Goal: Information Seeking & Learning: Learn about a topic

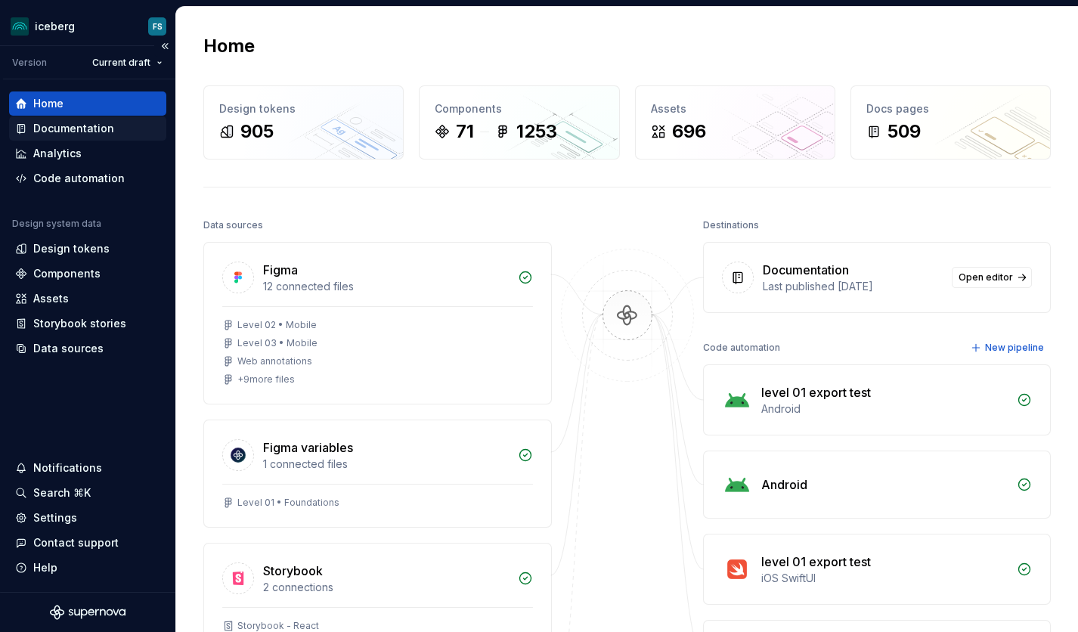
click at [51, 129] on div "Documentation" at bounding box center [73, 128] width 81 height 15
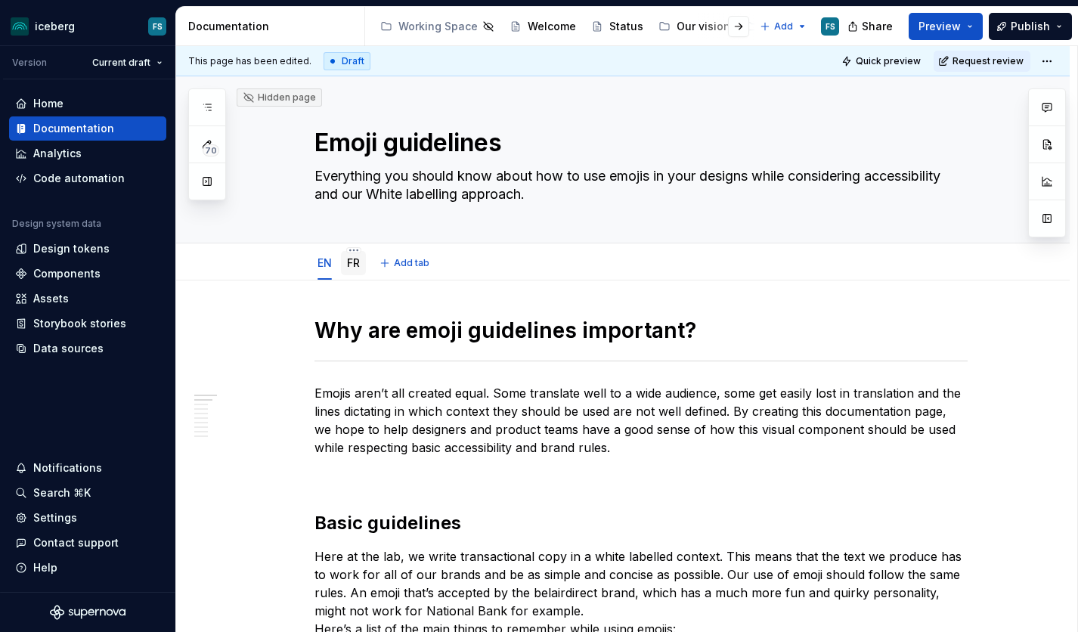
click at [360, 265] on link "FR" at bounding box center [353, 262] width 13 height 13
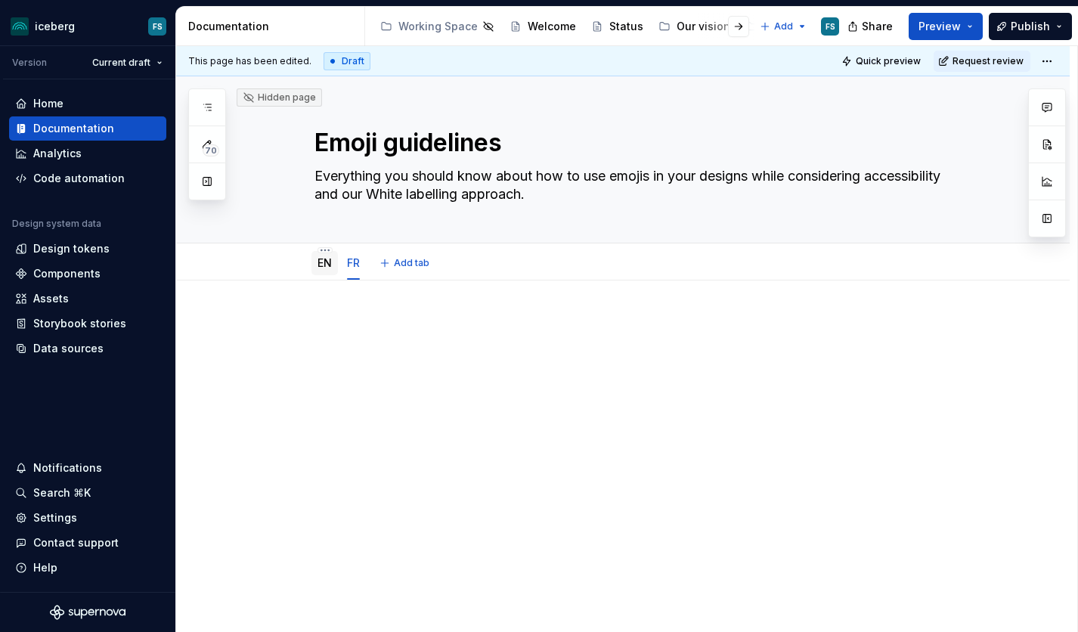
click at [327, 263] on link "EN" at bounding box center [324, 262] width 14 height 13
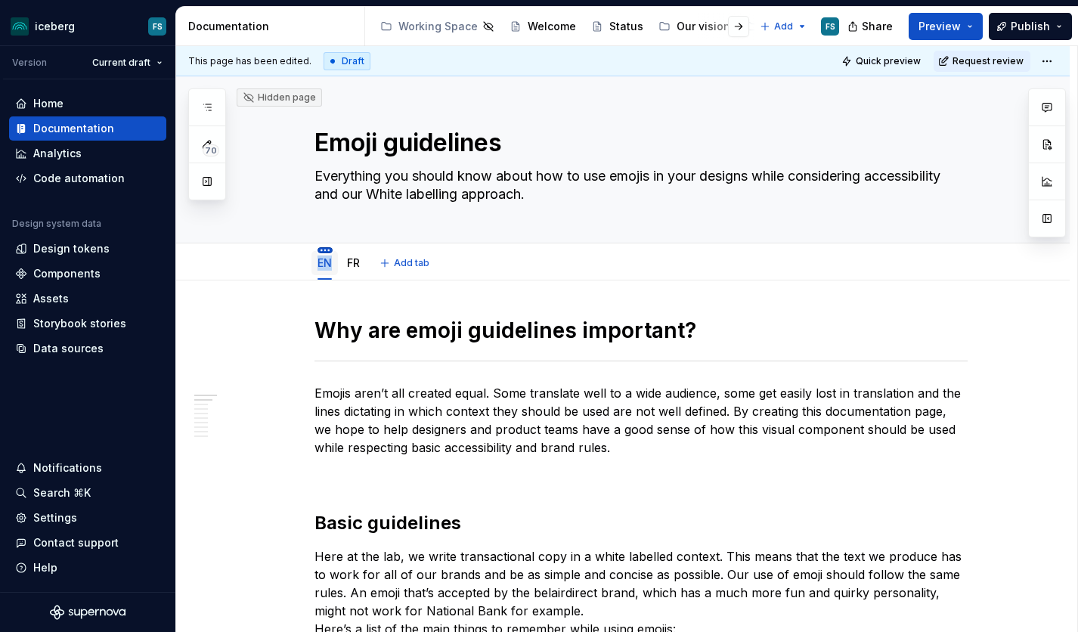
click at [327, 249] on button "button" at bounding box center [324, 250] width 15 height 6
click at [327, 249] on html "iceberg FS Version Current draft Home Documentation Analytics Code automation D…" at bounding box center [539, 316] width 1078 height 632
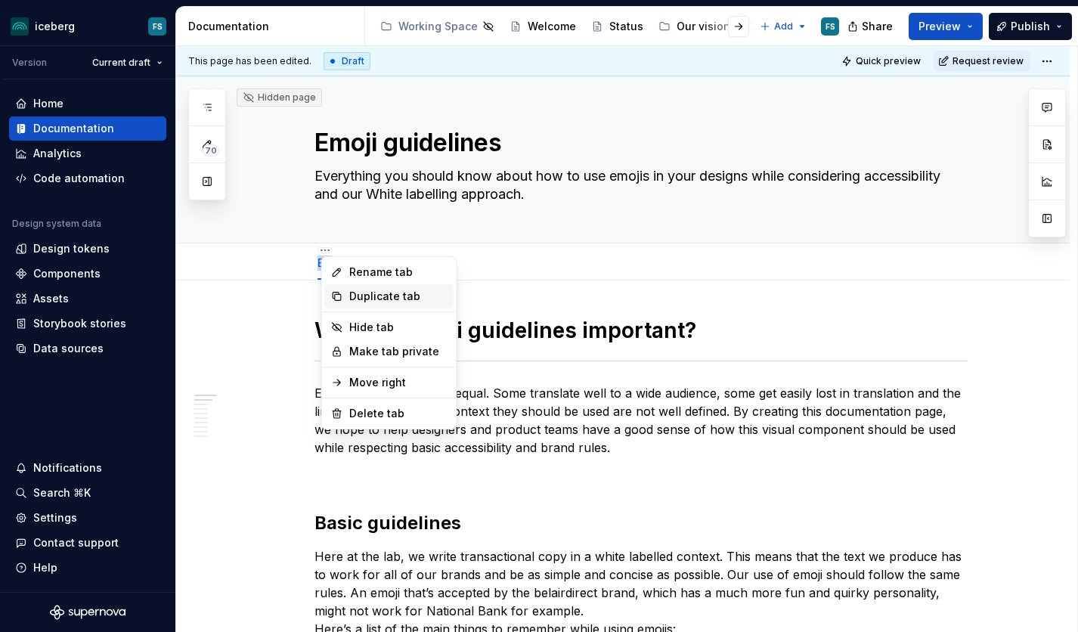
click at [352, 299] on div "Duplicate tab" at bounding box center [398, 296] width 98 height 15
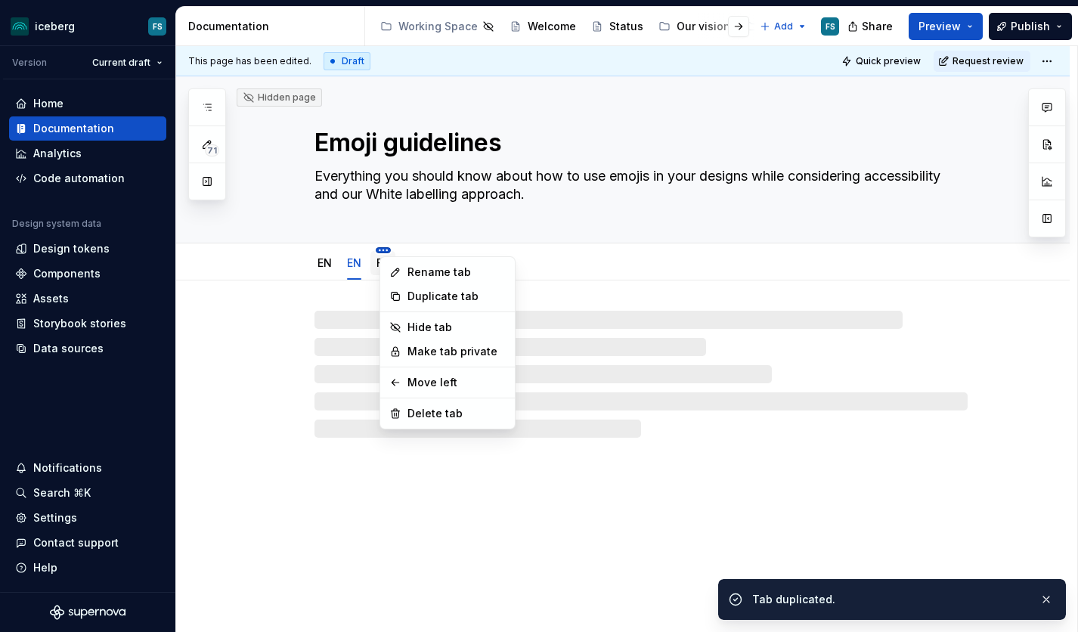
click at [386, 248] on html "iceberg FS Version Current draft Home Documentation Analytics Code automation D…" at bounding box center [539, 316] width 1078 height 632
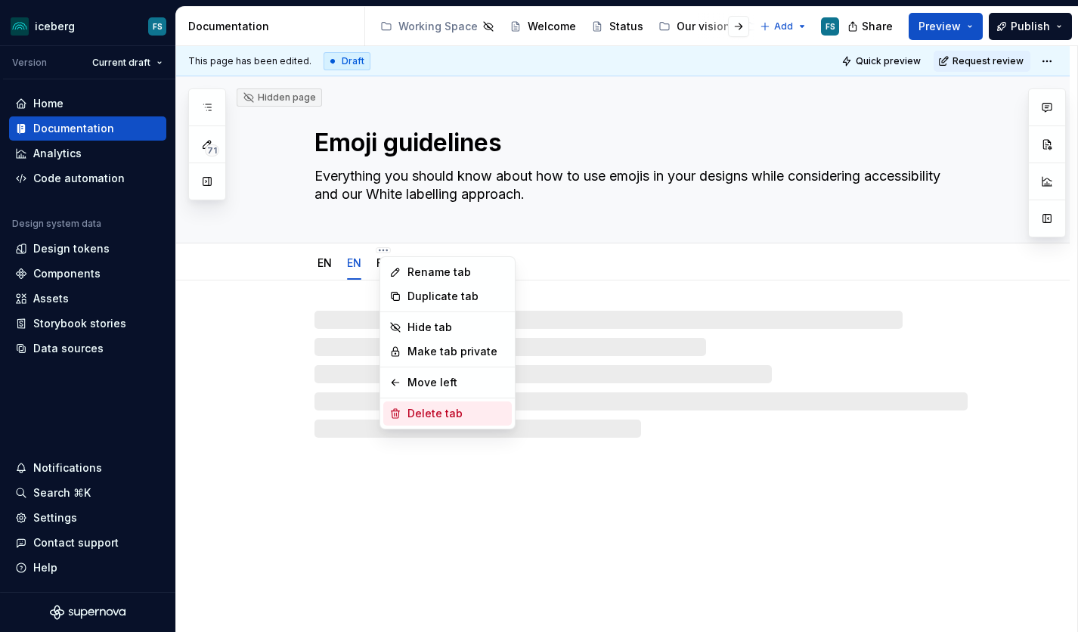
click at [436, 411] on div "Delete tab" at bounding box center [456, 413] width 98 height 15
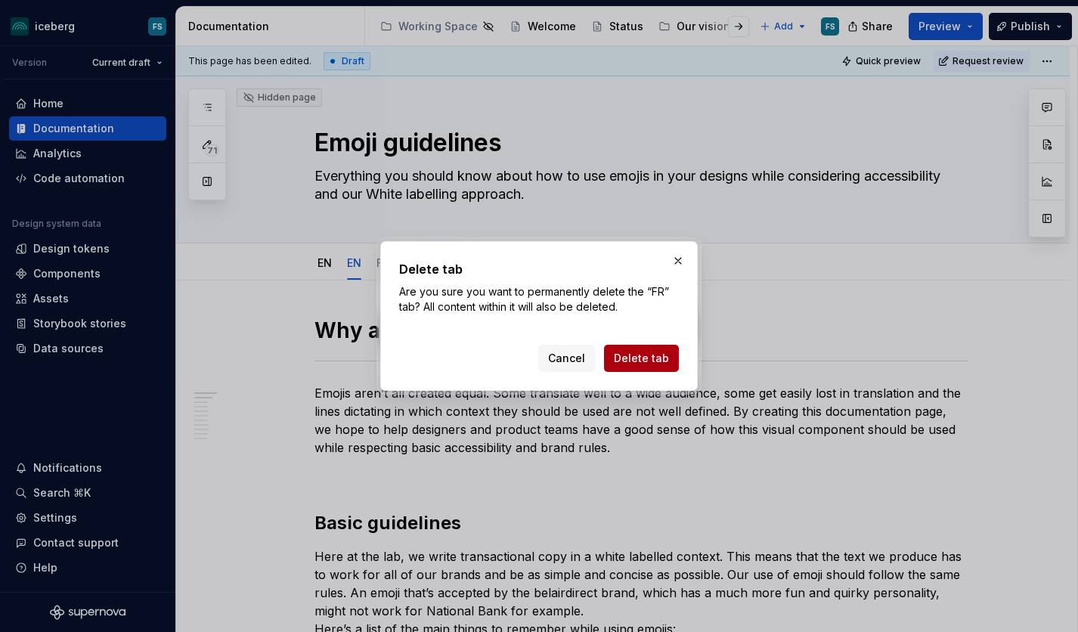
click at [646, 356] on span "Delete tab" at bounding box center [641, 358] width 55 height 15
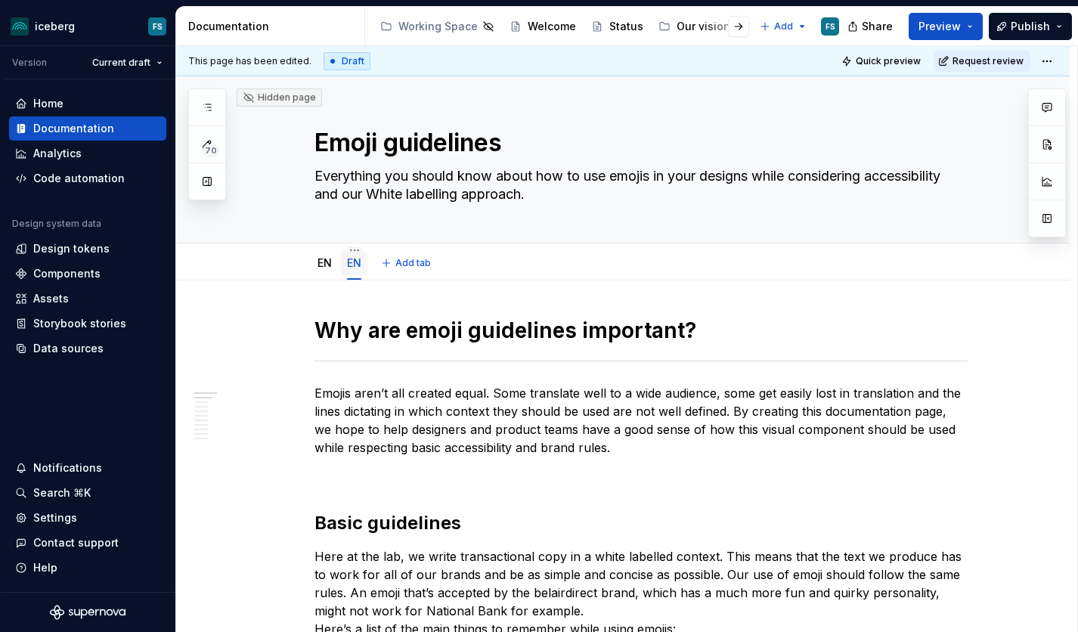
click at [358, 262] on link "EN" at bounding box center [354, 262] width 14 height 13
click at [359, 264] on link "EN" at bounding box center [354, 262] width 14 height 13
click at [360, 250] on html "iceberg FS Version Current draft Home Documentation Analytics Code automation D…" at bounding box center [539, 316] width 1078 height 632
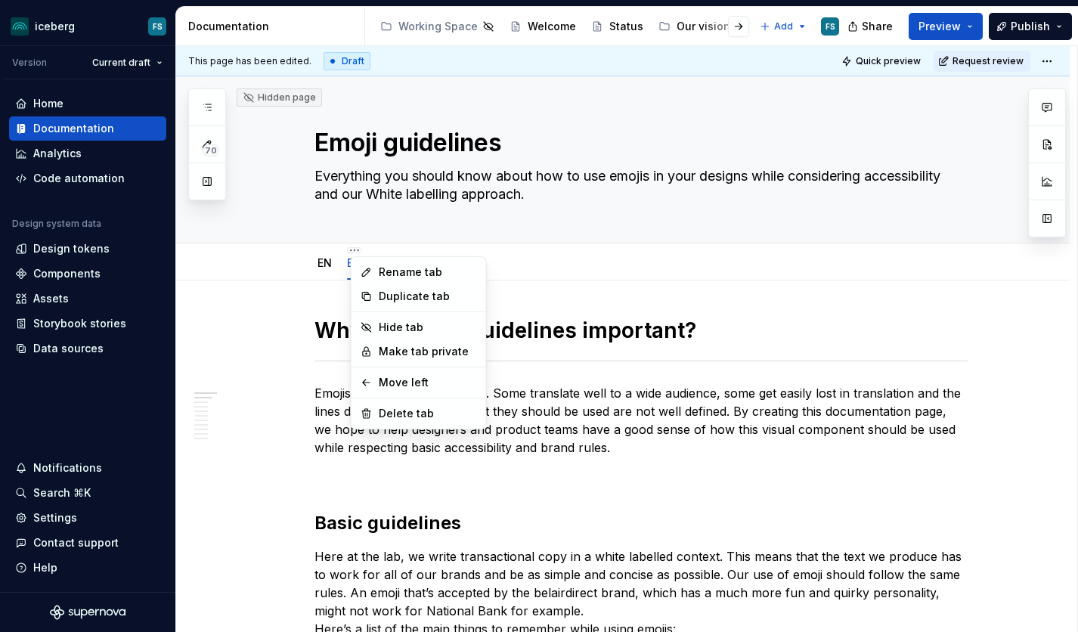
type textarea "*"
click at [382, 265] on div "Rename tab" at bounding box center [428, 272] width 98 height 15
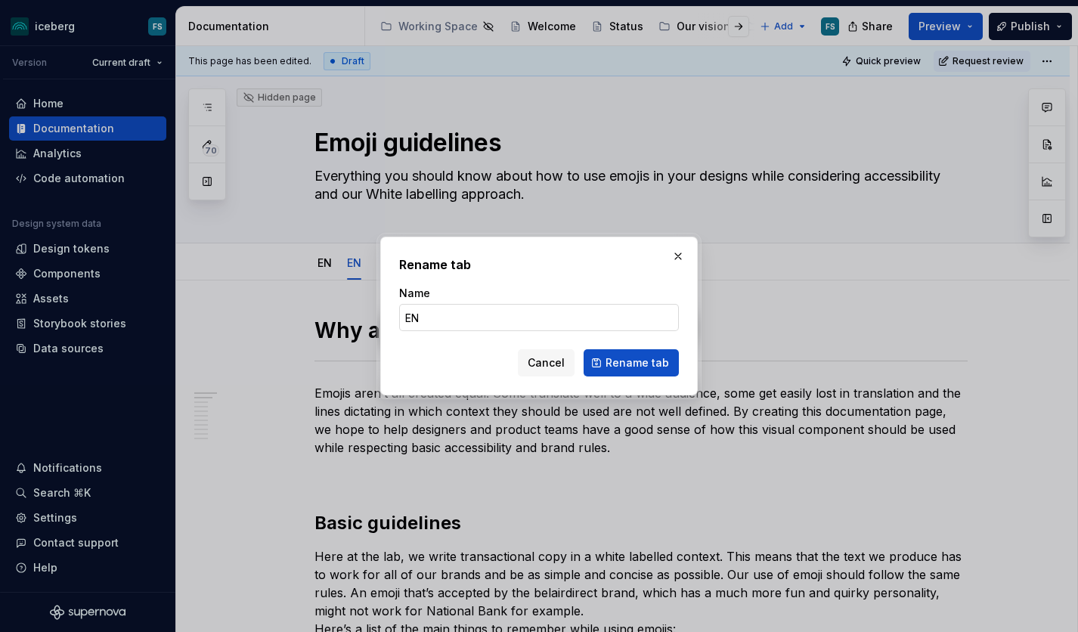
click at [436, 313] on input "EN" at bounding box center [539, 317] width 280 height 27
type input "E"
type input "FR"
click at [633, 363] on button "Rename tab" at bounding box center [631, 362] width 95 height 27
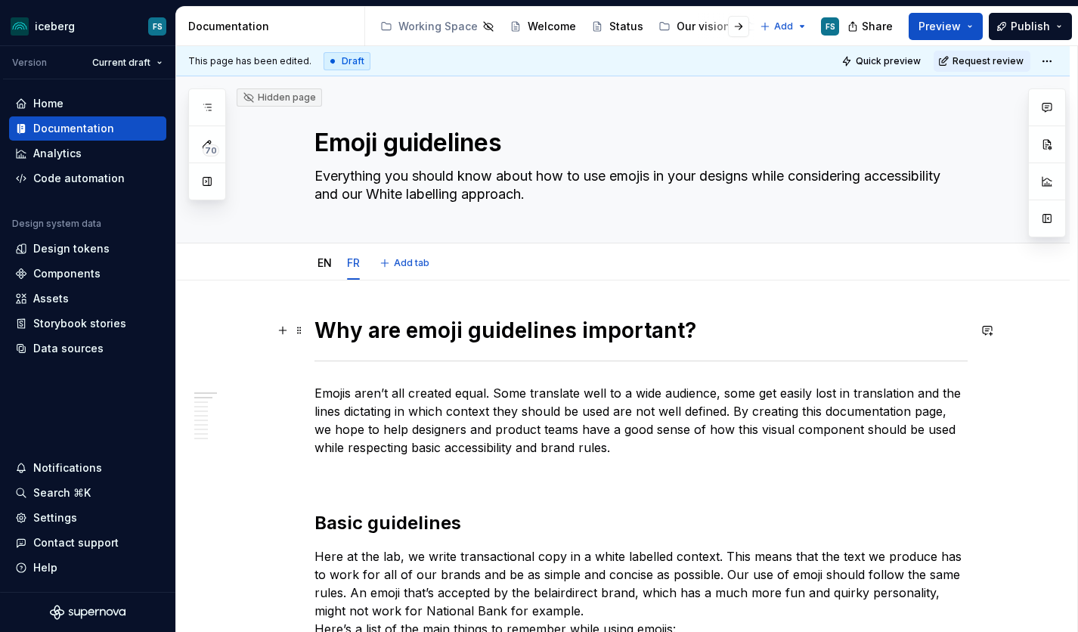
drag, startPoint x: 621, startPoint y: 327, endPoint x: 664, endPoint y: 329, distance: 43.9
click at [621, 327] on h1 "Why are emoji guidelines important?" at bounding box center [640, 330] width 653 height 27
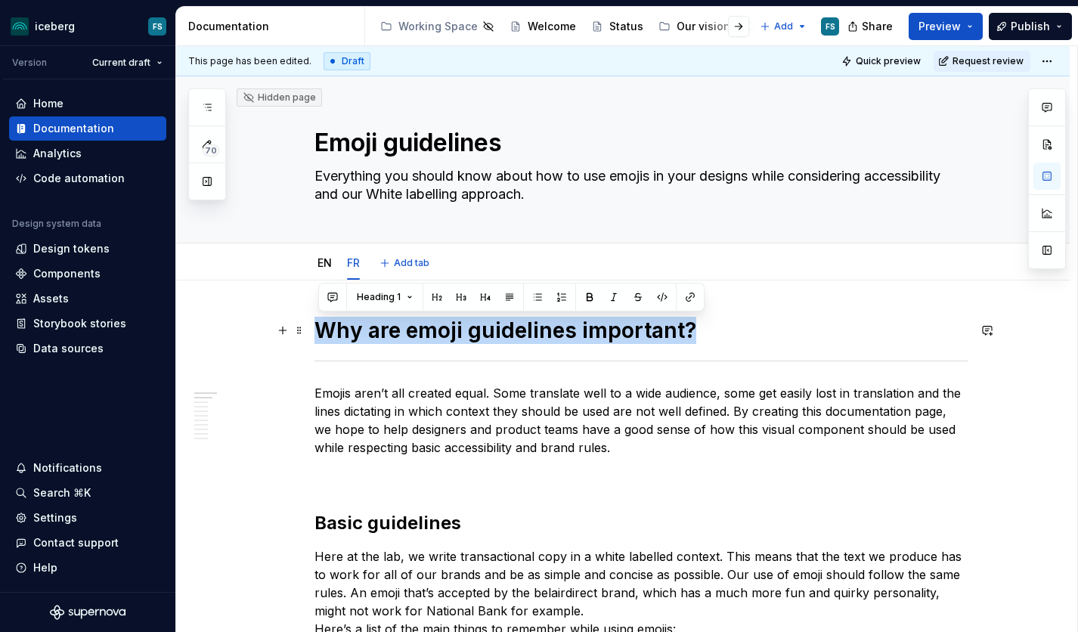
drag, startPoint x: 418, startPoint y: 331, endPoint x: 317, endPoint y: 333, distance: 100.5
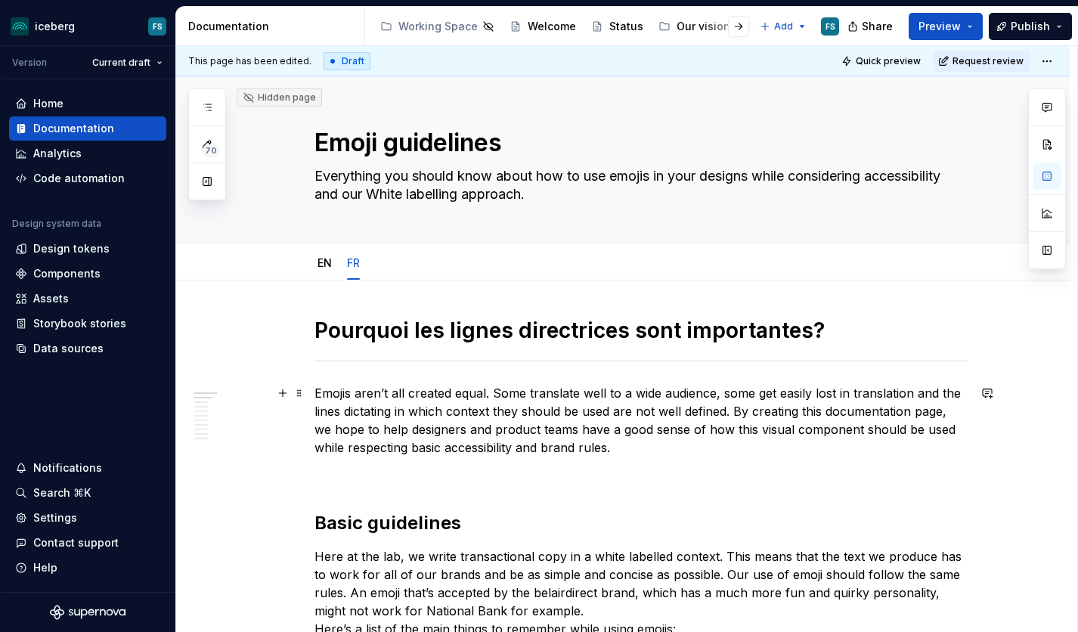
click at [586, 410] on p "Emojis aren’t all created equal. Some translate well to a wide audience, some g…" at bounding box center [640, 420] width 653 height 73
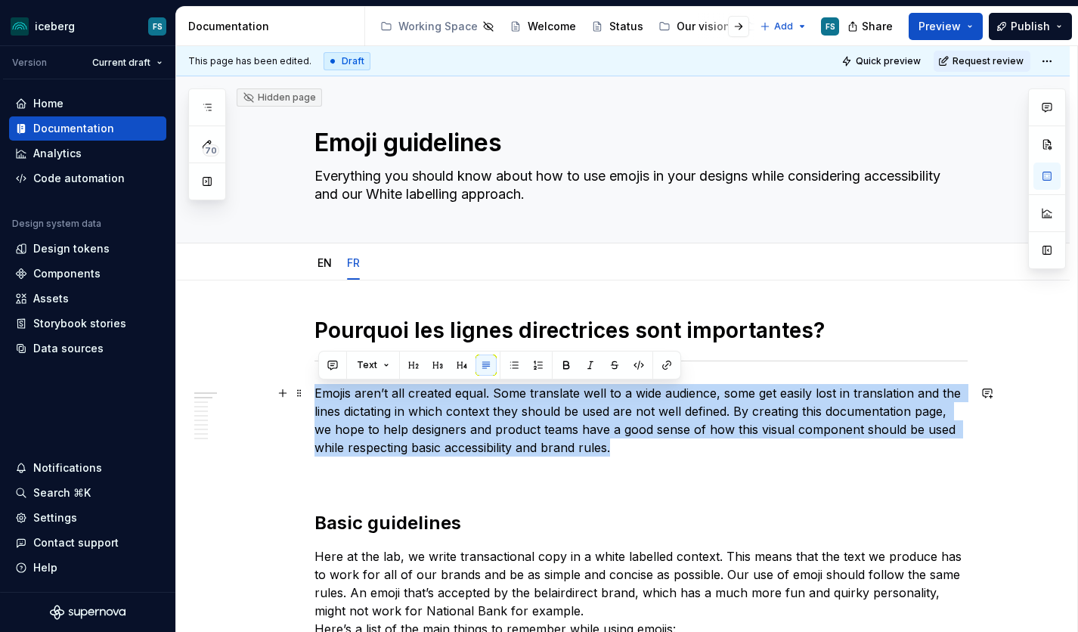
drag, startPoint x: 627, startPoint y: 449, endPoint x: 321, endPoint y: 394, distance: 311.1
click at [321, 394] on p "Emojis aren’t all created equal. Some translate well to a wide audience, some g…" at bounding box center [640, 420] width 653 height 73
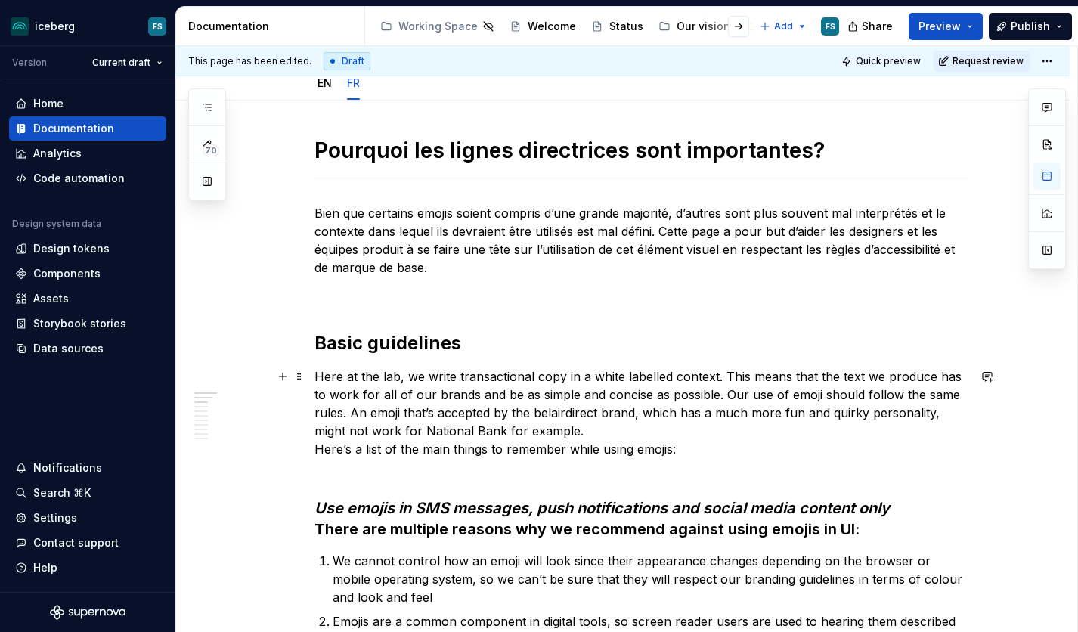
scroll to position [192, 0]
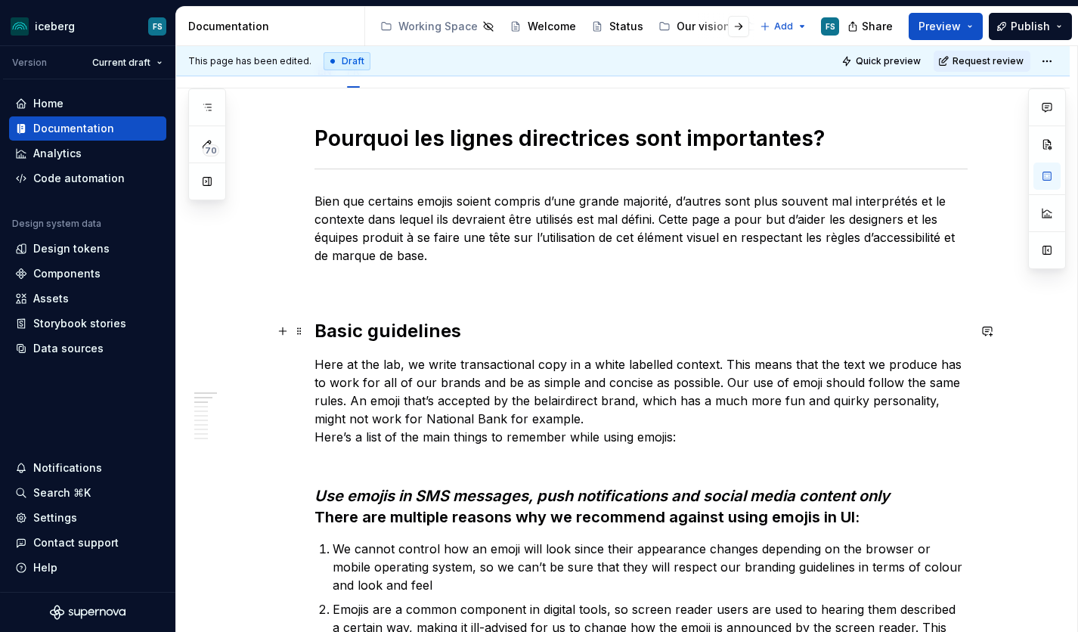
click at [432, 324] on h2 "Basic guidelines" at bounding box center [640, 331] width 653 height 24
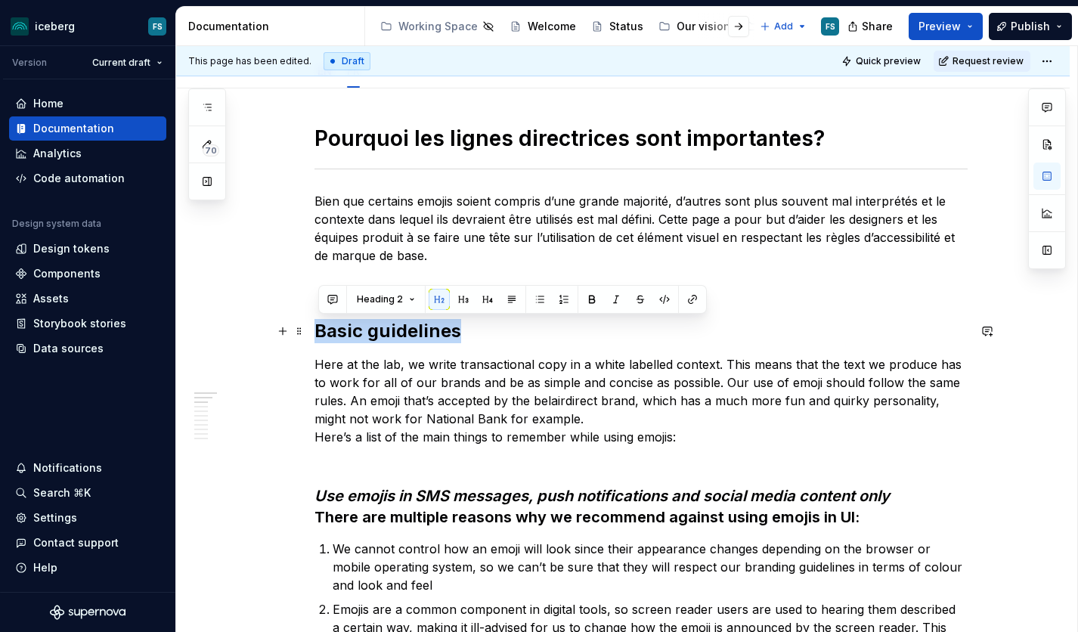
drag, startPoint x: 467, startPoint y: 330, endPoint x: 320, endPoint y: 331, distance: 147.4
click at [320, 331] on h2 "Basic guidelines" at bounding box center [640, 331] width 653 height 24
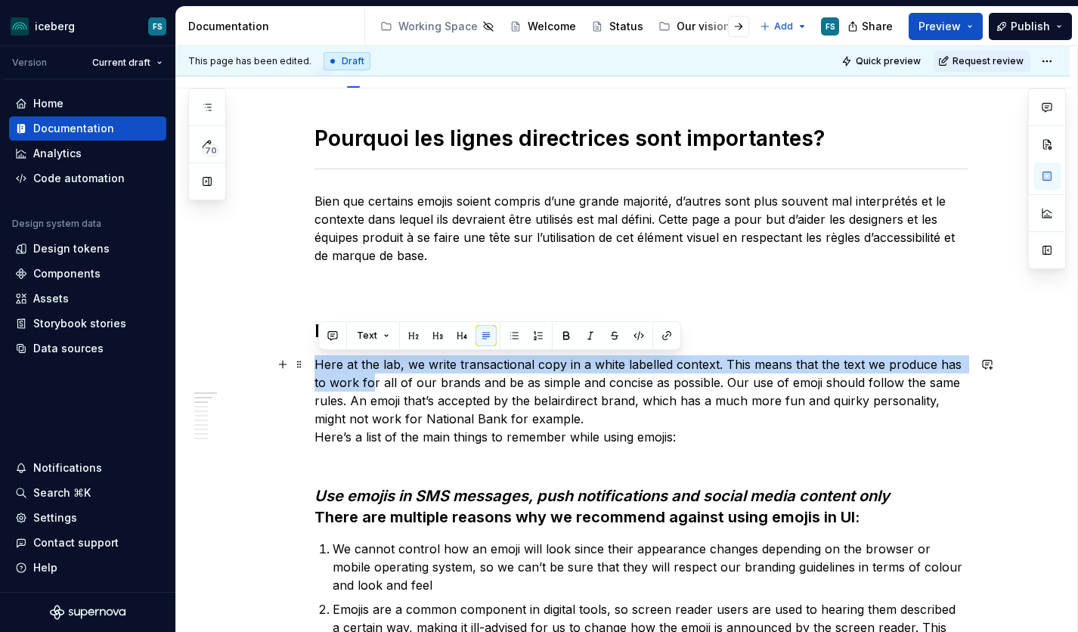
scroll to position [193, 0]
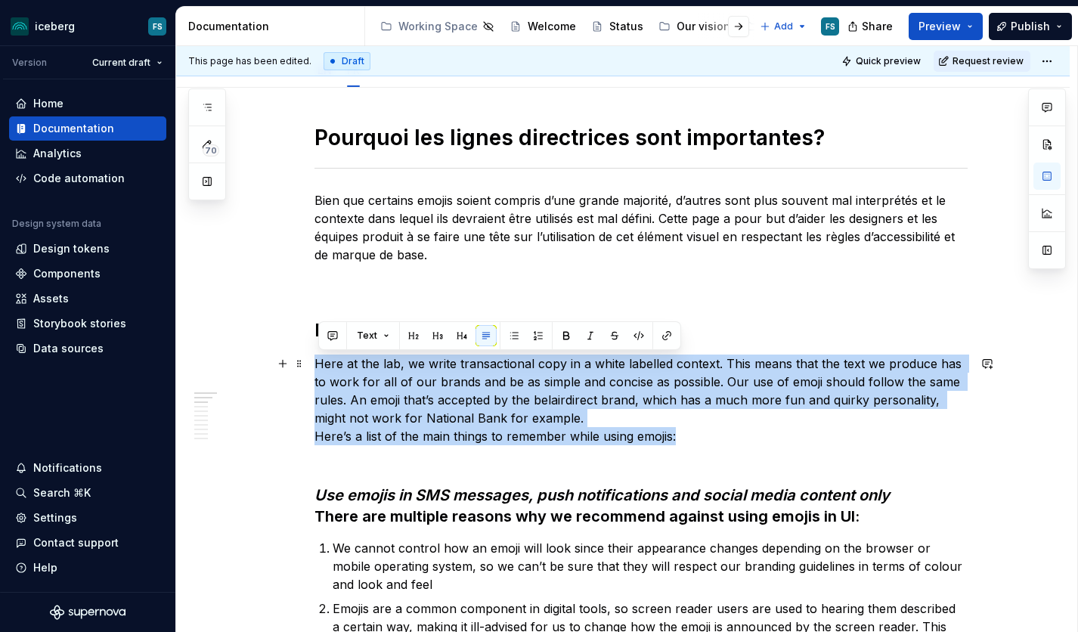
drag, startPoint x: 321, startPoint y: 367, endPoint x: 683, endPoint y: 437, distance: 368.7
click at [682, 437] on p "Here at the lab, we write transactional copy in a white labelled context. This …" at bounding box center [640, 400] width 653 height 91
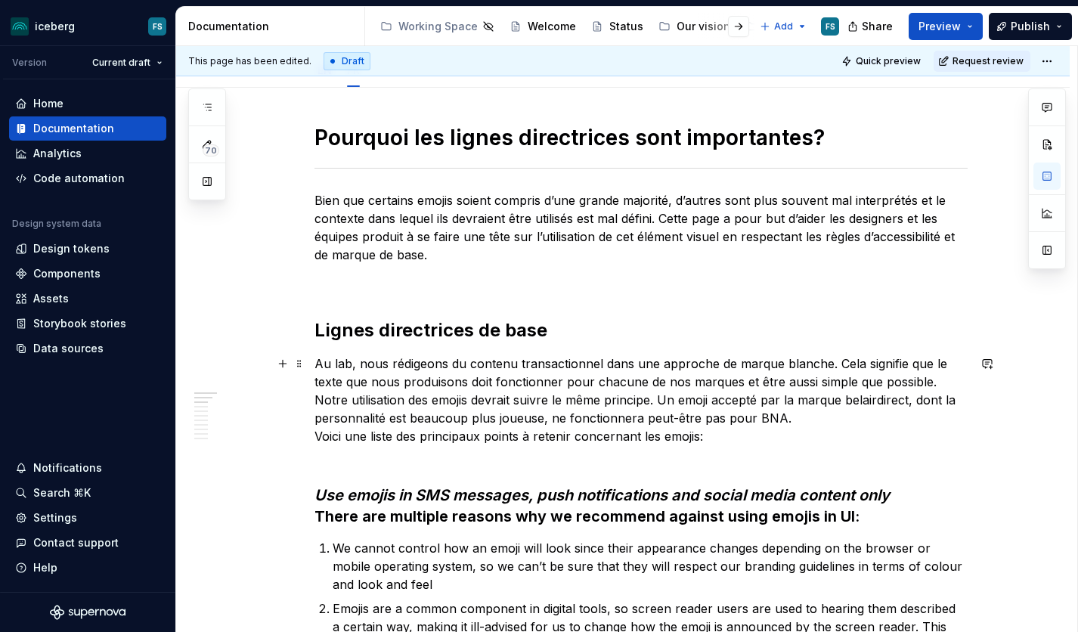
click at [792, 420] on p "Au lab, nous rédigeons du contenu transactionnel dans une approche de marque bl…" at bounding box center [640, 400] width 653 height 91
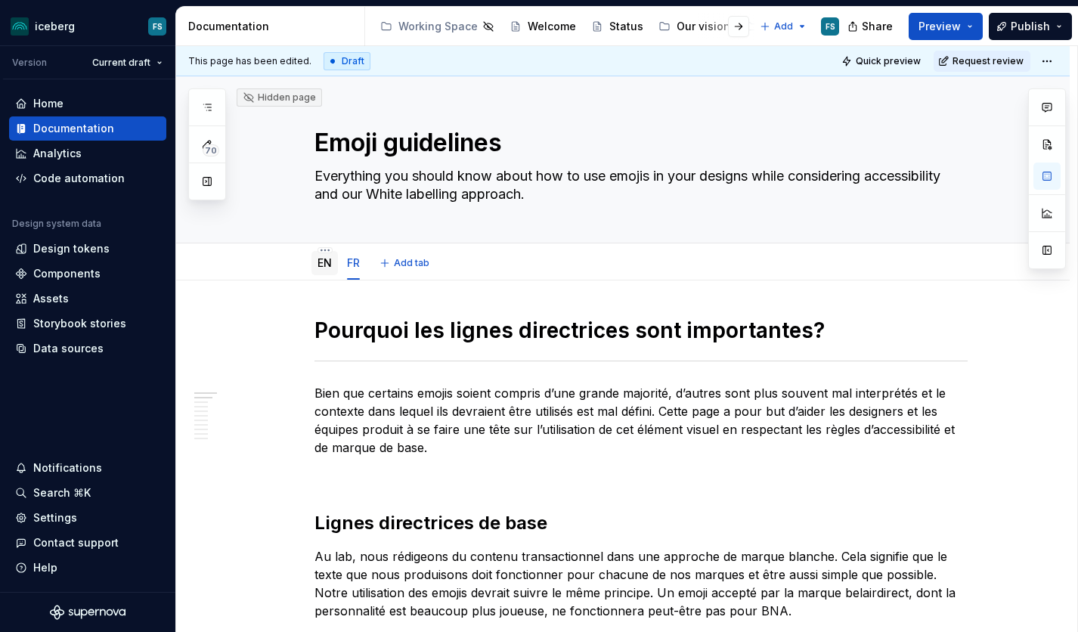
scroll to position [0, 0]
click at [329, 263] on link "EN" at bounding box center [324, 262] width 14 height 13
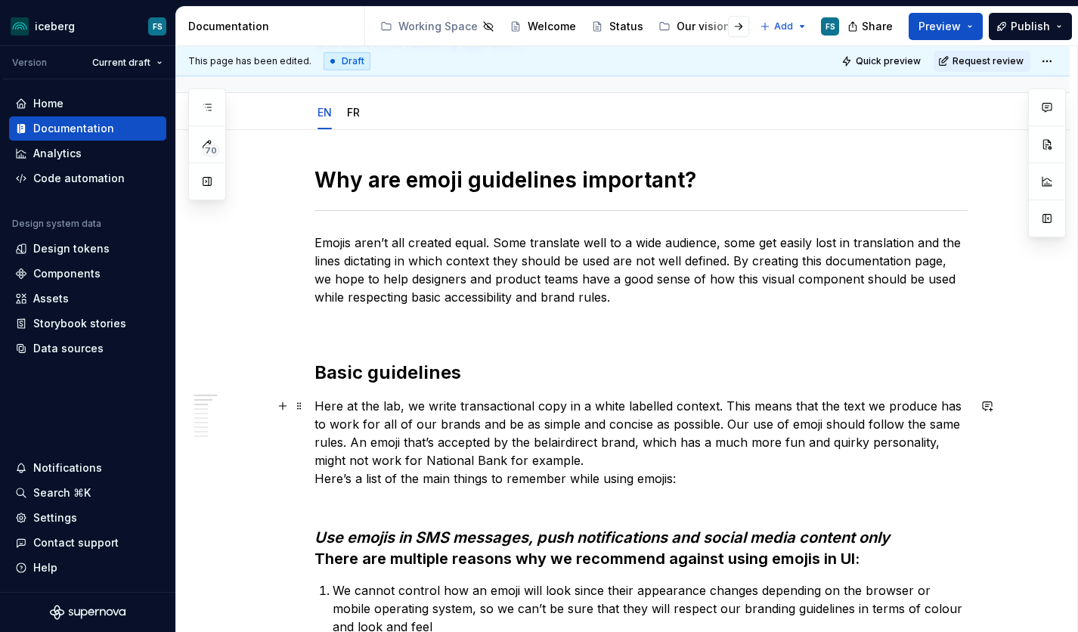
scroll to position [152, 0]
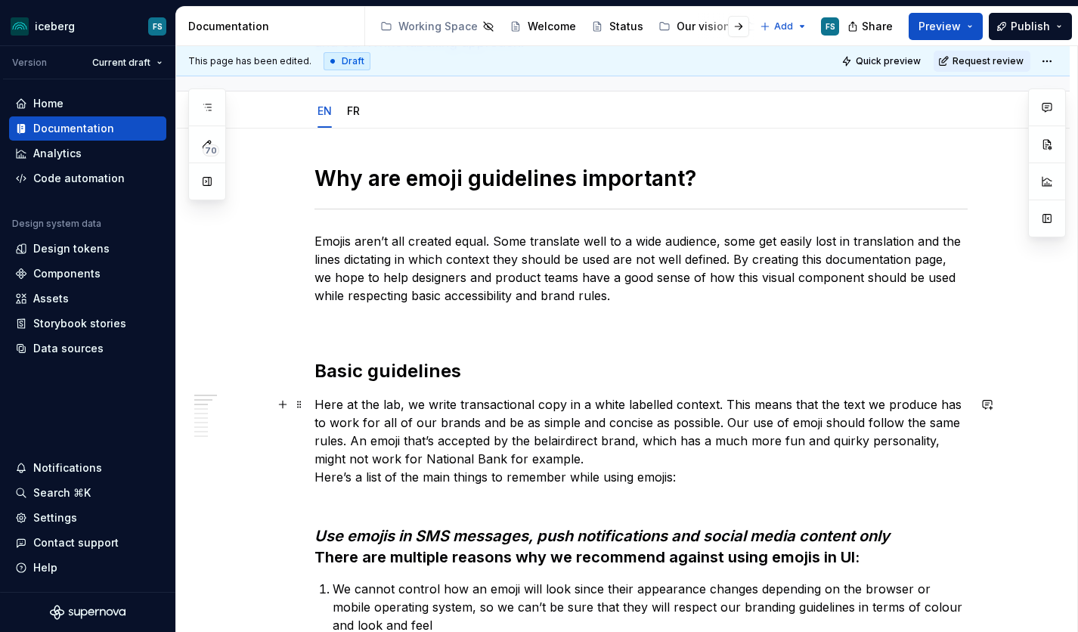
click at [590, 462] on p "Here at the lab, we write transactional copy in a white labelled context. This …" at bounding box center [640, 440] width 653 height 91
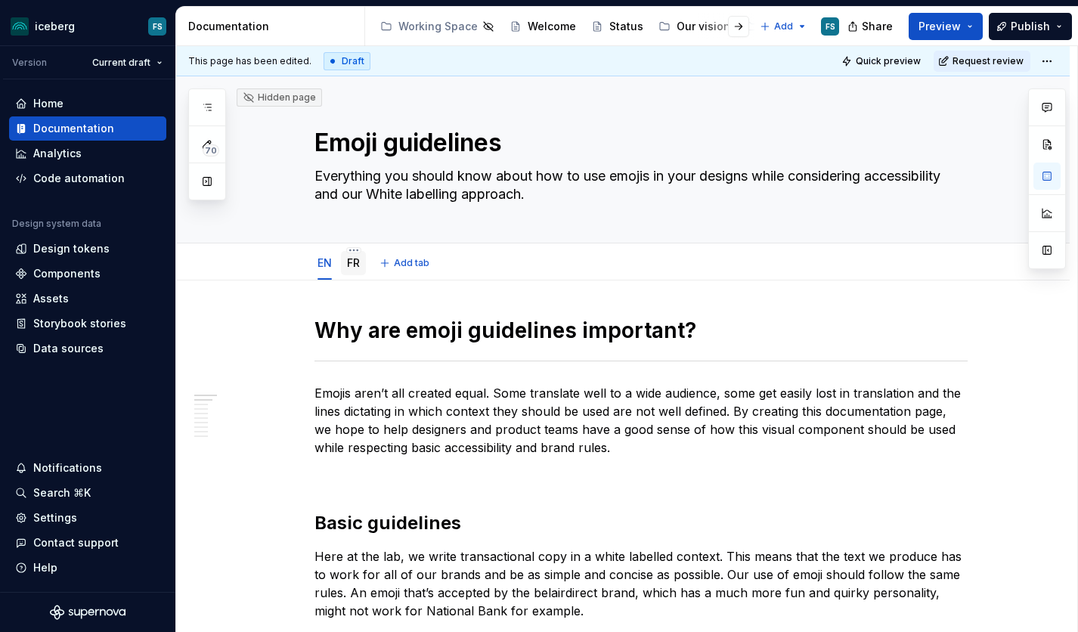
scroll to position [0, 0]
click at [365, 273] on div "FR" at bounding box center [353, 263] width 25 height 24
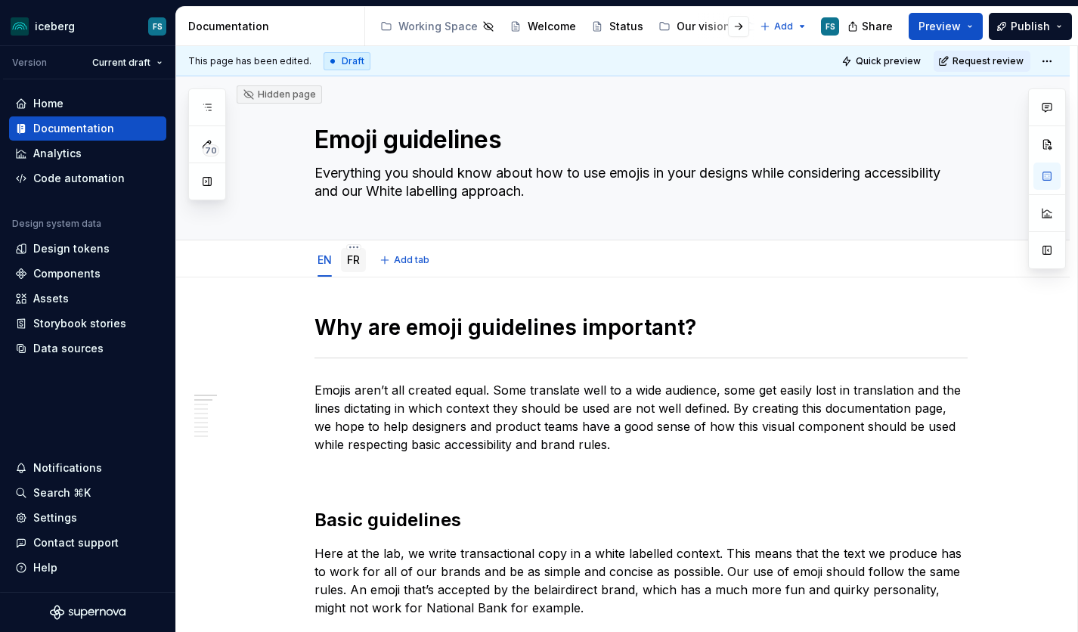
click at [350, 261] on div "FR" at bounding box center [353, 260] width 25 height 24
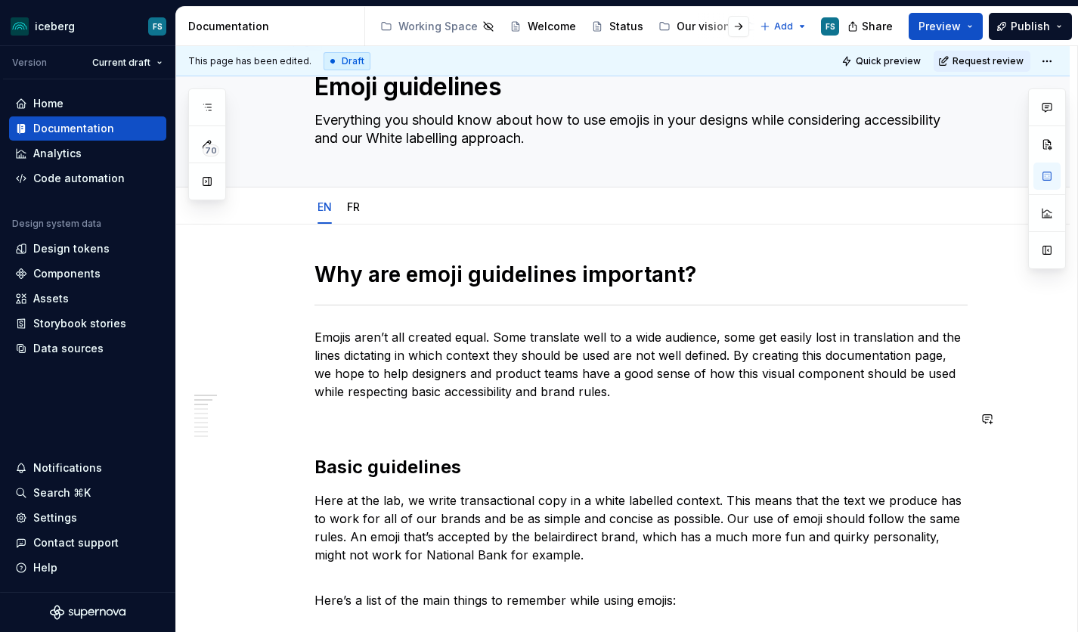
scroll to position [59, 0]
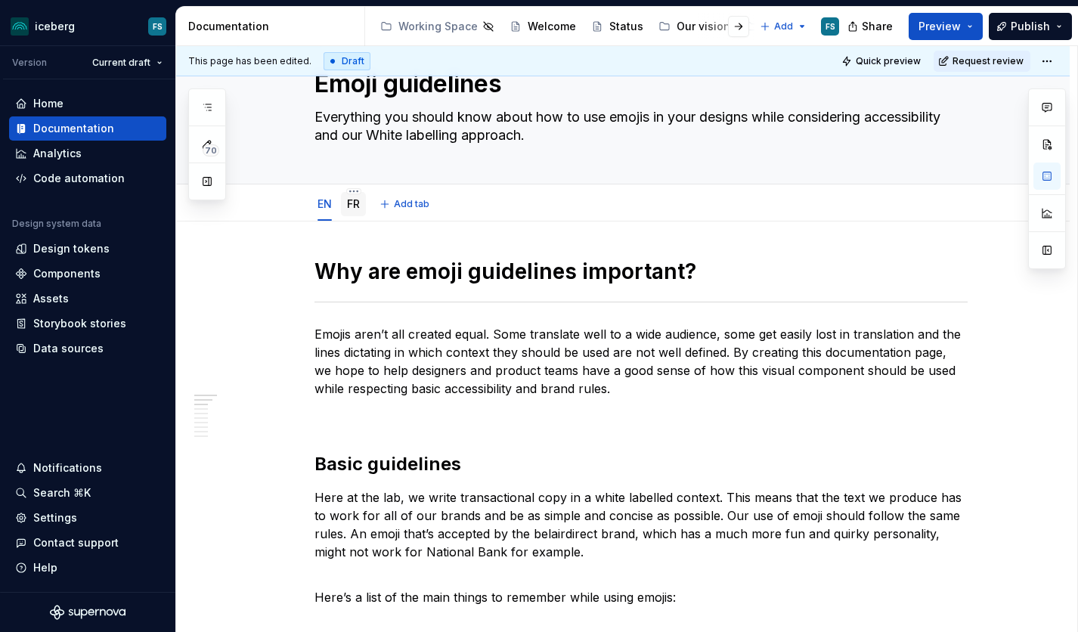
click at [355, 199] on link "FR" at bounding box center [353, 203] width 13 height 13
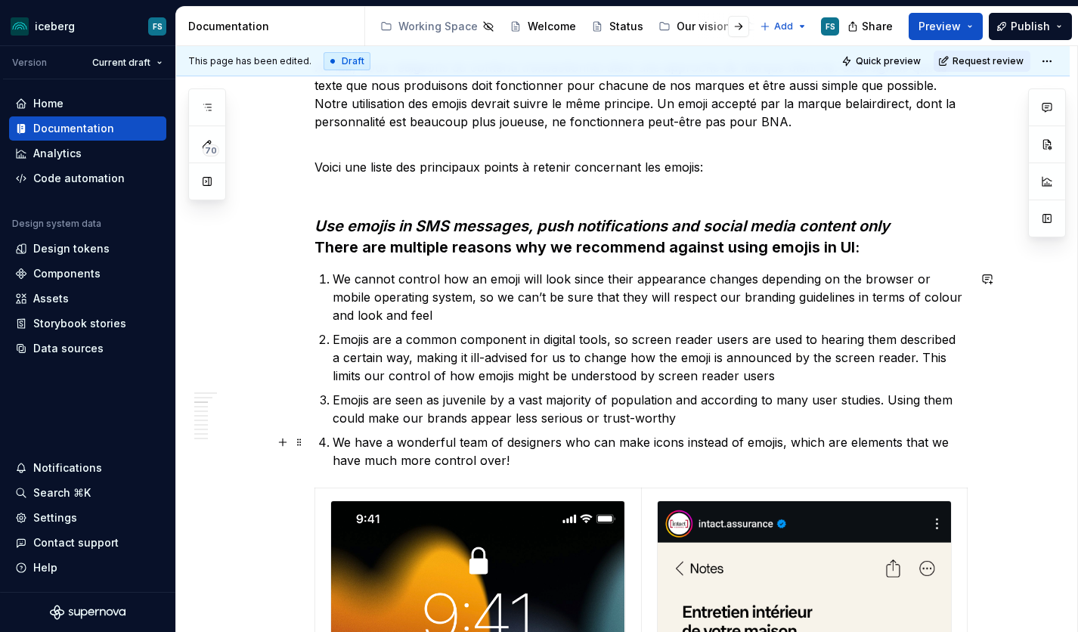
scroll to position [497, 0]
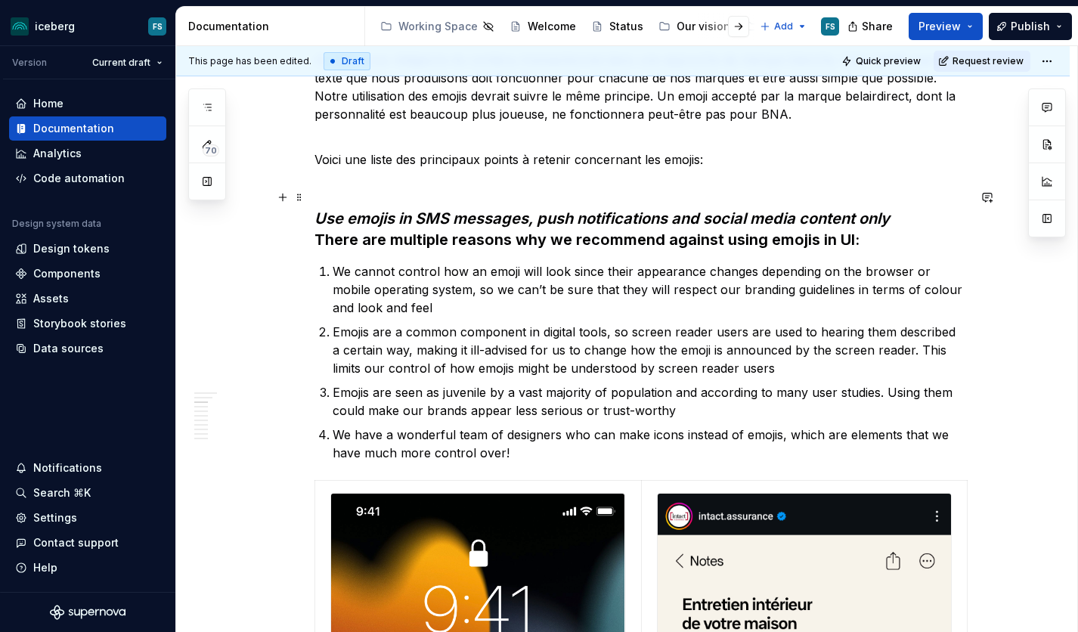
click at [402, 221] on em "Use emojis in SMS messages, push notifications and social media content only" at bounding box center [601, 218] width 575 height 18
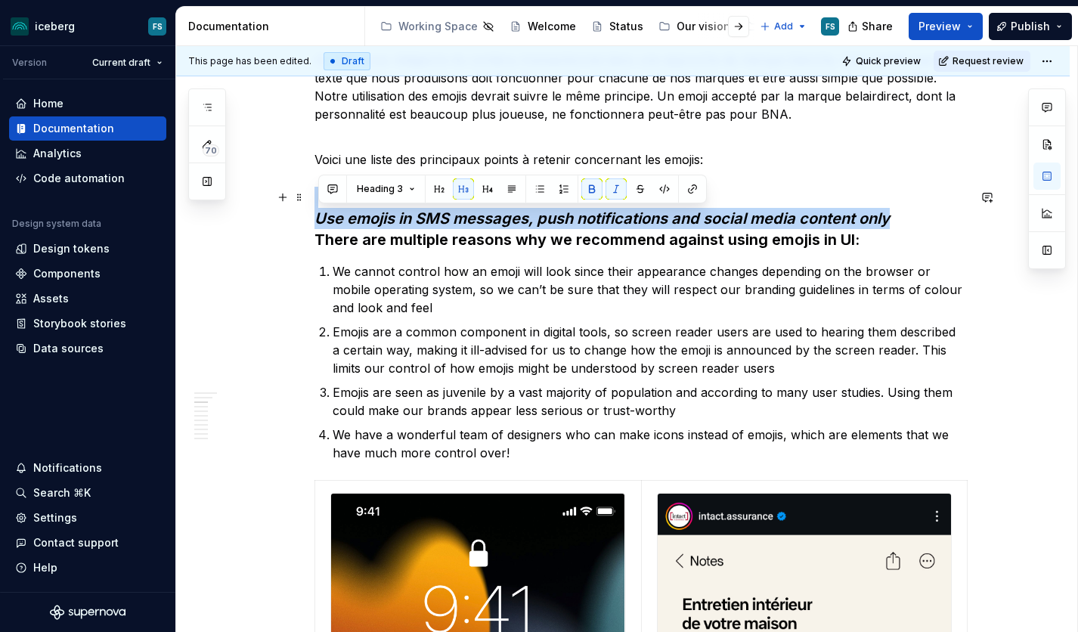
drag, startPoint x: 321, startPoint y: 218, endPoint x: 893, endPoint y: 226, distance: 573.0
click at [890, 226] on em "Use emojis in SMS messages, push notifications and social media content only" at bounding box center [601, 218] width 575 height 18
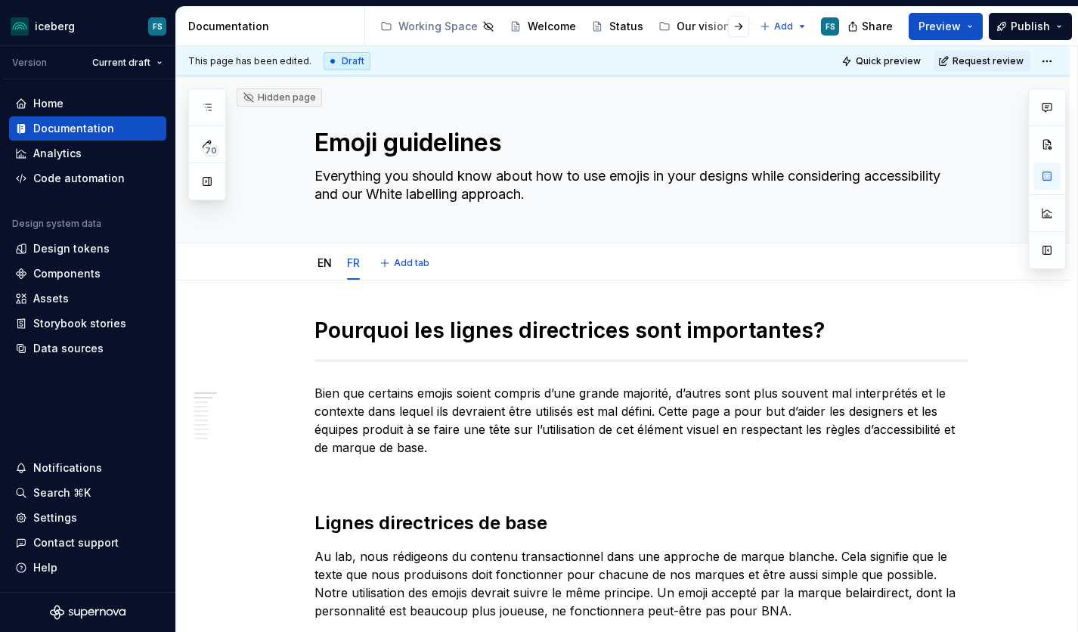
scroll to position [0, 0]
click at [325, 267] on link "EN" at bounding box center [324, 262] width 14 height 13
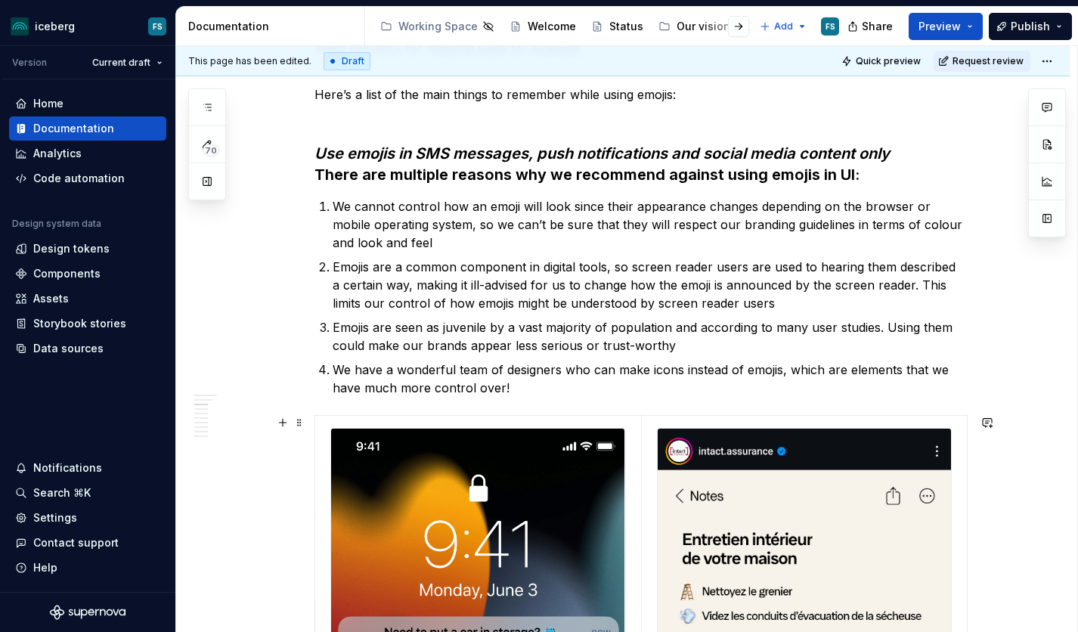
scroll to position [551, 0]
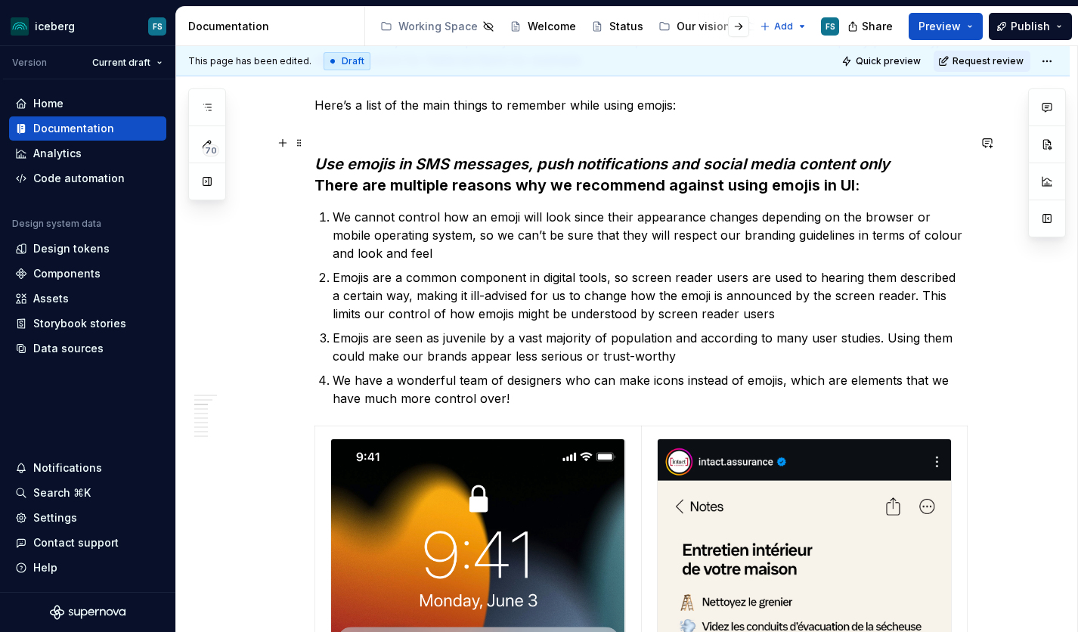
click at [901, 170] on h3 "Use emojis in SMS messages, push notifications and social media content only Th…" at bounding box center [640, 163] width 653 height 63
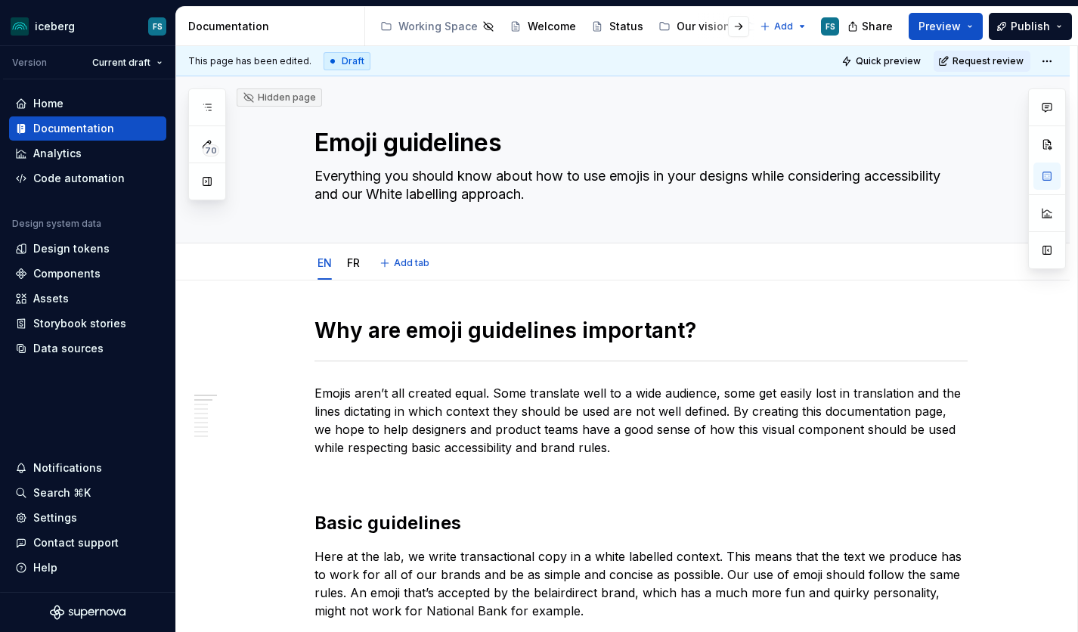
scroll to position [0, 0]
click at [358, 263] on link "FR" at bounding box center [353, 262] width 13 height 13
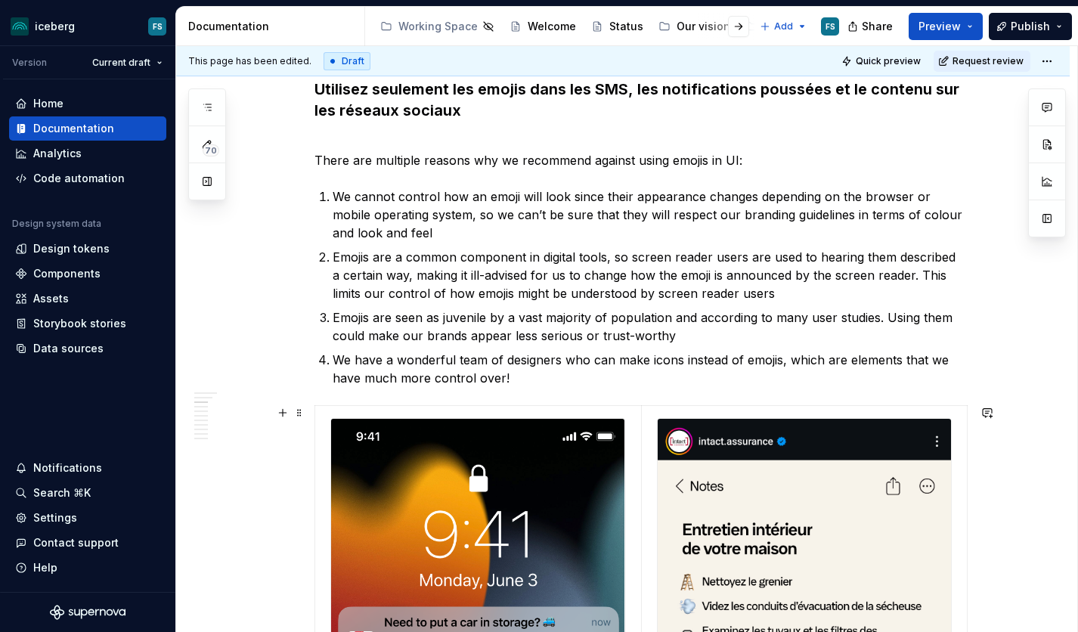
scroll to position [627, 0]
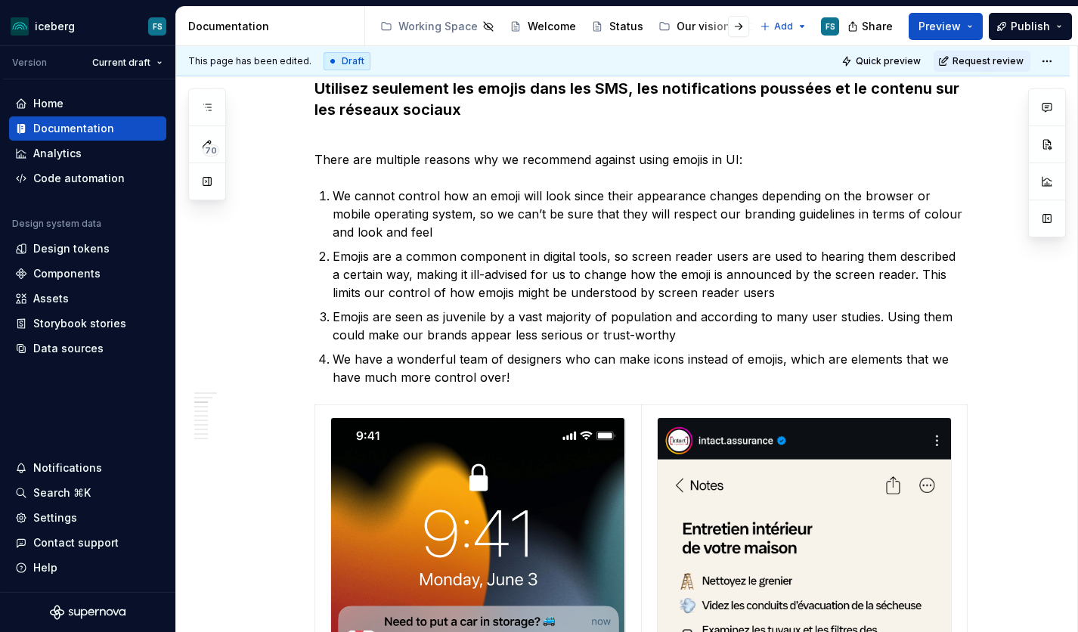
type textarea "*"
drag, startPoint x: 358, startPoint y: 156, endPoint x: 331, endPoint y: 157, distance: 27.3
click at [358, 156] on p "There are multiple reasons why we recommend against using emojis in UI:" at bounding box center [640, 150] width 653 height 36
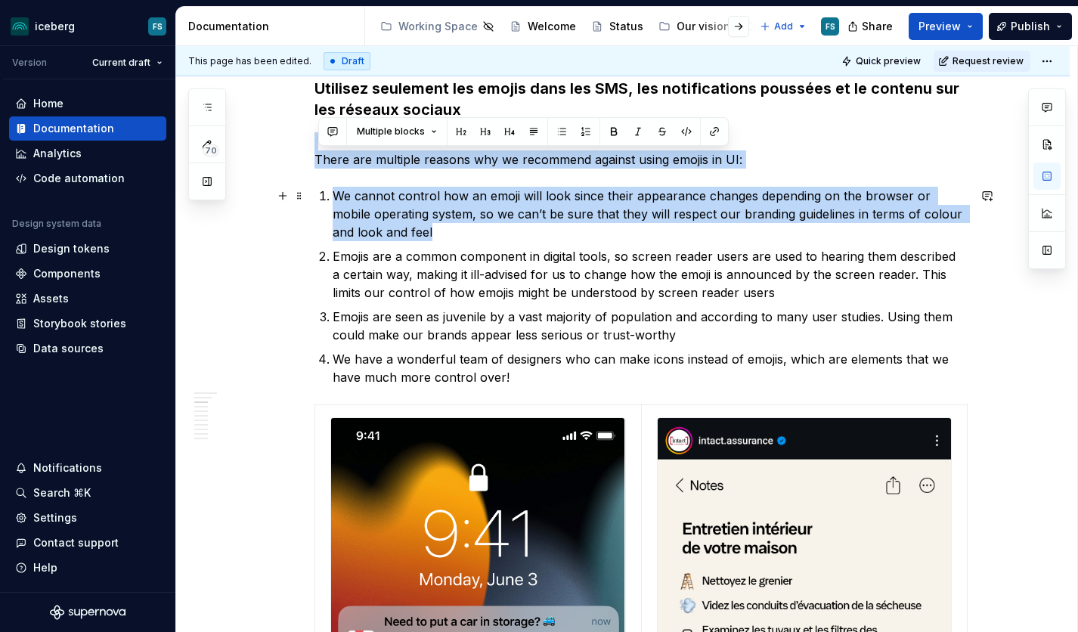
drag, startPoint x: 318, startPoint y: 158, endPoint x: 417, endPoint y: 231, distance: 122.2
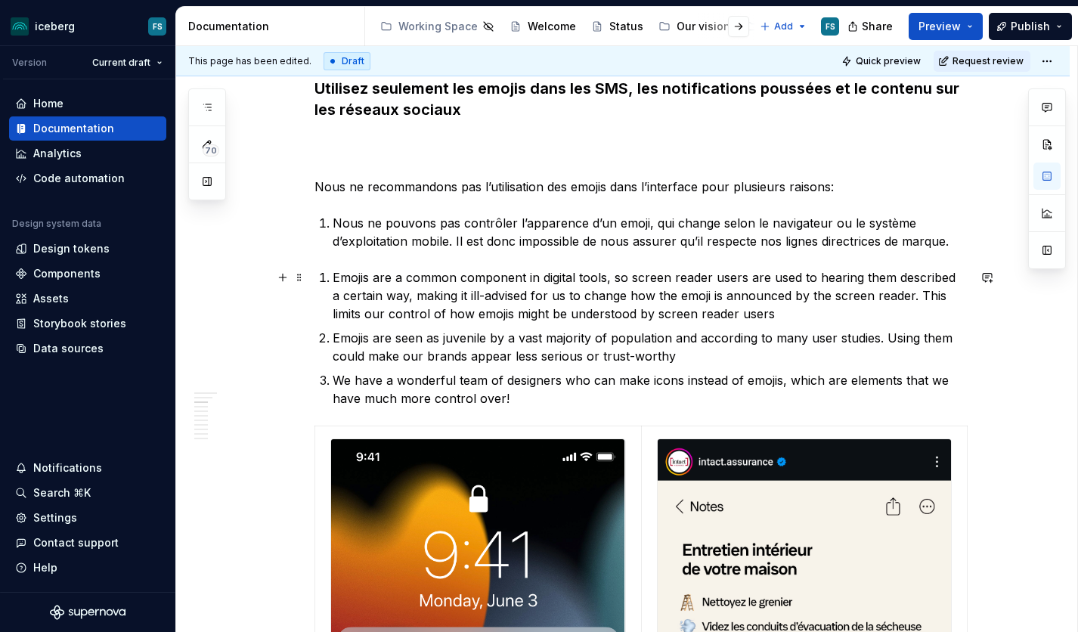
click at [339, 277] on p "Emojis are a common component in digital tools, so screen reader users are used…" at bounding box center [650, 295] width 635 height 54
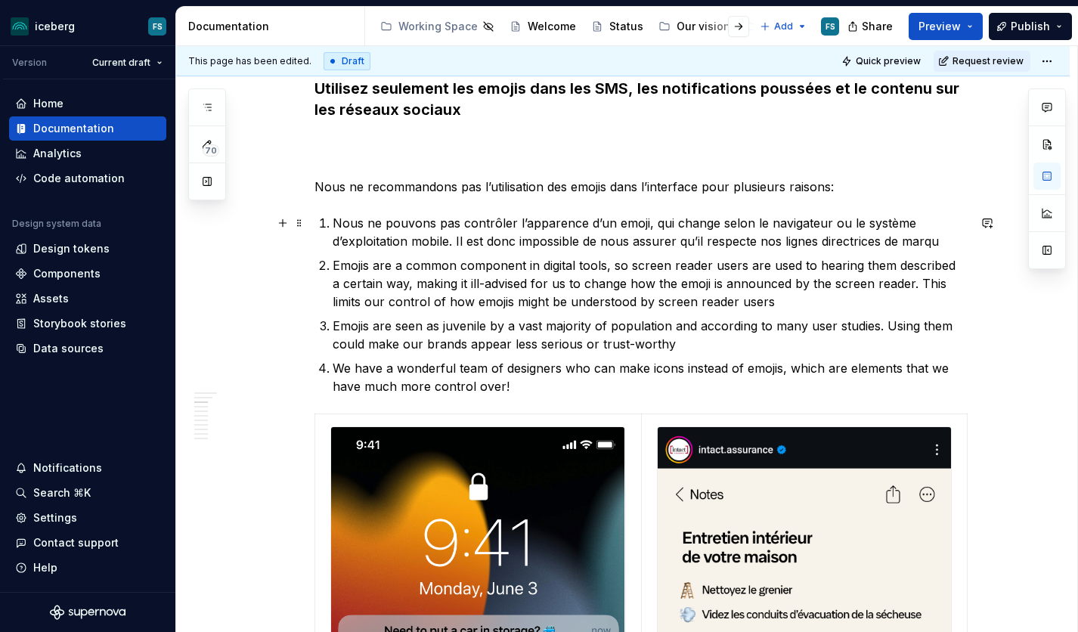
drag, startPoint x: 945, startPoint y: 242, endPoint x: 950, endPoint y: 252, distance: 11.8
click at [944, 242] on p "Nous ne pouvons pas contrôler l’apparence d’un emoji, qui change selon le navig…" at bounding box center [650, 232] width 635 height 36
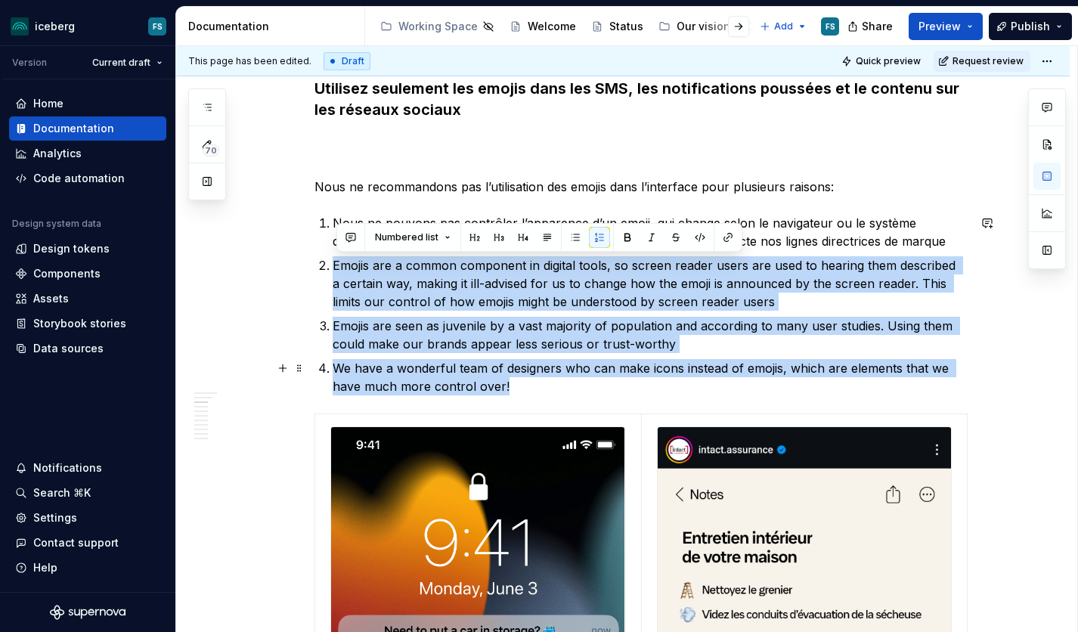
drag, startPoint x: 337, startPoint y: 262, endPoint x: 522, endPoint y: 387, distance: 223.3
click at [522, 387] on ol "Nous ne pouvons pas contrôler l’apparence d’un emoji, qui change selon le navig…" at bounding box center [650, 304] width 635 height 181
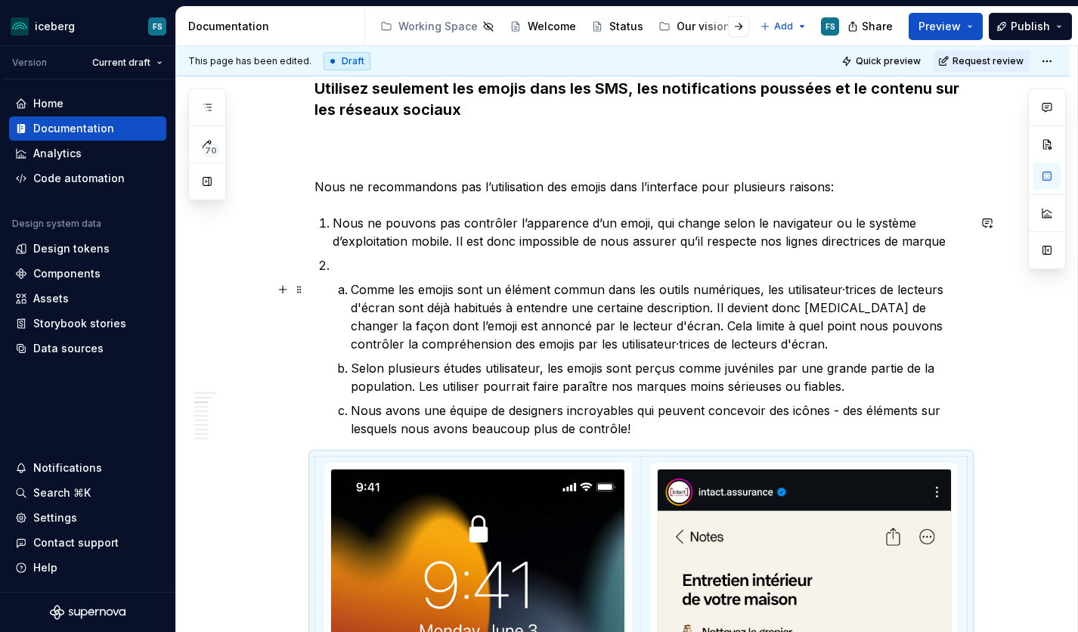
click at [355, 290] on p "Comme les emojis sont un élément commun dans les outils numériques, les utilisa…" at bounding box center [659, 316] width 617 height 73
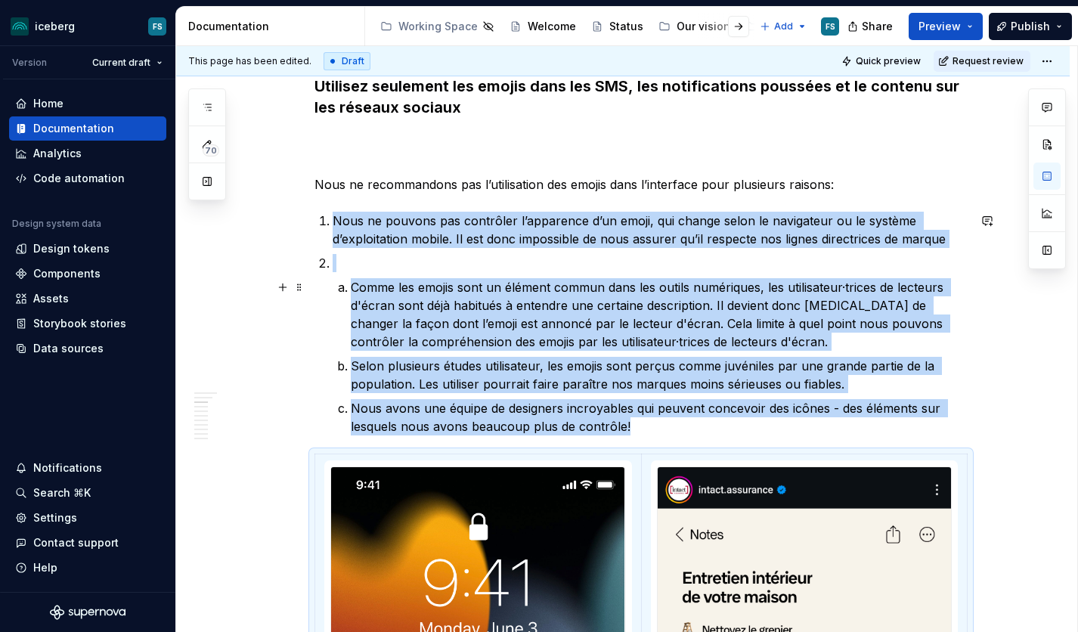
scroll to position [622, 0]
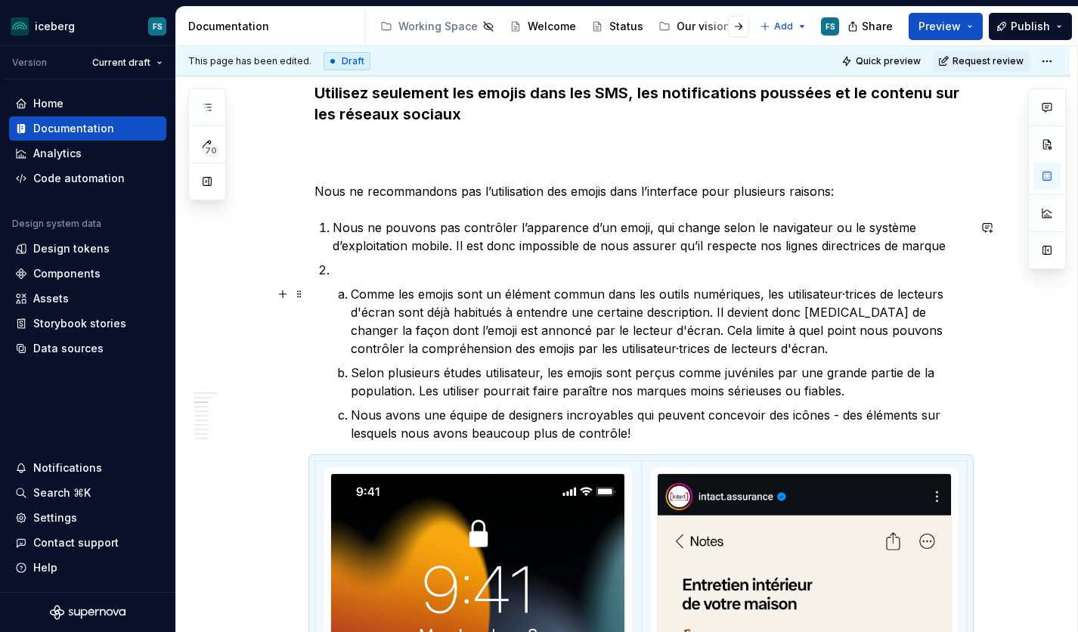
click at [358, 295] on p "Comme les emojis sont un élément commun dans les outils numériques, les utilisa…" at bounding box center [659, 321] width 617 height 73
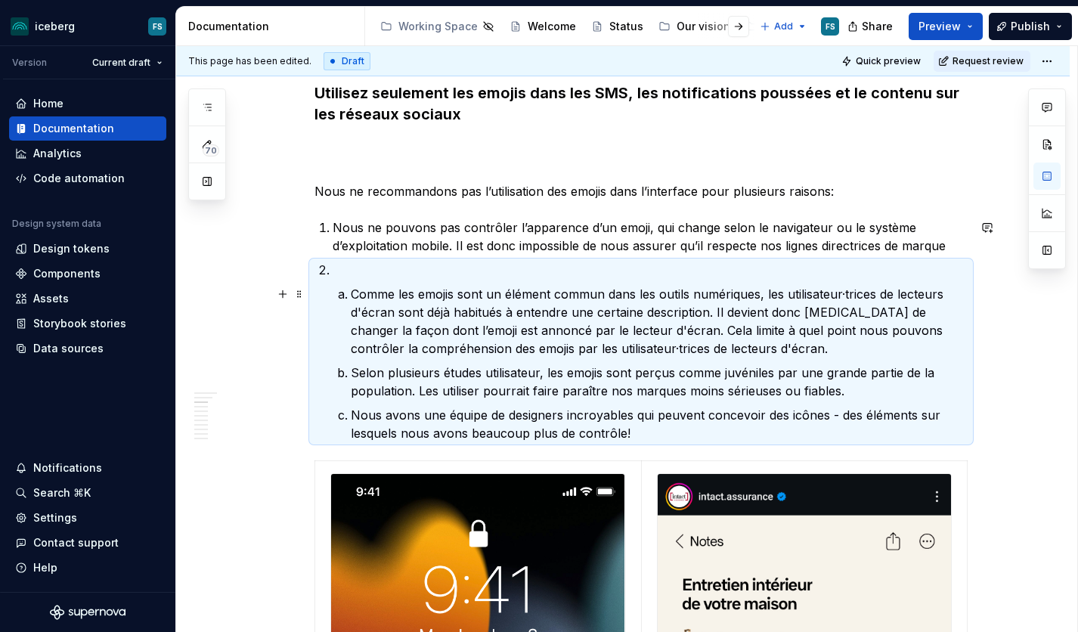
click at [357, 296] on p "Comme les emojis sont un élément commun dans les outils numériques, les utilisa…" at bounding box center [659, 321] width 617 height 73
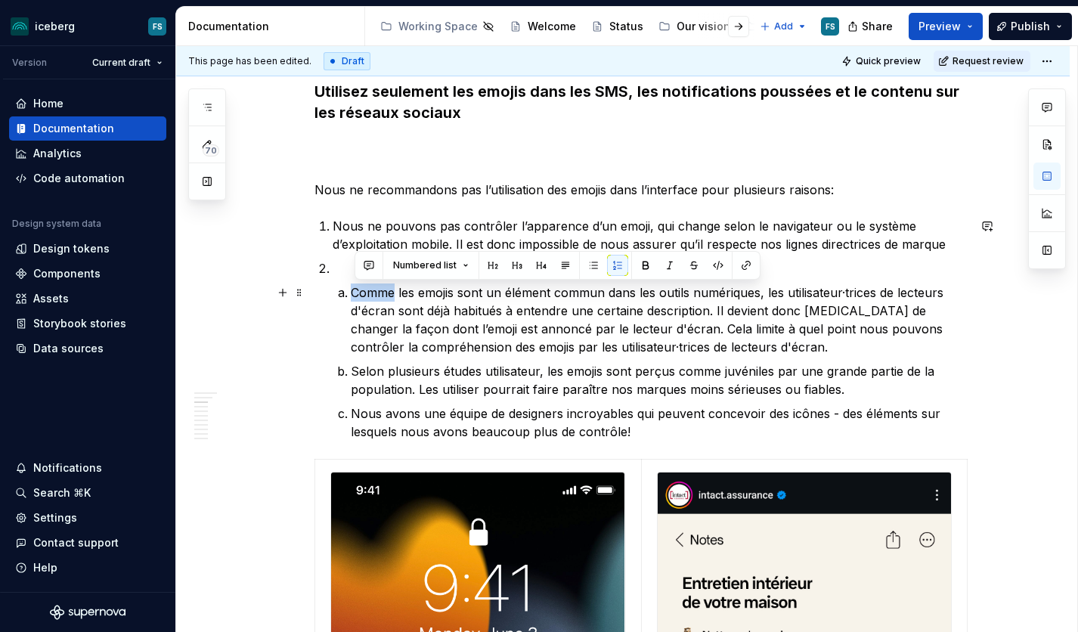
click at [357, 296] on p "Comme les emojis sont un élément commun dans les outils numériques, les utilisa…" at bounding box center [659, 319] width 617 height 73
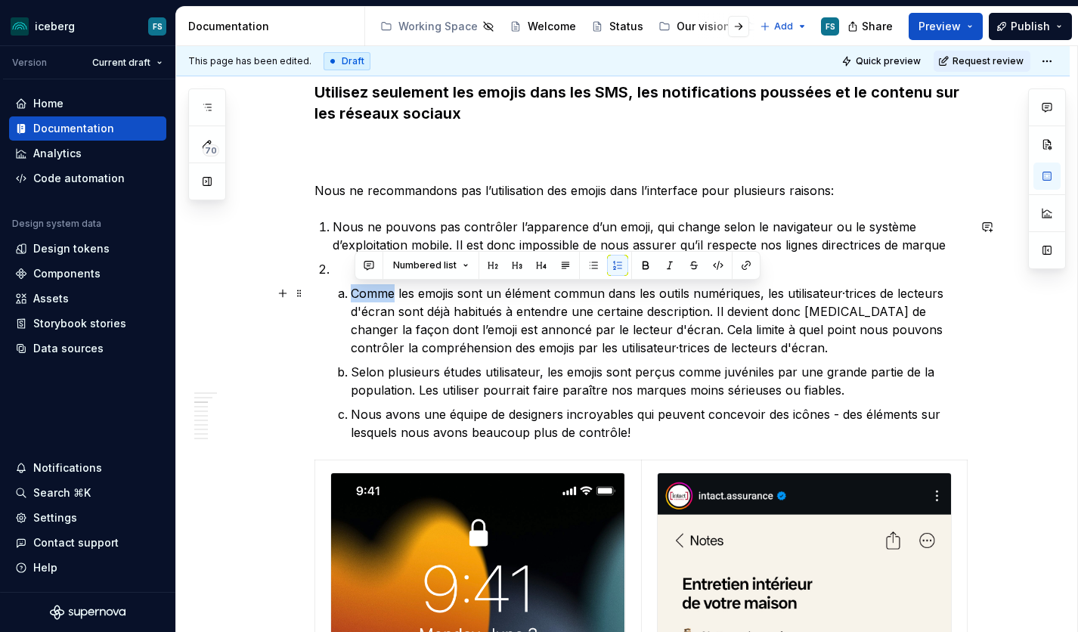
scroll to position [621, 0]
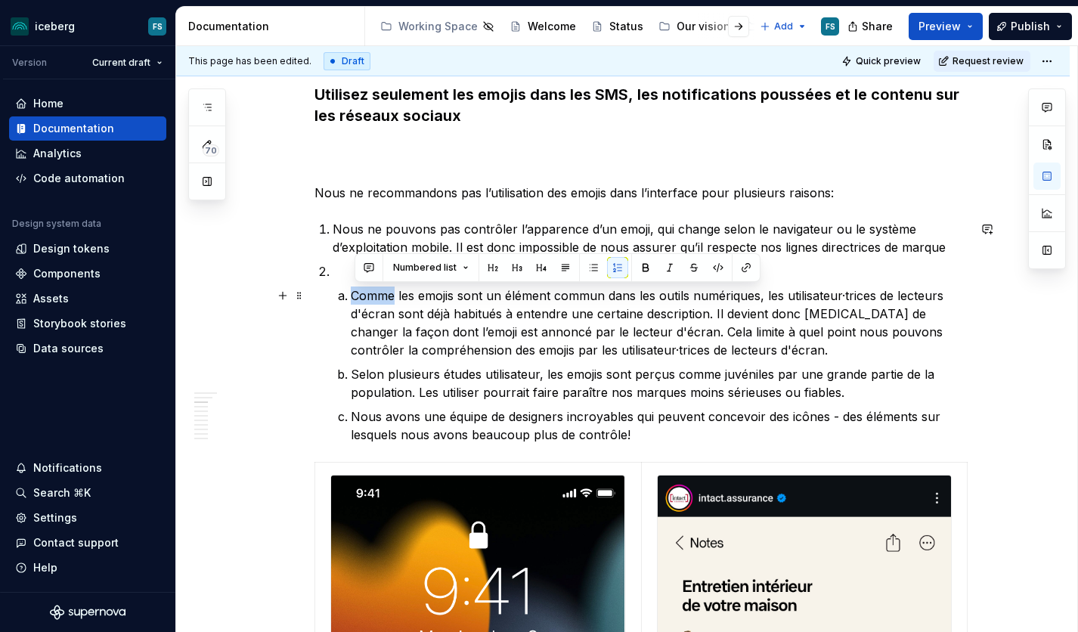
click at [357, 296] on p "Comme les emojis sont un élément commun dans les outils numériques, les utilisa…" at bounding box center [659, 322] width 617 height 73
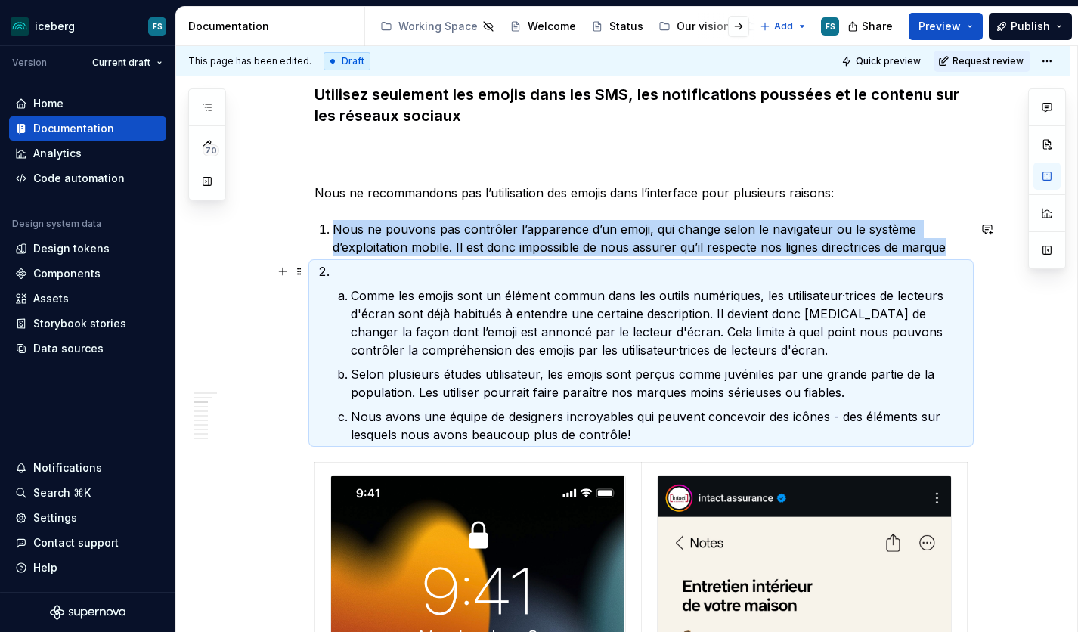
click at [345, 268] on p at bounding box center [650, 271] width 635 height 18
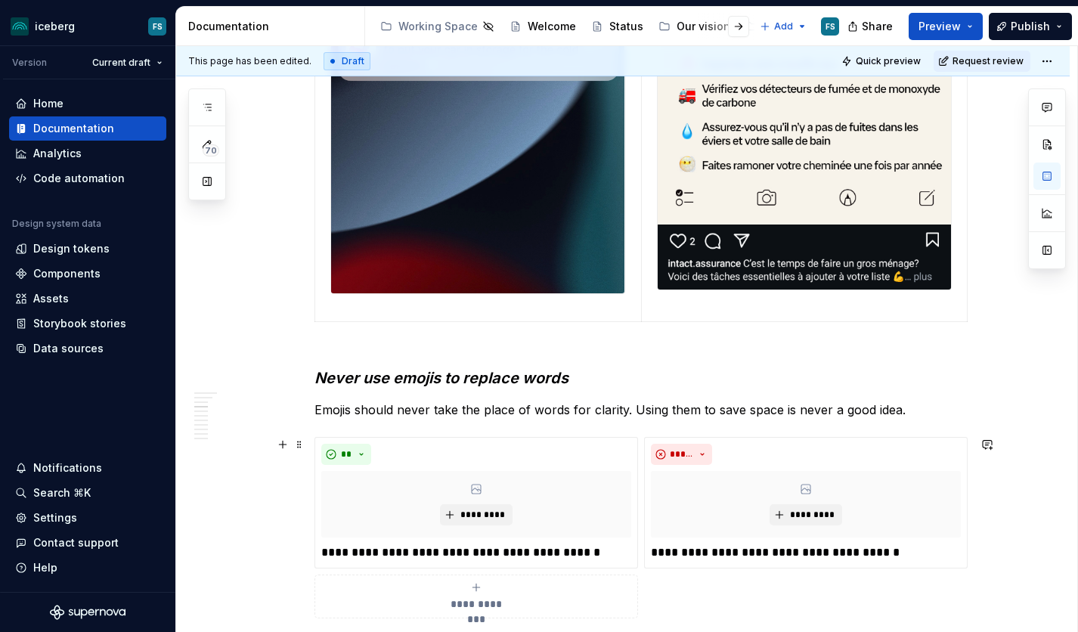
scroll to position [1265, 0]
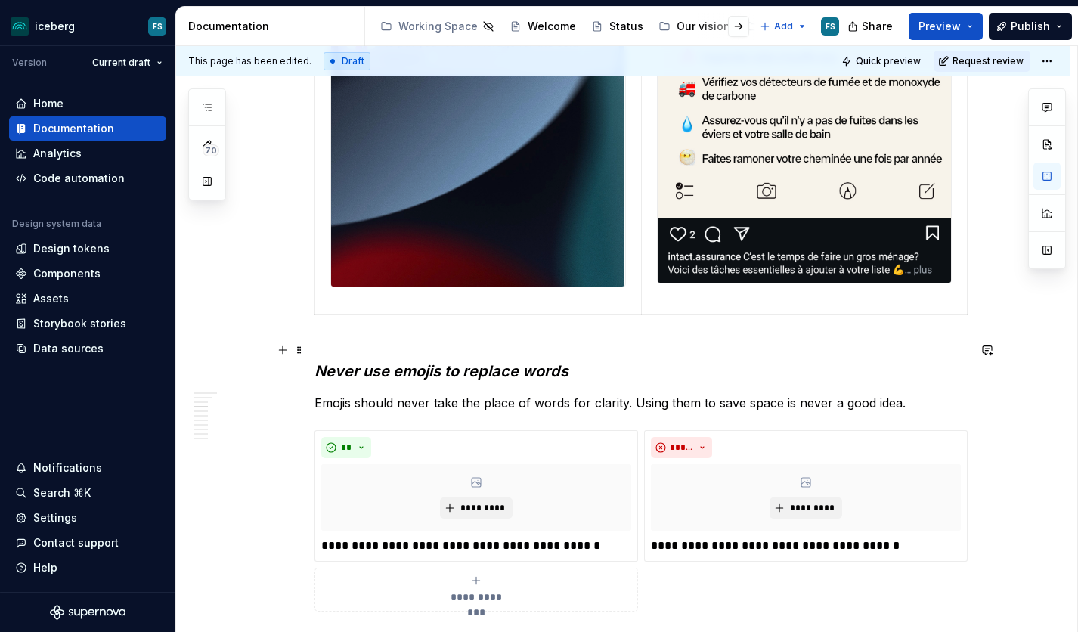
click at [549, 374] on em "Never use emojis to replace words" at bounding box center [441, 371] width 254 height 18
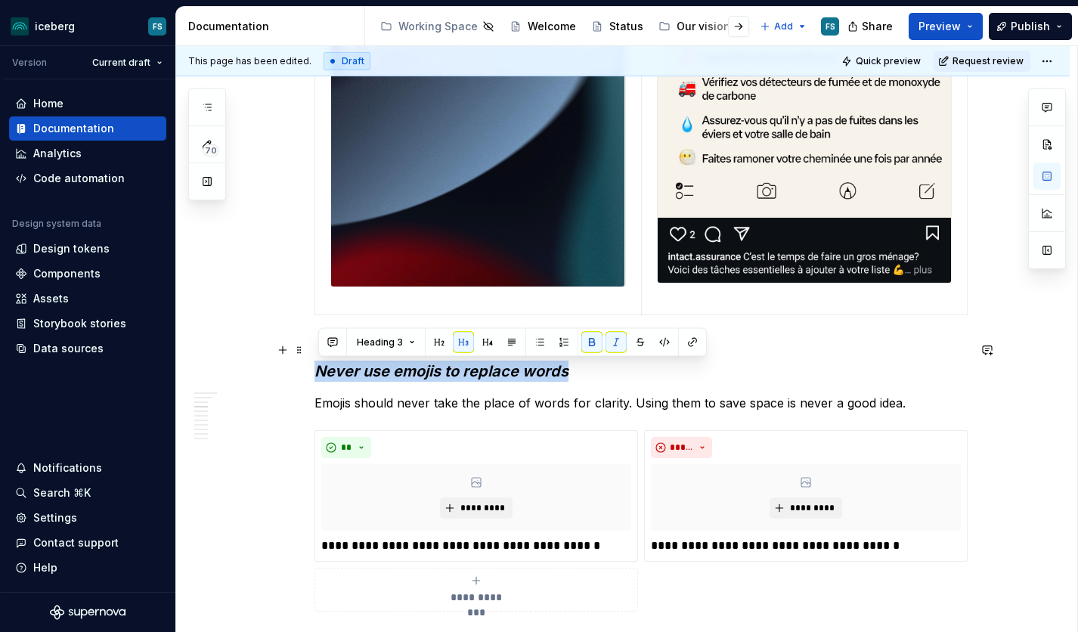
drag, startPoint x: 569, startPoint y: 373, endPoint x: 323, endPoint y: 364, distance: 246.6
click at [323, 364] on h3 "Never use emojis to replace words" at bounding box center [640, 360] width 653 height 42
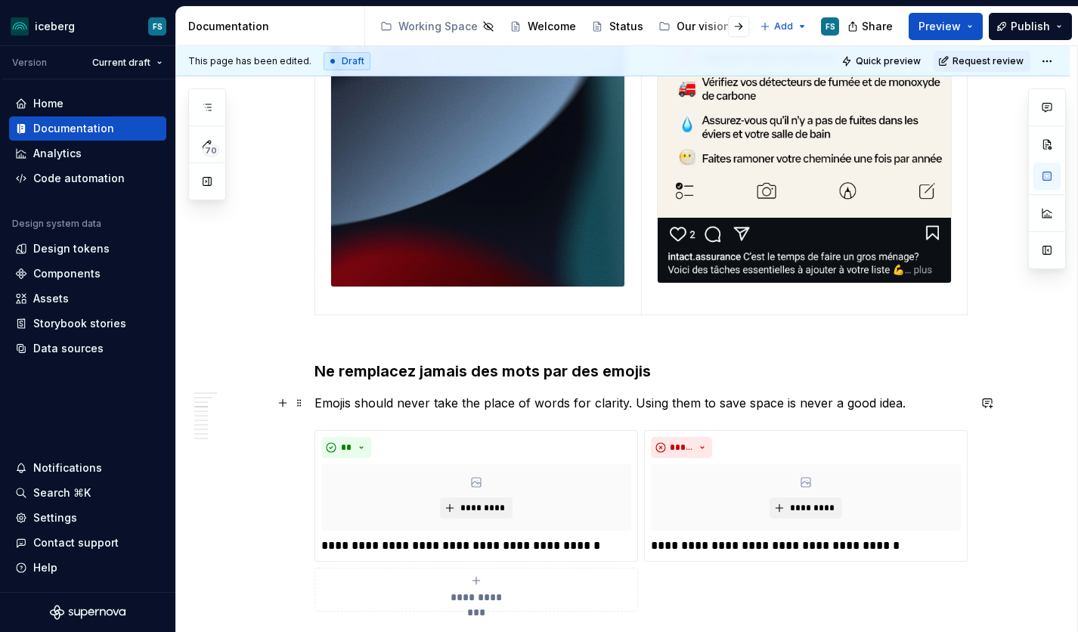
click at [478, 404] on p "Emojis should never take the place of words for clarity. Using them to save spa…" at bounding box center [640, 403] width 653 height 18
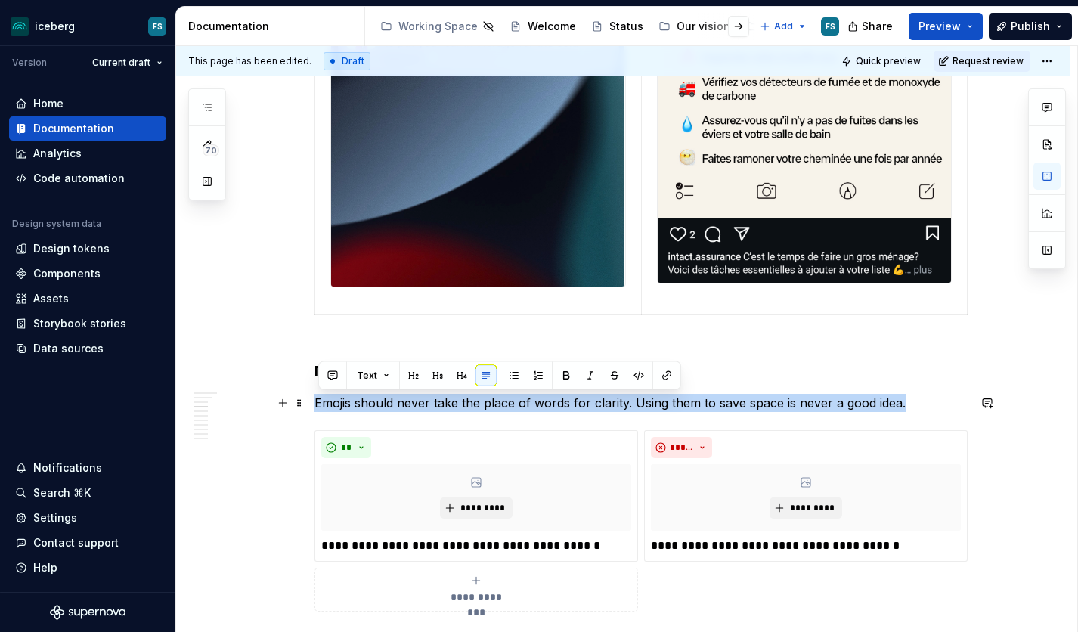
drag, startPoint x: 906, startPoint y: 404, endPoint x: 319, endPoint y: 401, distance: 587.4
click at [319, 401] on p "Emojis should never take the place of words for clarity. Using them to save spa…" at bounding box center [640, 403] width 653 height 18
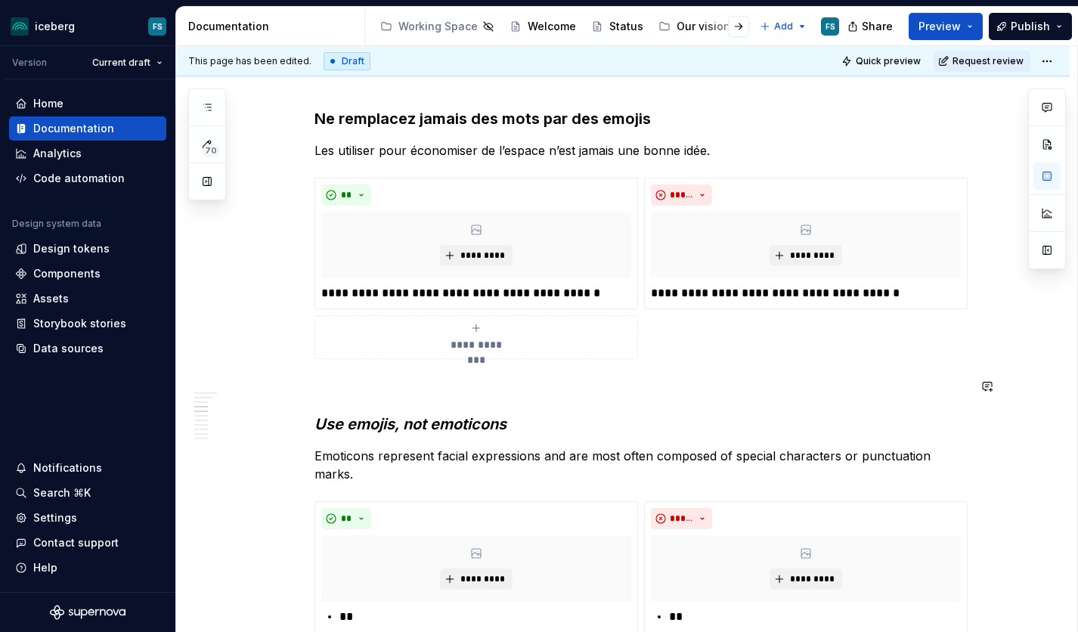
scroll to position [1519, 0]
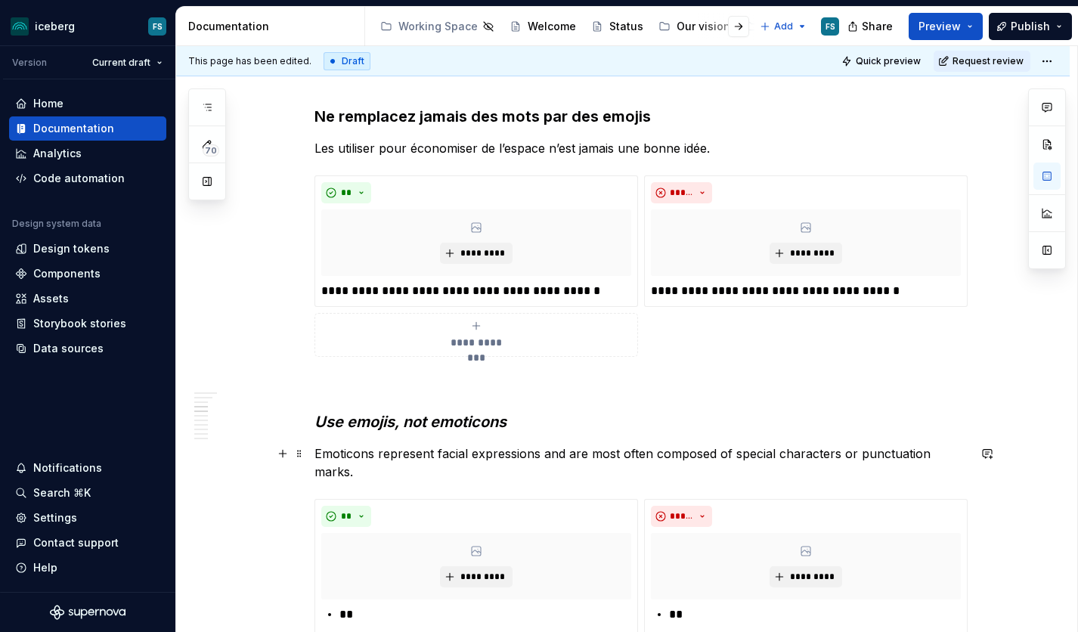
click at [485, 454] on p "Emoticons represent facial expressions and are most often composed of special c…" at bounding box center [640, 462] width 653 height 36
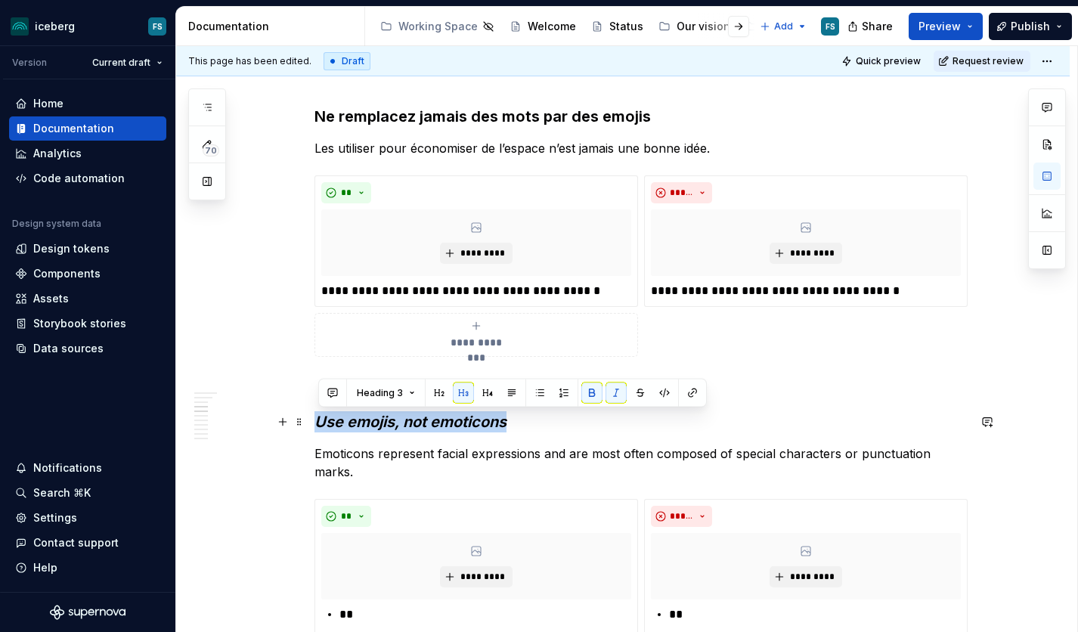
drag, startPoint x: 505, startPoint y: 423, endPoint x: 323, endPoint y: 418, distance: 182.2
click at [323, 418] on h3 "Use emojis, not emoticons" at bounding box center [640, 421] width 653 height 21
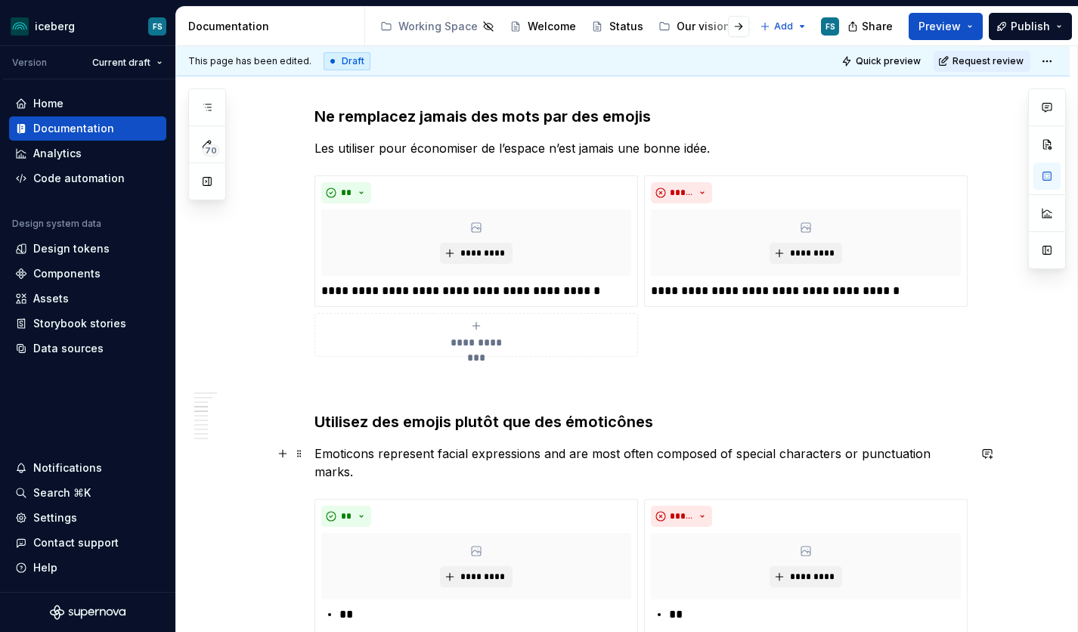
drag, startPoint x: 423, startPoint y: 454, endPoint x: 354, endPoint y: 451, distance: 68.9
click at [423, 454] on p "Emoticons represent facial expressions and are most often composed of special c…" at bounding box center [640, 462] width 653 height 36
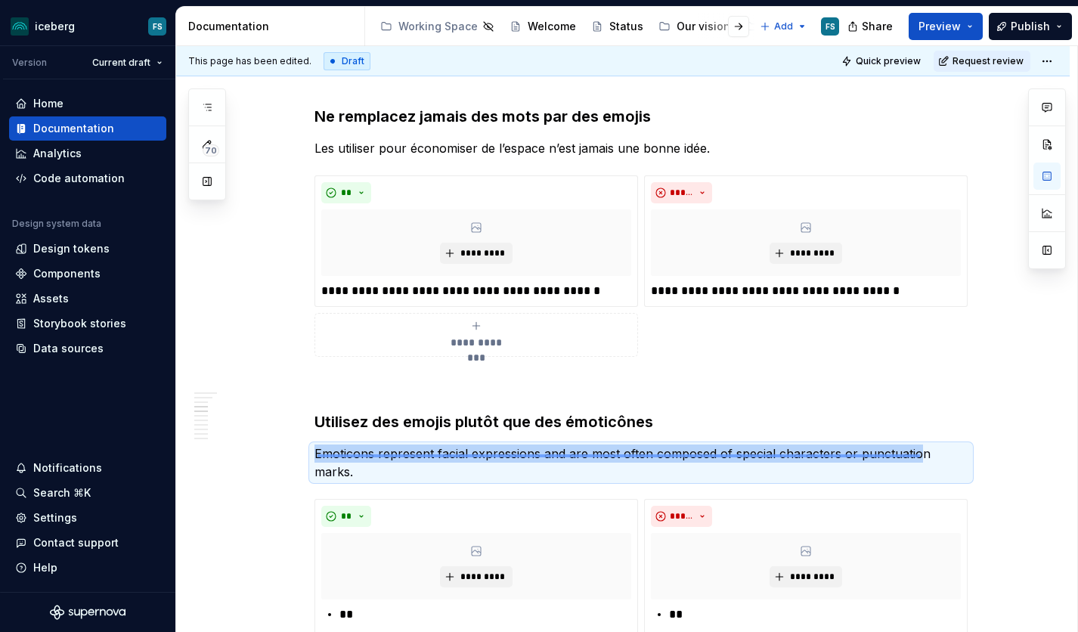
drag, startPoint x: 318, startPoint y: 454, endPoint x: 921, endPoint y: 457, distance: 602.5
click at [921, 457] on div "This page has been edited. Draft Quick preview Request review Hidden page Emoji…" at bounding box center [626, 339] width 901 height 587
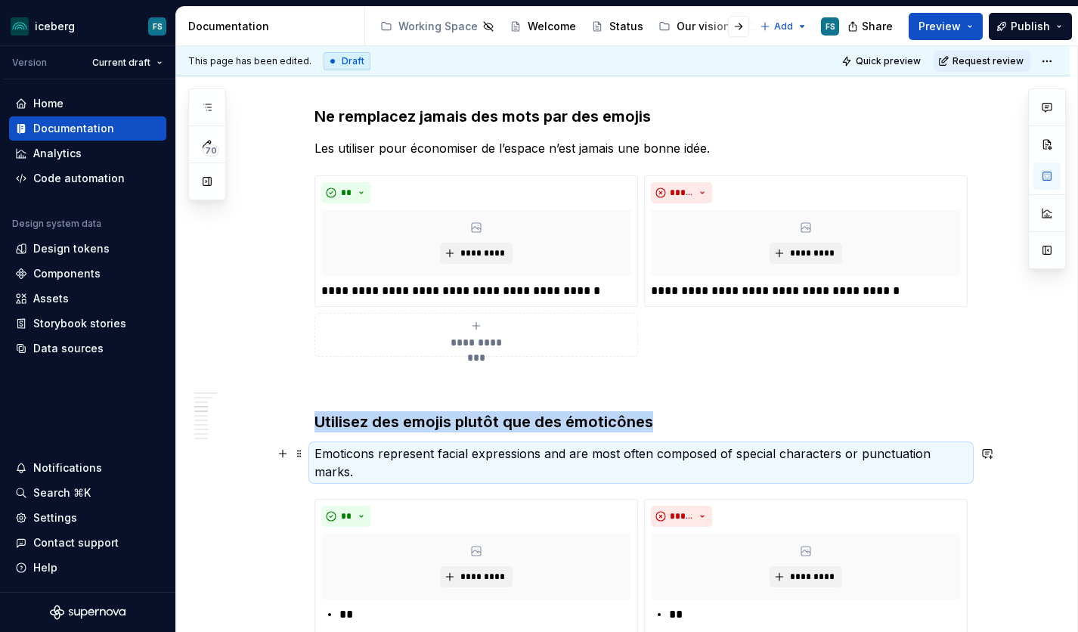
drag, startPoint x: 954, startPoint y: 455, endPoint x: 962, endPoint y: 454, distance: 7.6
click at [954, 455] on p "Emoticons represent facial expressions and are most often composed of special c…" at bounding box center [640, 462] width 653 height 36
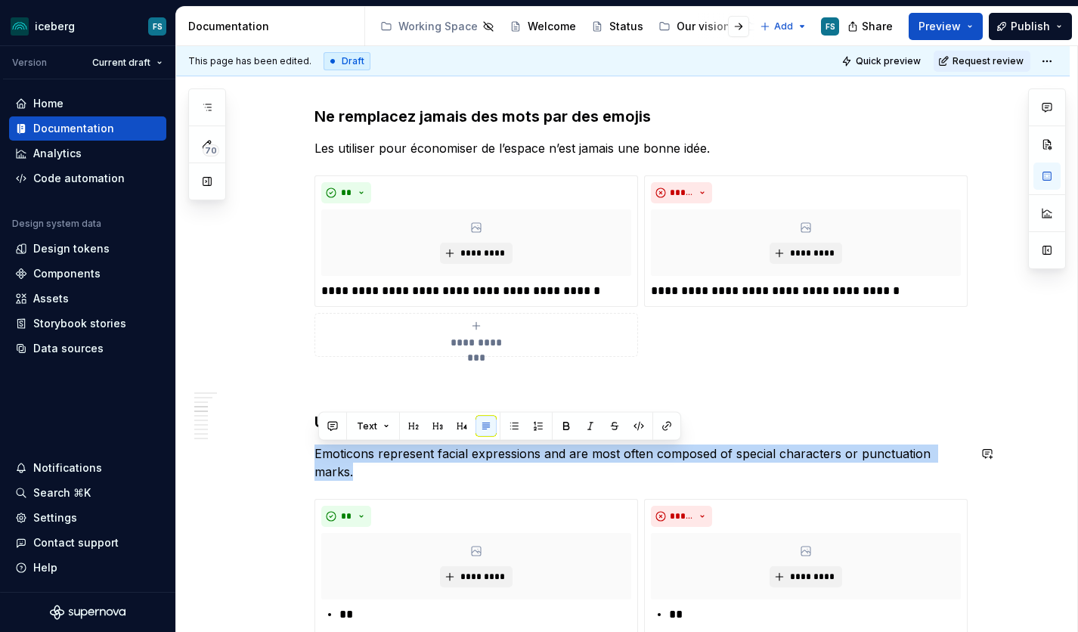
drag, startPoint x: 968, startPoint y: 455, endPoint x: 494, endPoint y: 441, distance: 474.9
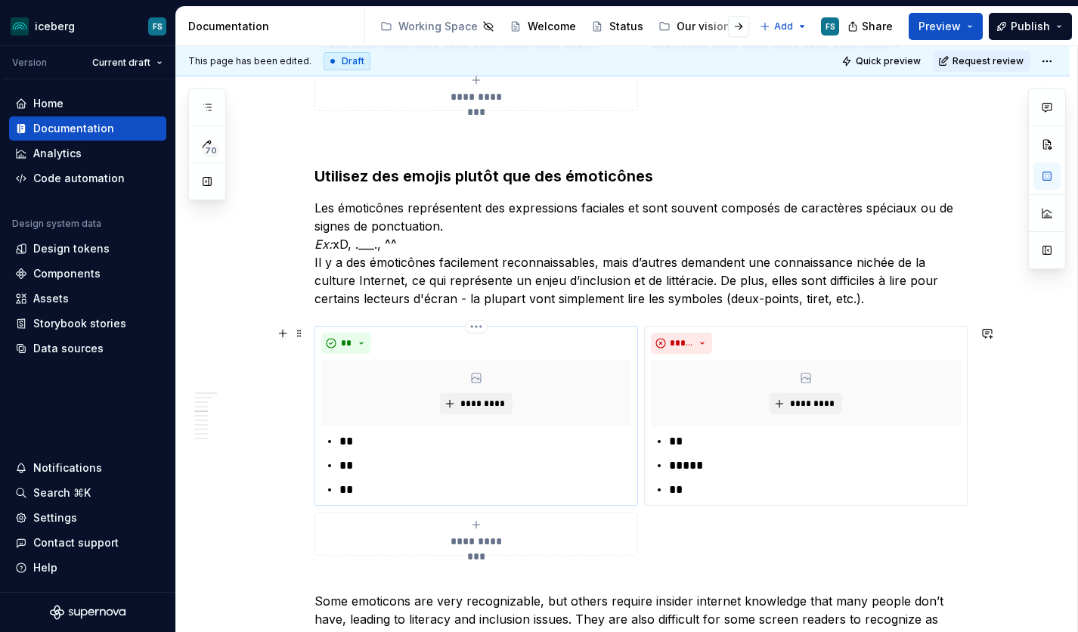
scroll to position [1787, 0]
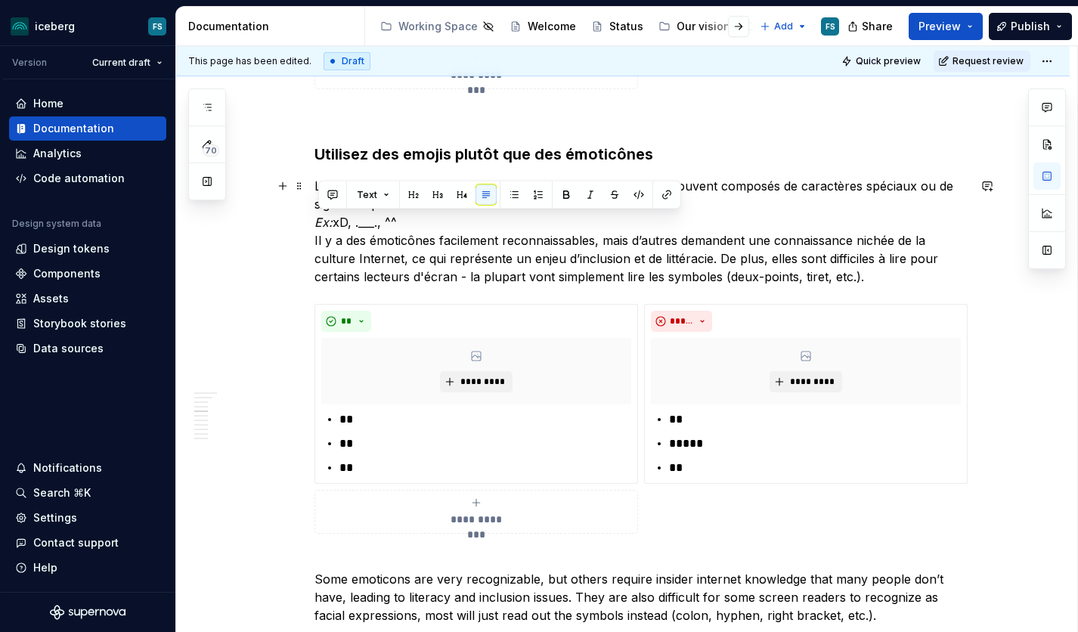
drag, startPoint x: 404, startPoint y: 221, endPoint x: 320, endPoint y: 222, distance: 84.7
click at [321, 221] on p "Les émoticônes représentent des expressions faciales et sont souvent composés d…" at bounding box center [640, 231] width 653 height 109
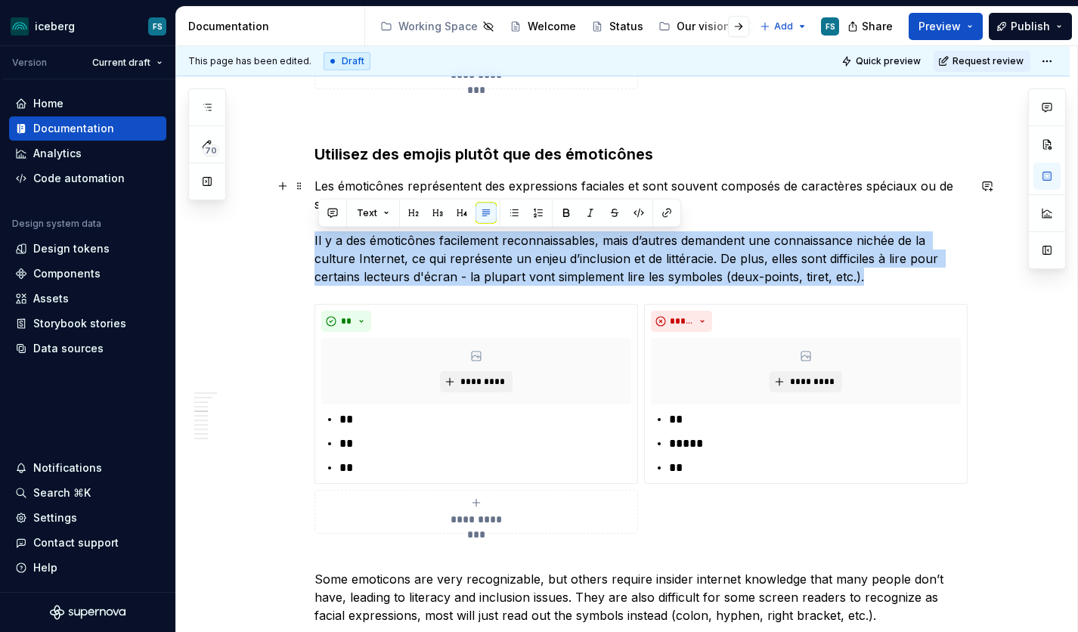
drag, startPoint x: 858, startPoint y: 279, endPoint x: 318, endPoint y: 240, distance: 541.1
click at [318, 240] on p "Les émoticônes représentent des expressions faciales et sont souvent composés d…" at bounding box center [640, 231] width 653 height 109
copy p "Il y a des émoticônes facilement reconnaissables, mais d’autres demandent une c…"
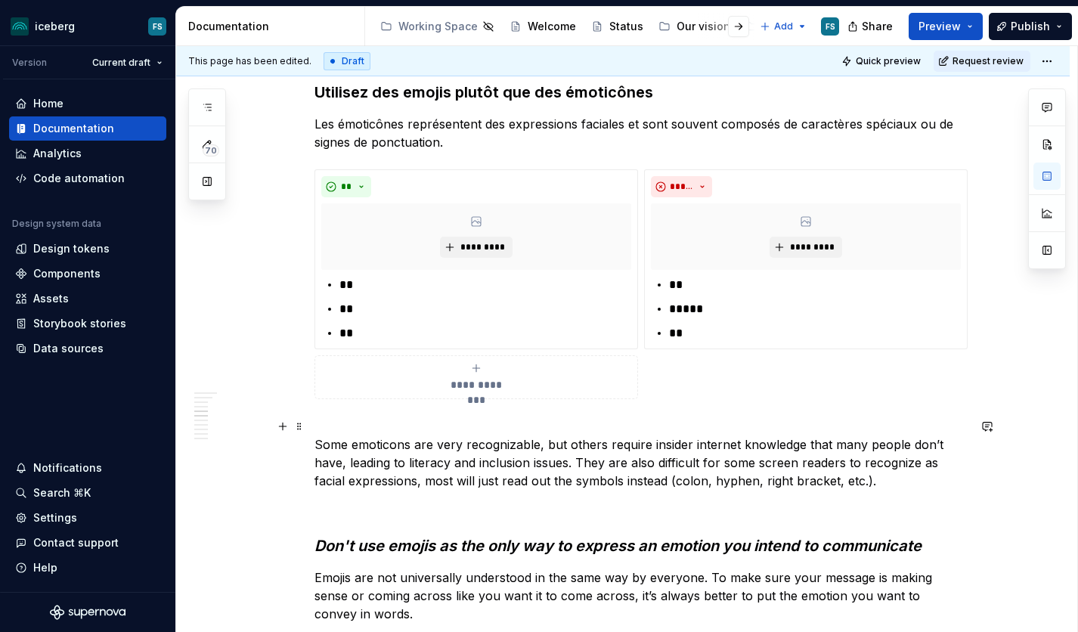
scroll to position [1860, 0]
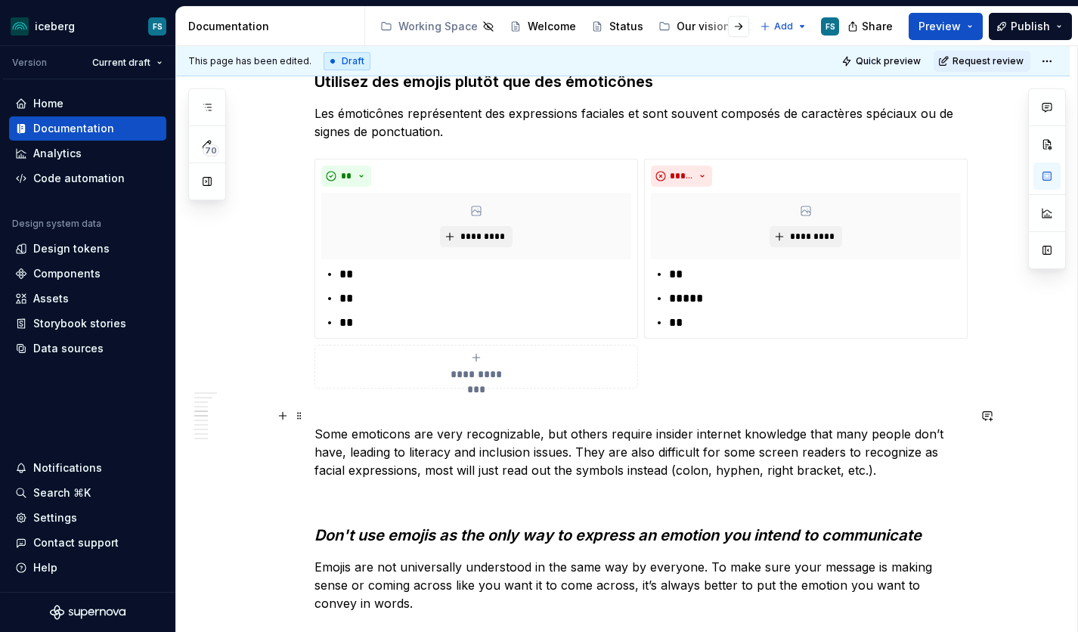
drag, startPoint x: 333, startPoint y: 435, endPoint x: 321, endPoint y: 435, distance: 12.9
click at [333, 435] on p "Some emoticons are very recognizable, but others require insider internet knowl…" at bounding box center [640, 443] width 653 height 73
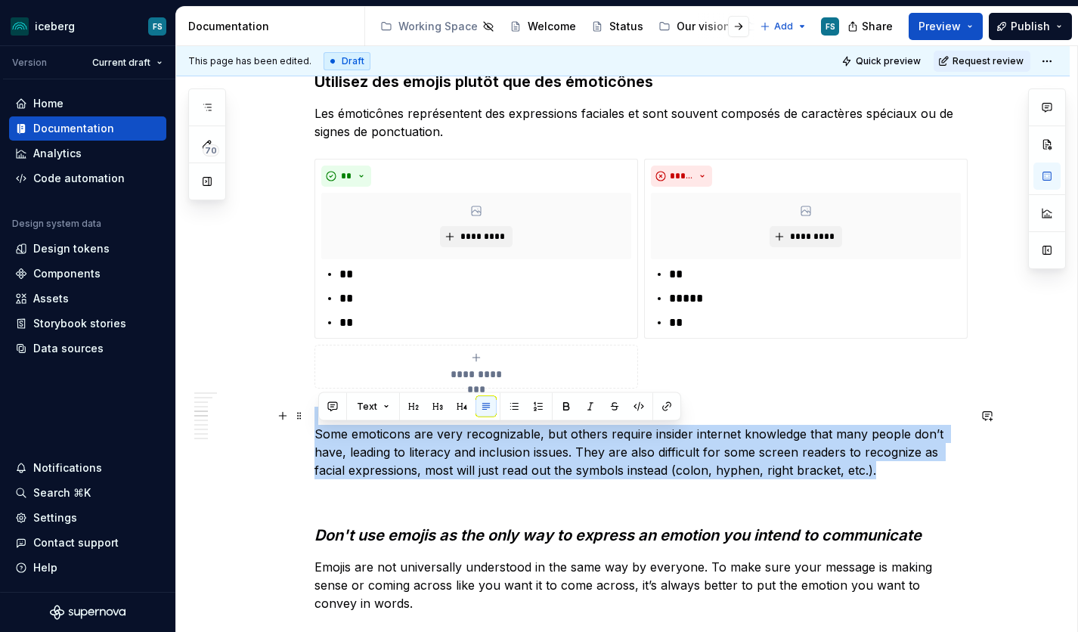
drag, startPoint x: 320, startPoint y: 435, endPoint x: 883, endPoint y: 463, distance: 563.9
click at [882, 463] on p "Some emoticons are very recognizable, but others require insider internet knowl…" at bounding box center [640, 443] width 653 height 73
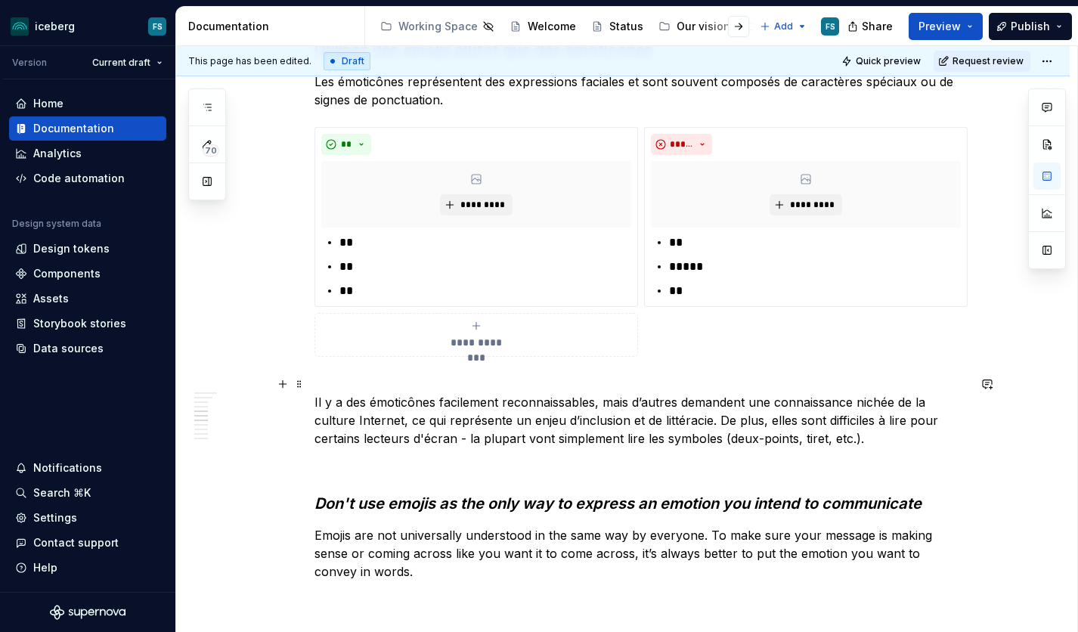
scroll to position [1892, 0]
click at [337, 500] on em "Don't use emojis as the only way to express an emotion you intend to communicate" at bounding box center [617, 503] width 607 height 18
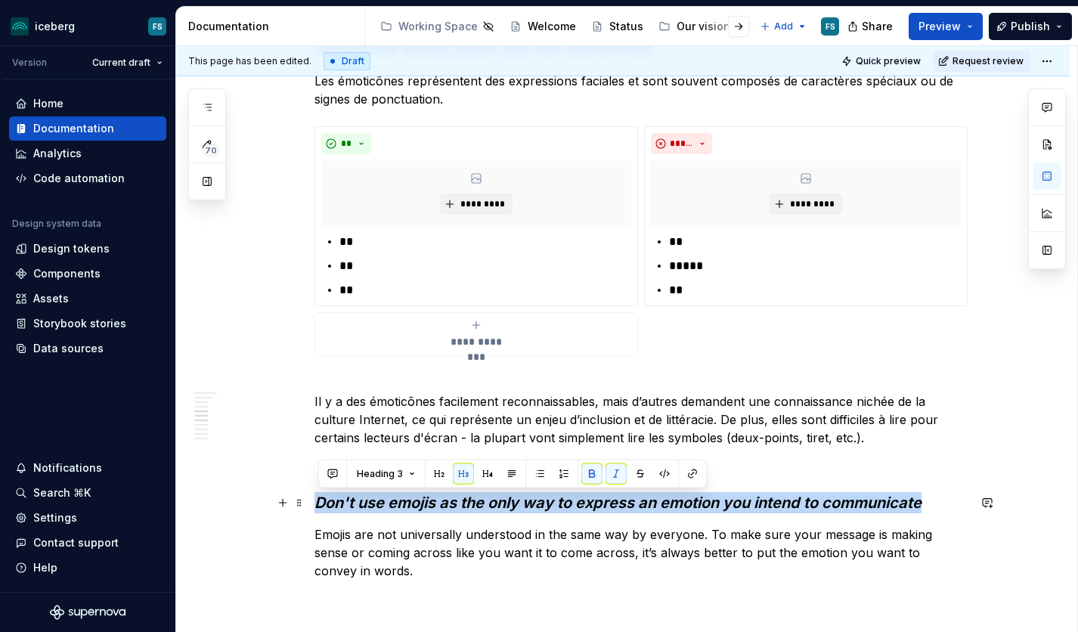
drag, startPoint x: 320, startPoint y: 503, endPoint x: 947, endPoint y: 513, distance: 627.5
click at [947, 513] on h3 "Don't use emojis as the only way to express an emotion you intend to communicate" at bounding box center [640, 502] width 653 height 21
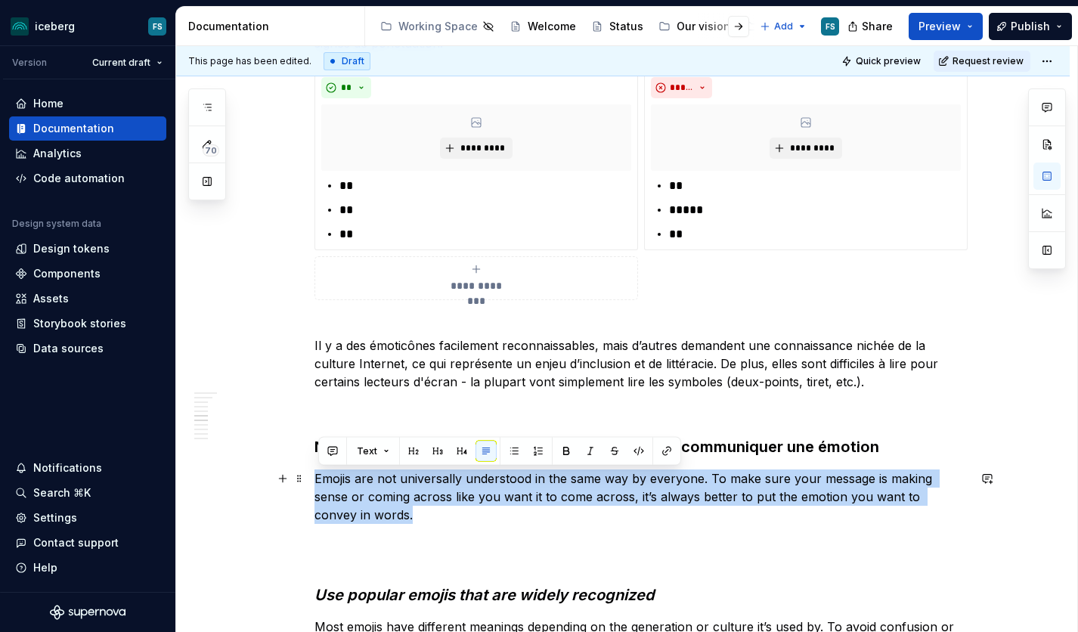
drag, startPoint x: 321, startPoint y: 534, endPoint x: 361, endPoint y: 517, distance: 43.7
click at [361, 517] on p "Emojis are not universally understood in the same way by everyone. To make sure…" at bounding box center [640, 496] width 653 height 54
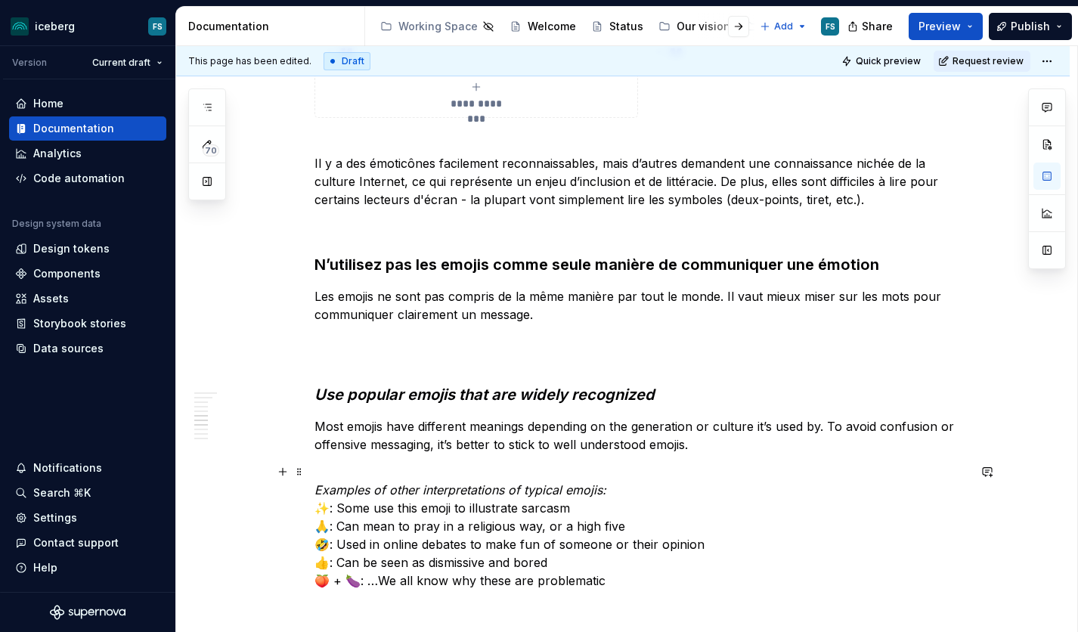
scroll to position [2142, 0]
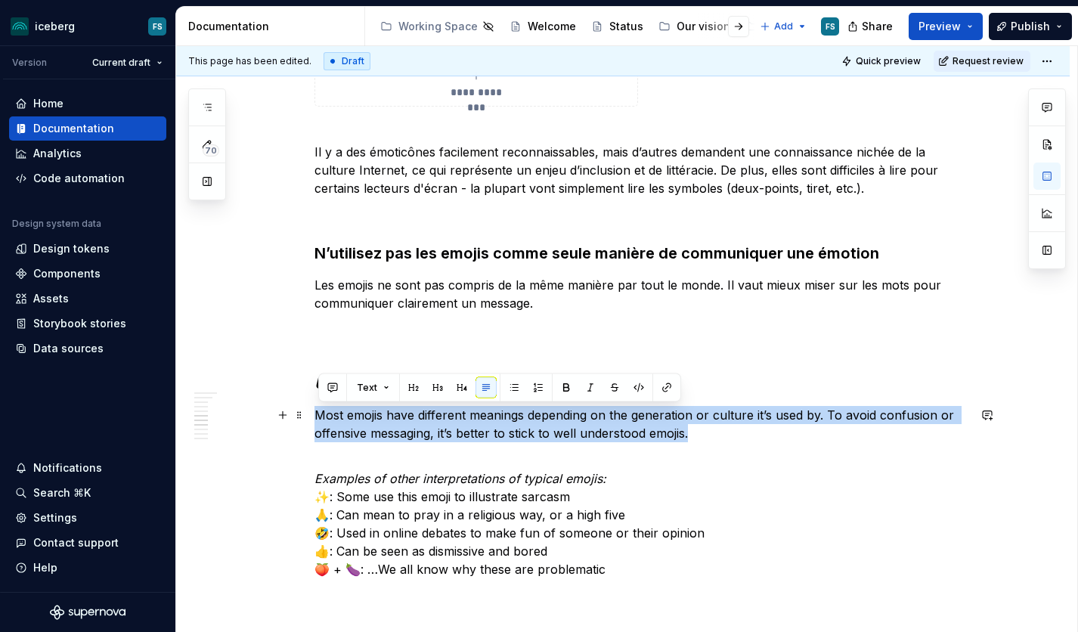
drag, startPoint x: 371, startPoint y: 414, endPoint x: 696, endPoint y: 440, distance: 326.1
click at [696, 440] on p "Most emojis have different meanings depending on the generation or culture it’s…" at bounding box center [640, 424] width 653 height 36
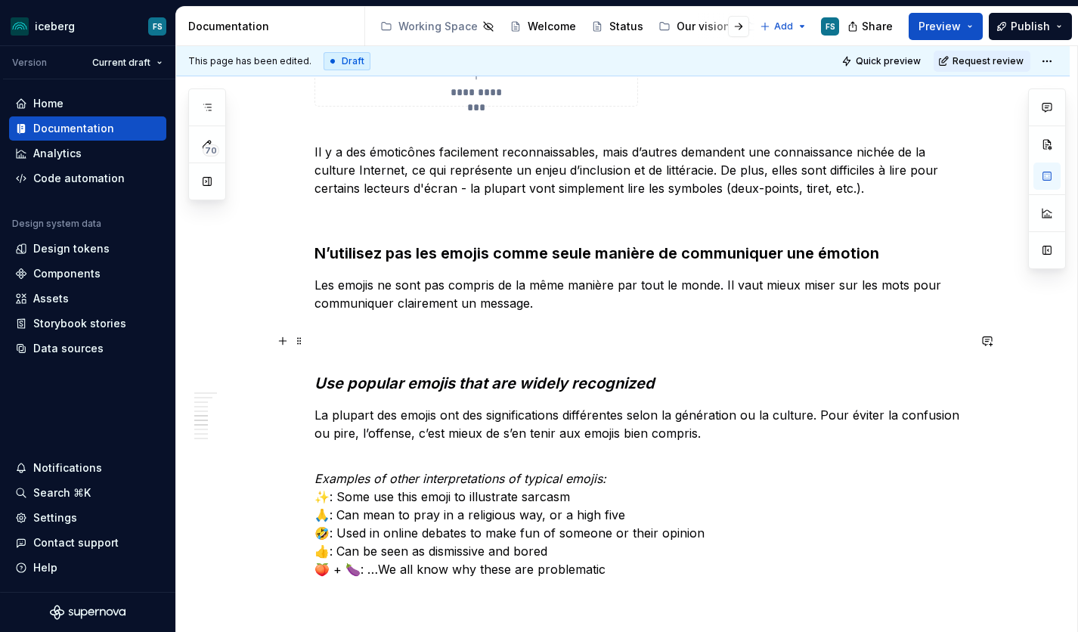
click at [399, 385] on em "Use popular emojis that are widely recognized" at bounding box center [484, 383] width 340 height 18
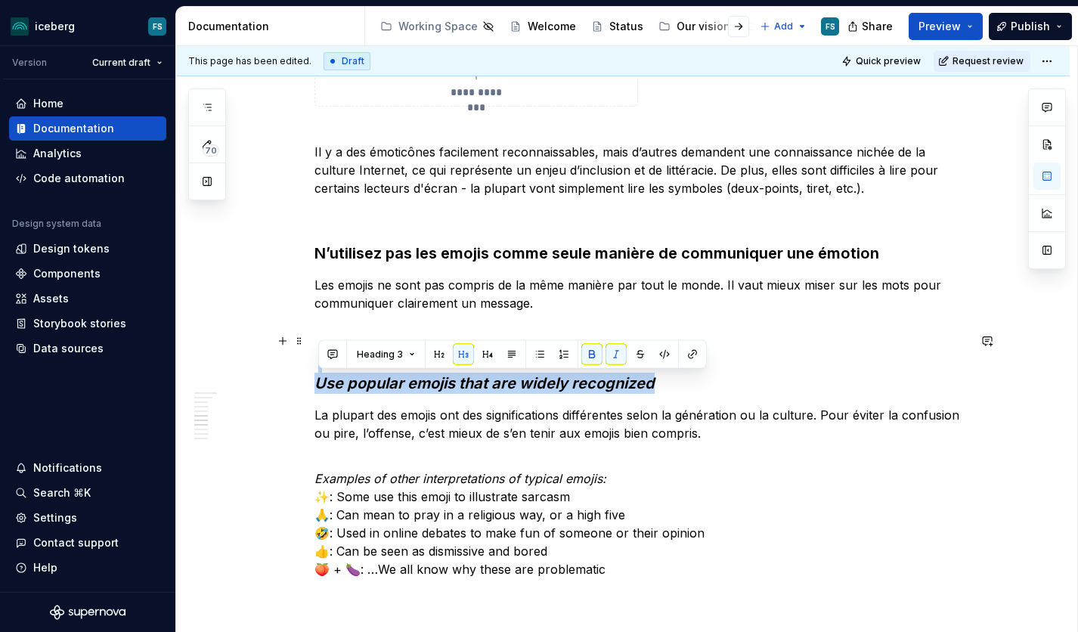
drag, startPoint x: 321, startPoint y: 382, endPoint x: 657, endPoint y: 384, distance: 335.6
click at [655, 384] on em "Use popular emojis that are widely recognized" at bounding box center [484, 383] width 340 height 18
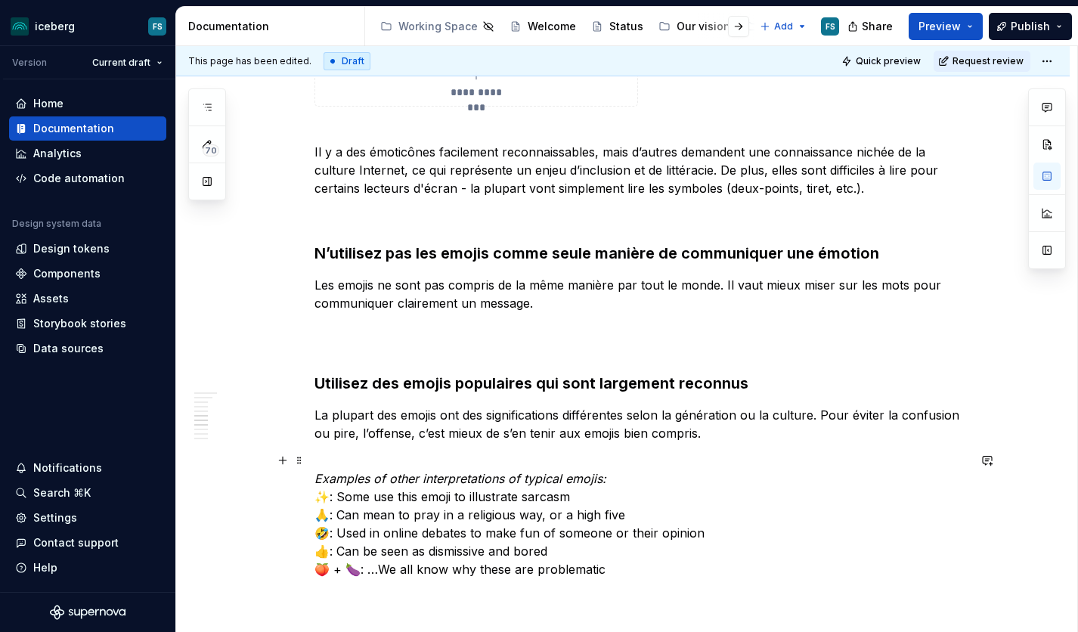
drag, startPoint x: 355, startPoint y: 482, endPoint x: 345, endPoint y: 479, distance: 9.4
click at [355, 482] on em "Examples of other interpretations of typical emojis:" at bounding box center [460, 478] width 292 height 15
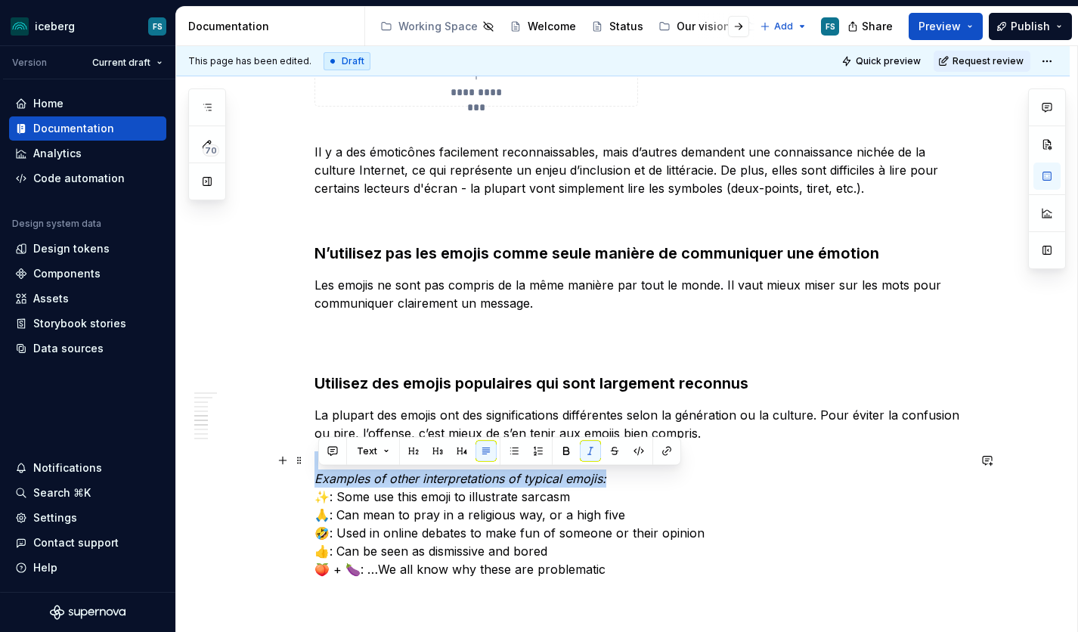
drag, startPoint x: 321, startPoint y: 482, endPoint x: 611, endPoint y: 479, distance: 290.3
click at [611, 479] on p "Examples of other interpretations of typical emojis: ✨: Some use this emoji to …" at bounding box center [640, 514] width 653 height 127
drag, startPoint x: 568, startPoint y: 478, endPoint x: 329, endPoint y: 471, distance: 239.0
click at [318, 471] on p "Exemples de différences d’interprétations: ✨: Some use this emoji to illustrate…" at bounding box center [640, 514] width 653 height 127
click at [590, 448] on button "button" at bounding box center [590, 451] width 21 height 21
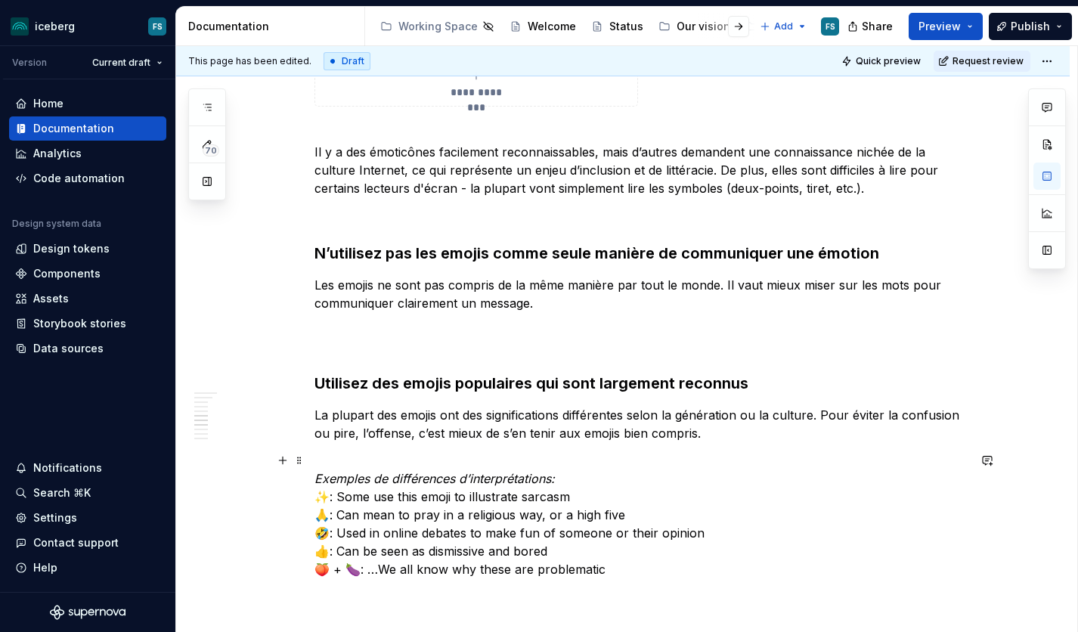
click at [398, 497] on p "Exemples de différences d’interprétations: ✨: Some use this emoji to illustrate…" at bounding box center [640, 514] width 653 height 127
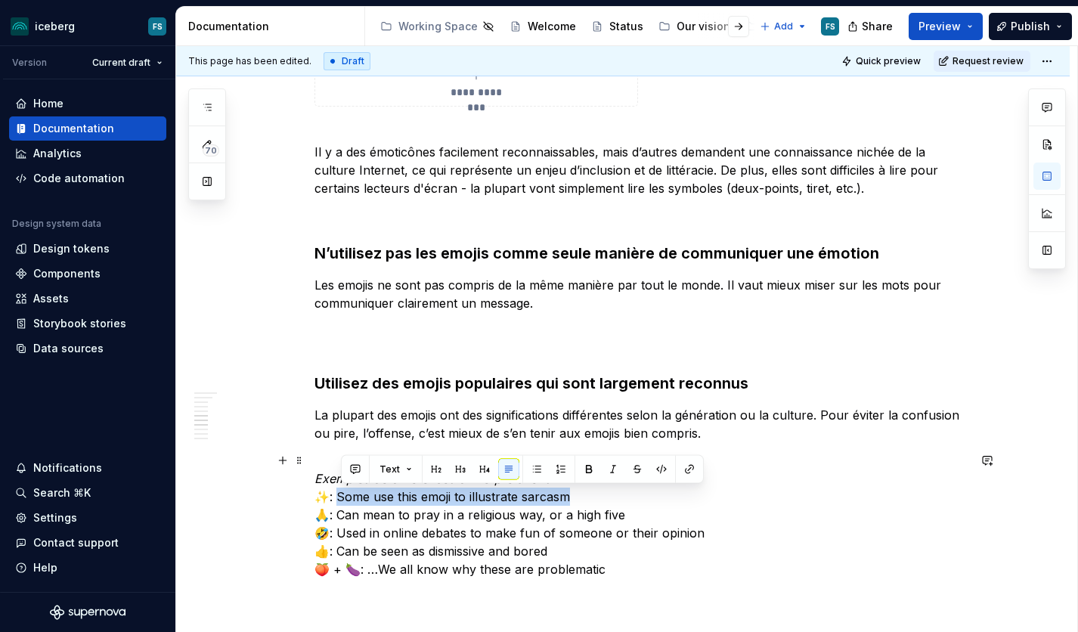
drag, startPoint x: 343, startPoint y: 499, endPoint x: 572, endPoint y: 497, distance: 229.0
click at [572, 497] on p "Exemples de différences d’interprétations: ✨: Some use this emoji to illustrate…" at bounding box center [640, 514] width 653 height 127
drag, startPoint x: 628, startPoint y: 516, endPoint x: 349, endPoint y: 518, distance: 278.9
click at [349, 518] on p "Exemples de différences d’interprétations: ✨: Certain·es l’utilisent pour illus…" at bounding box center [640, 514] width 653 height 127
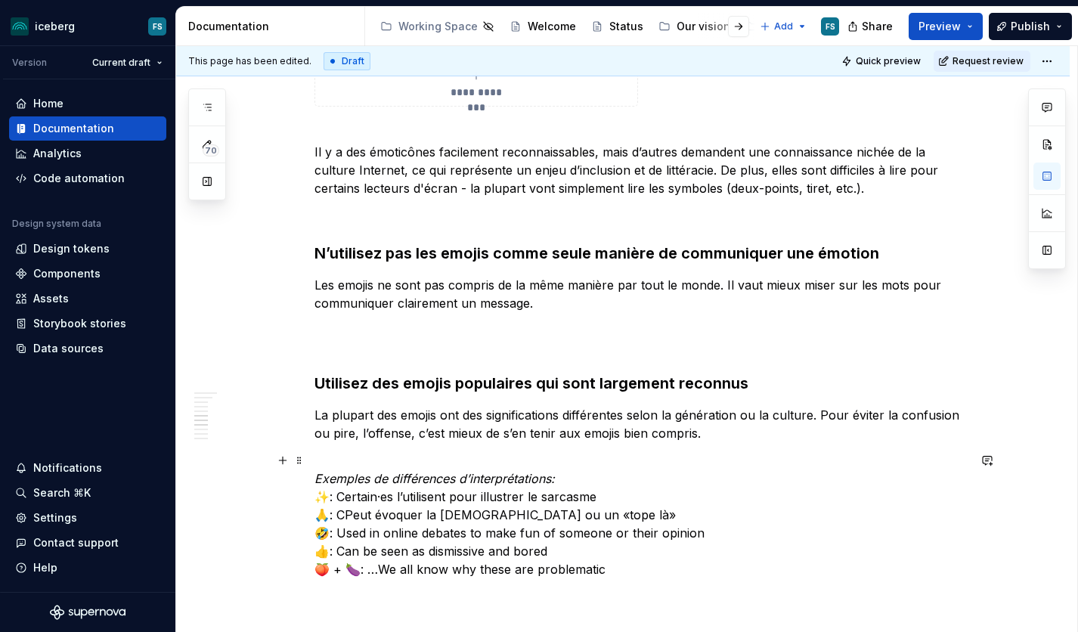
click at [352, 513] on p "Exemples de différences d’interprétations: ✨: Certain·es l’utilisent pour illus…" at bounding box center [640, 514] width 653 height 127
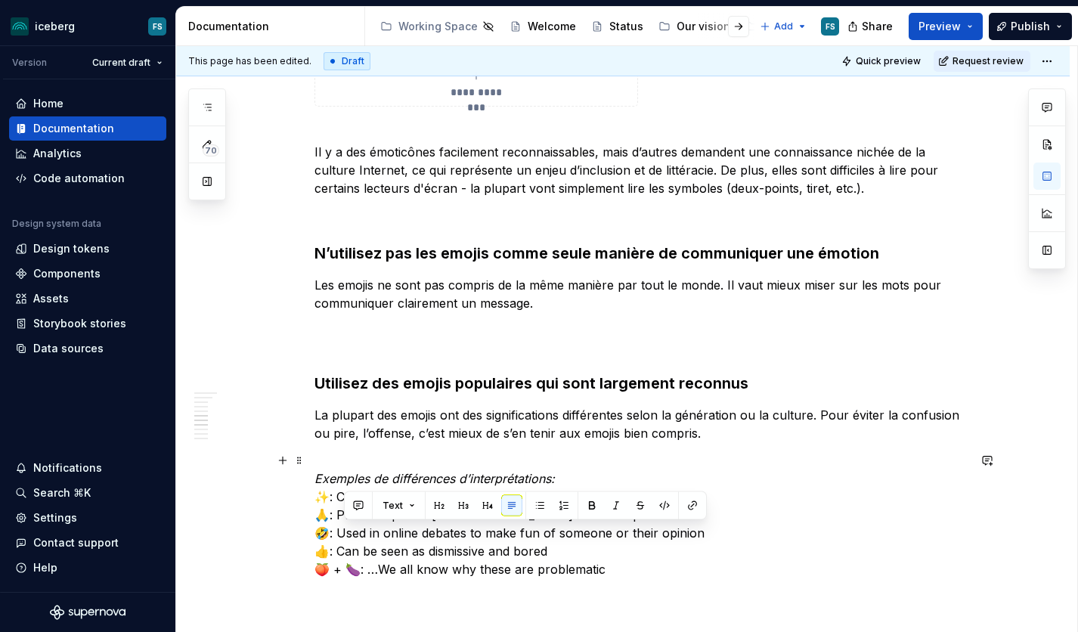
drag, startPoint x: 708, startPoint y: 531, endPoint x: 345, endPoint y: 532, distance: 362.8
click at [345, 532] on p "Exemples de différences d’interprétations: ✨: Certain·es l’utilisent pour illus…" at bounding box center [640, 514] width 653 height 127
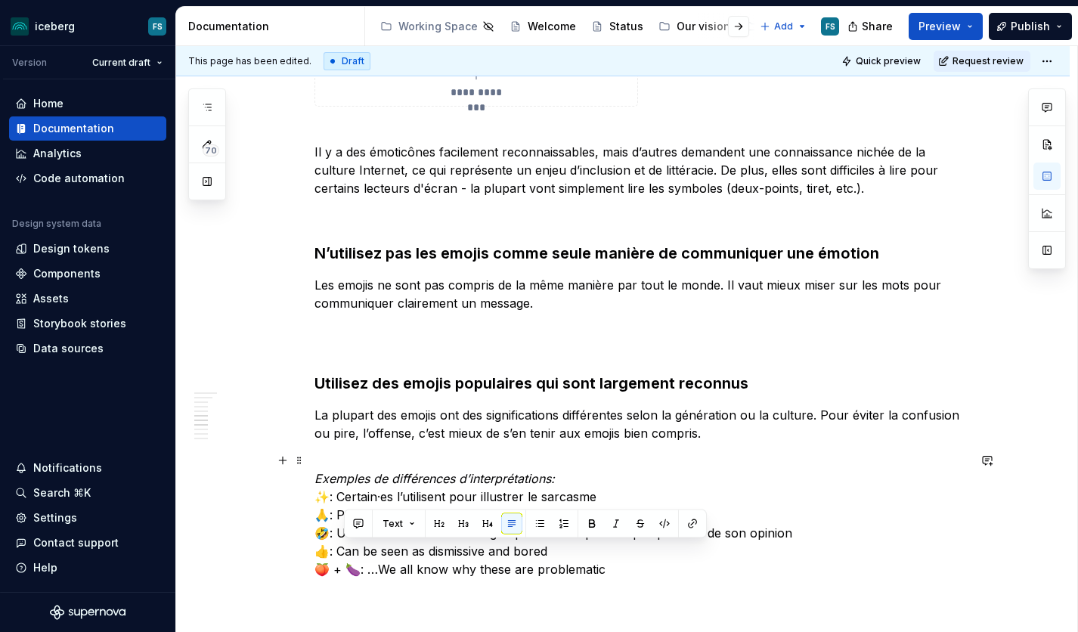
drag, startPoint x: 494, startPoint y: 550, endPoint x: 350, endPoint y: 553, distance: 144.4
click at [348, 553] on p "Exemples de différences d’interprétations: ✨: Certain·es l’utilisent pour illus…" at bounding box center [640, 514] width 653 height 127
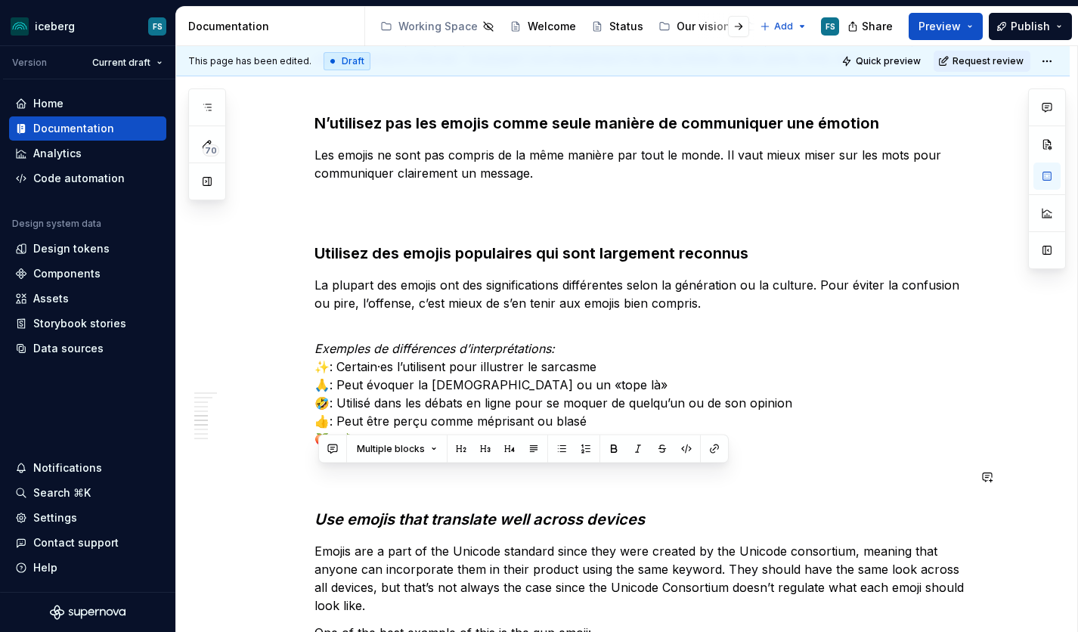
scroll to position [2284, 0]
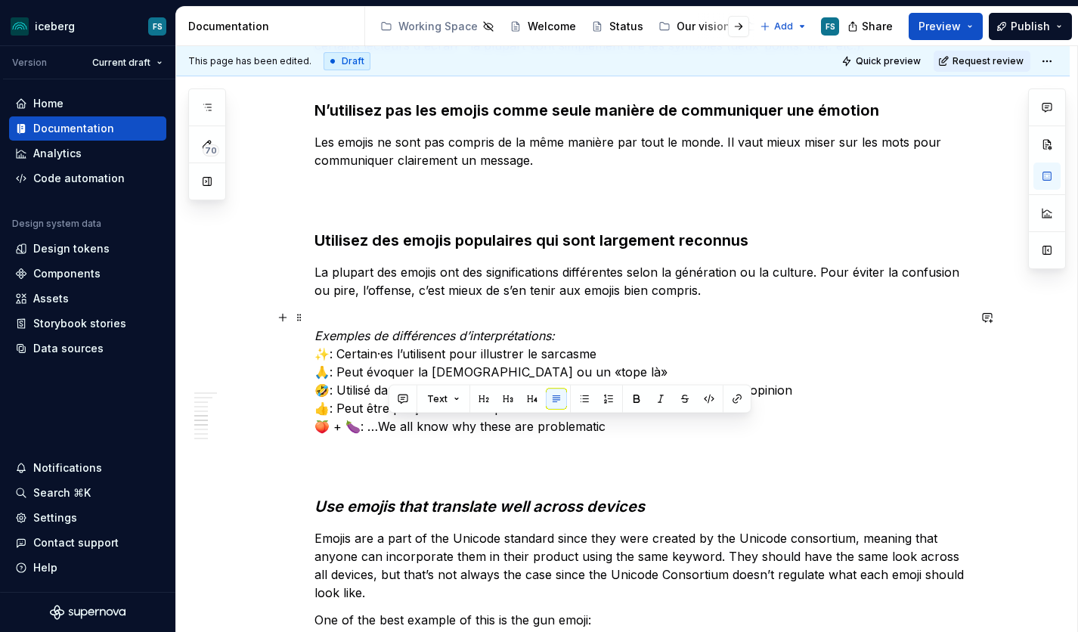
drag, startPoint x: 614, startPoint y: 571, endPoint x: 392, endPoint y: 428, distance: 264.0
click at [392, 428] on p "Exemples de différences d’interprétations: ✨: Certain·es l’utilisent pour illus…" at bounding box center [640, 371] width 653 height 127
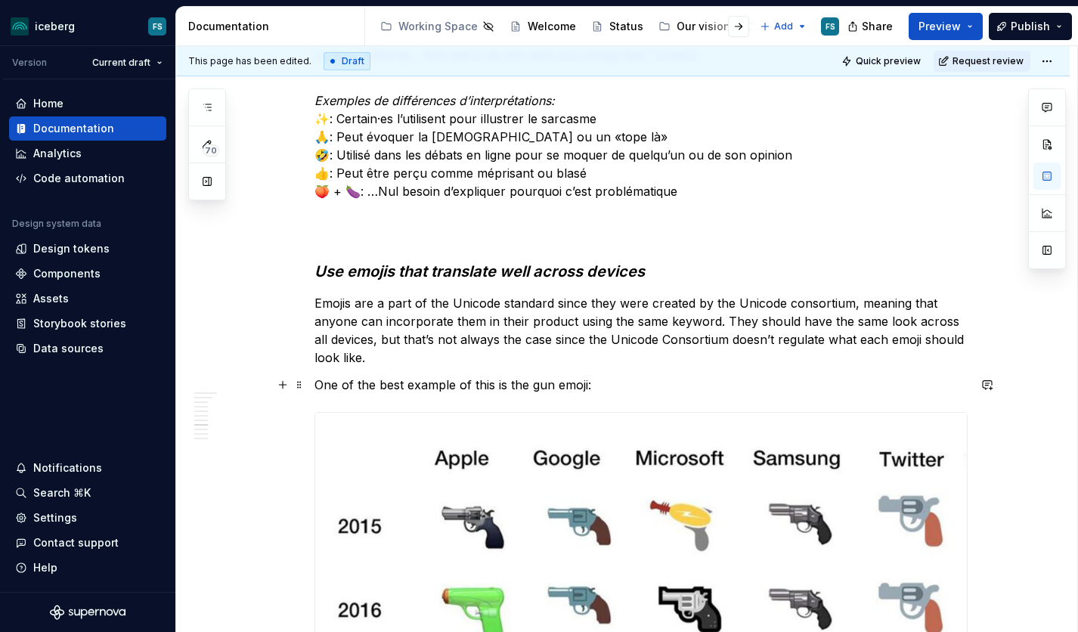
scroll to position [2526, 0]
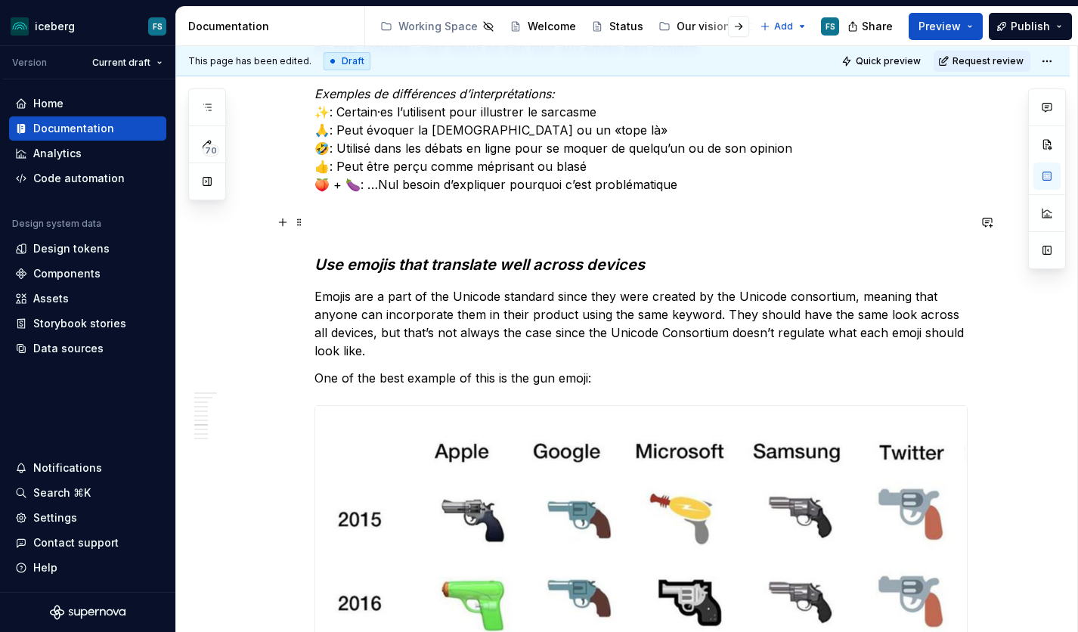
click at [476, 254] on h3 "Use emojis that translate well across devices" at bounding box center [640, 243] width 653 height 63
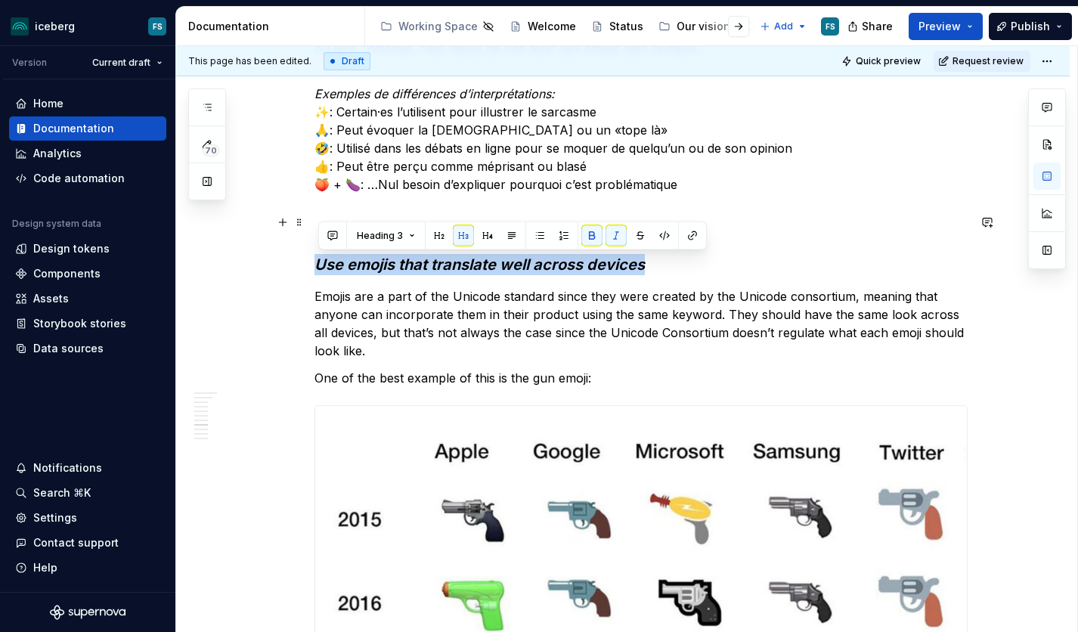
drag, startPoint x: 652, startPoint y: 260, endPoint x: 321, endPoint y: 266, distance: 331.1
click at [321, 266] on h3 "Use emojis that translate well across devices" at bounding box center [640, 243] width 653 height 63
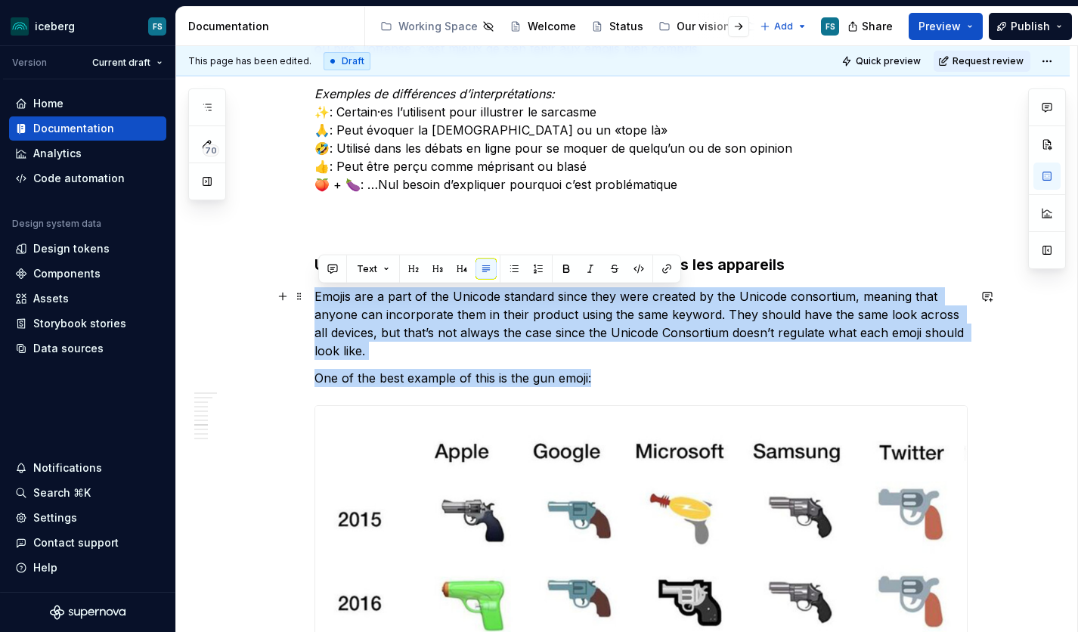
drag, startPoint x: 590, startPoint y: 379, endPoint x: 320, endPoint y: 302, distance: 280.5
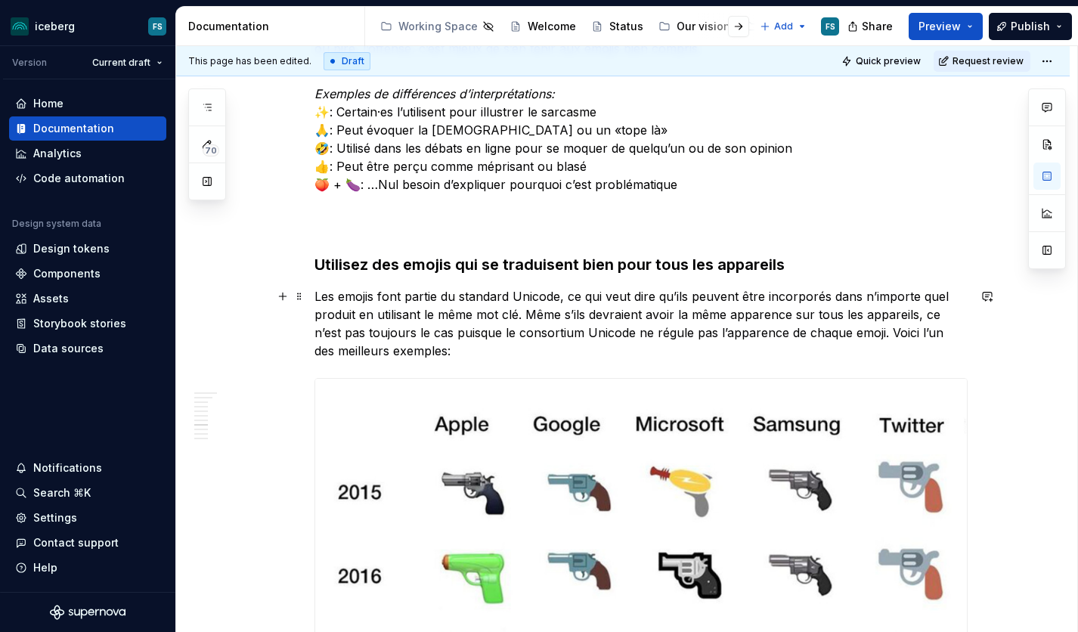
click at [897, 334] on p "Les emojis font partie du standard Unicode, ce qui veut dire qu’ils peuvent êtr…" at bounding box center [640, 323] width 653 height 73
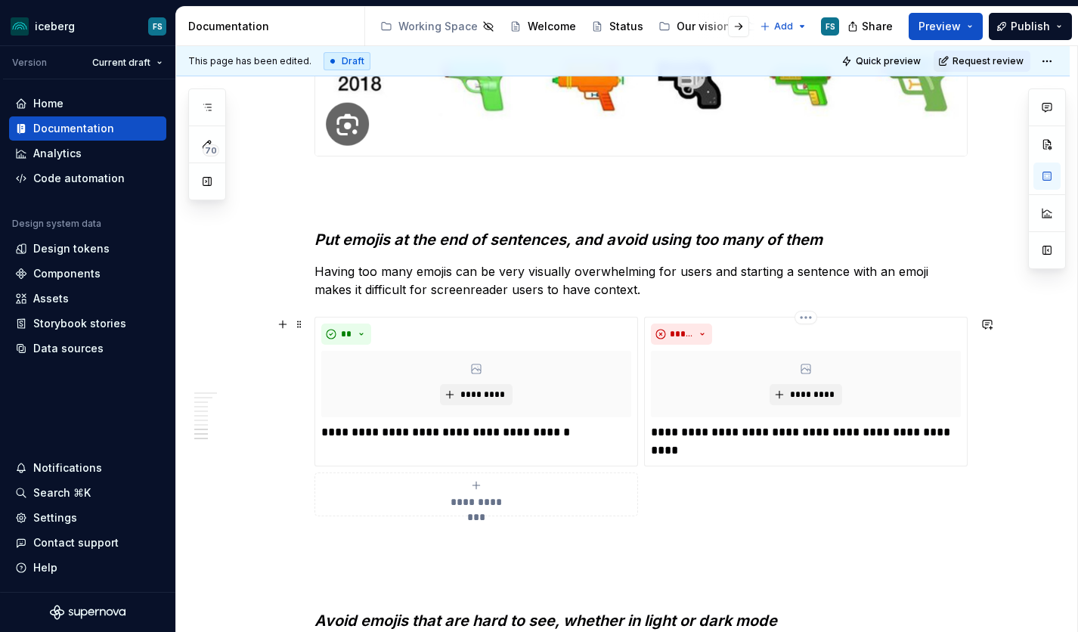
scroll to position [3203, 0]
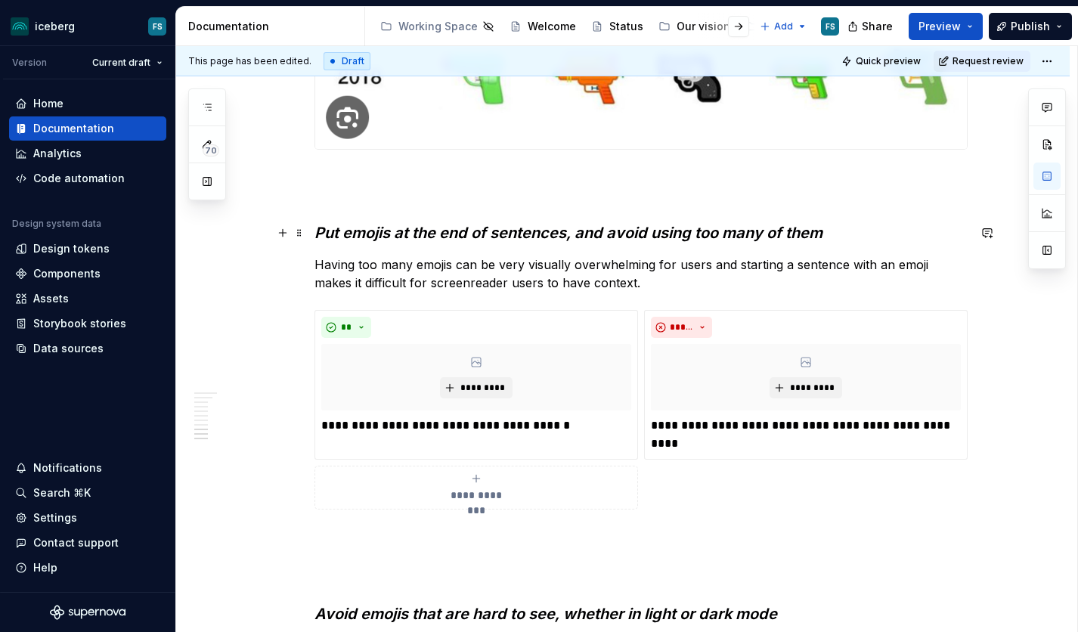
click at [361, 231] on em "Put emojis at the end of sentences, and avoid using too many of them" at bounding box center [568, 233] width 508 height 18
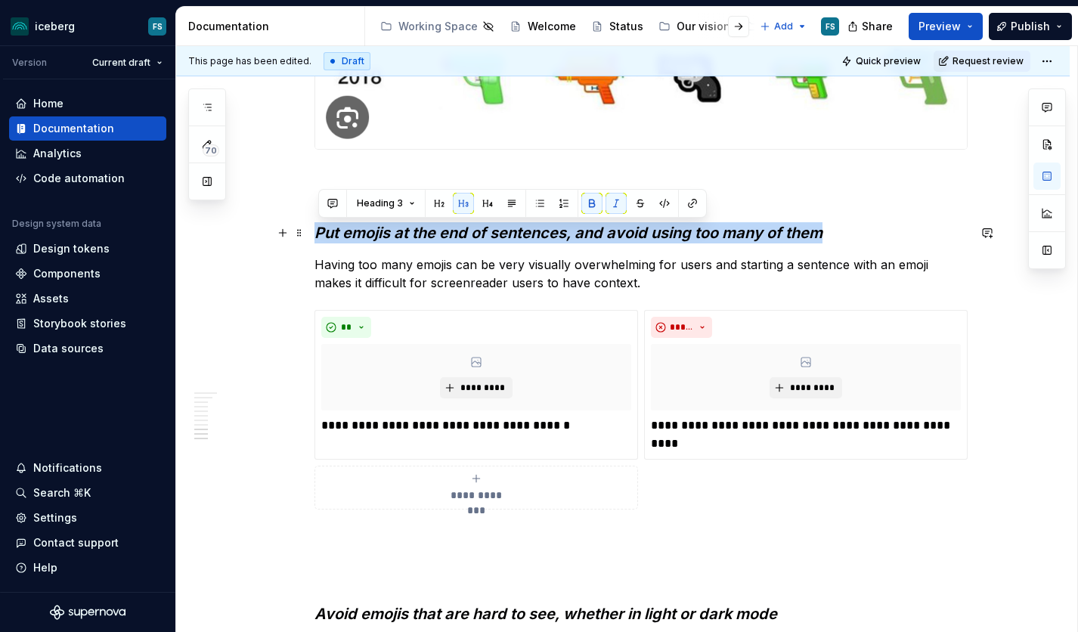
drag, startPoint x: 319, startPoint y: 233, endPoint x: 822, endPoint y: 230, distance: 502.7
click at [822, 230] on em "Put emojis at the end of sentences, and avoid using too many of them" at bounding box center [568, 233] width 508 height 18
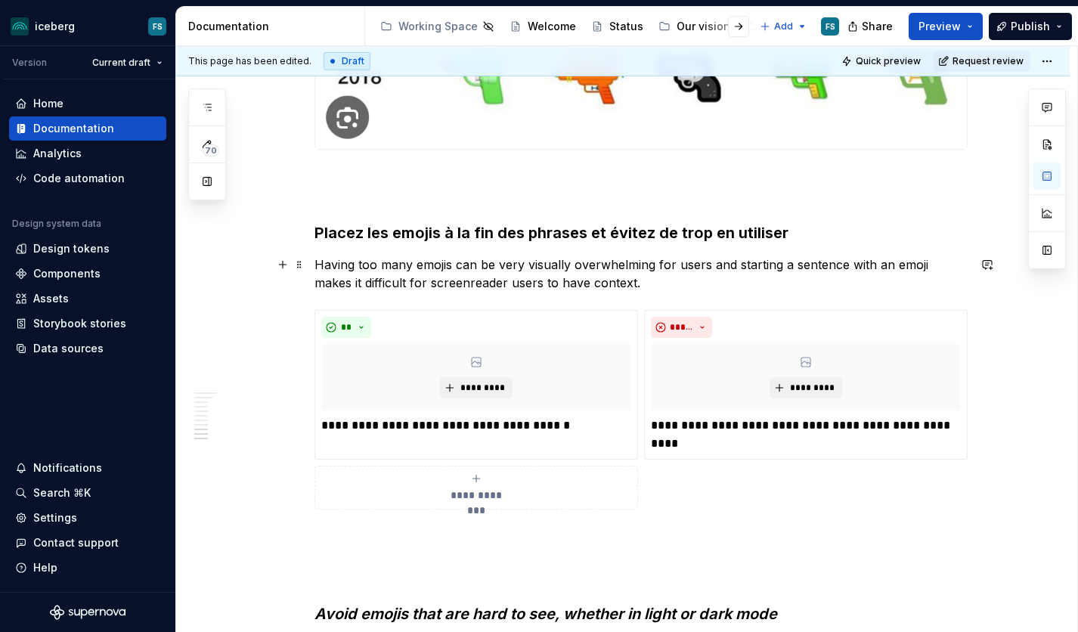
click at [413, 271] on p "Having too many emojis can be very visually overwhelming for users and starting…" at bounding box center [640, 273] width 653 height 36
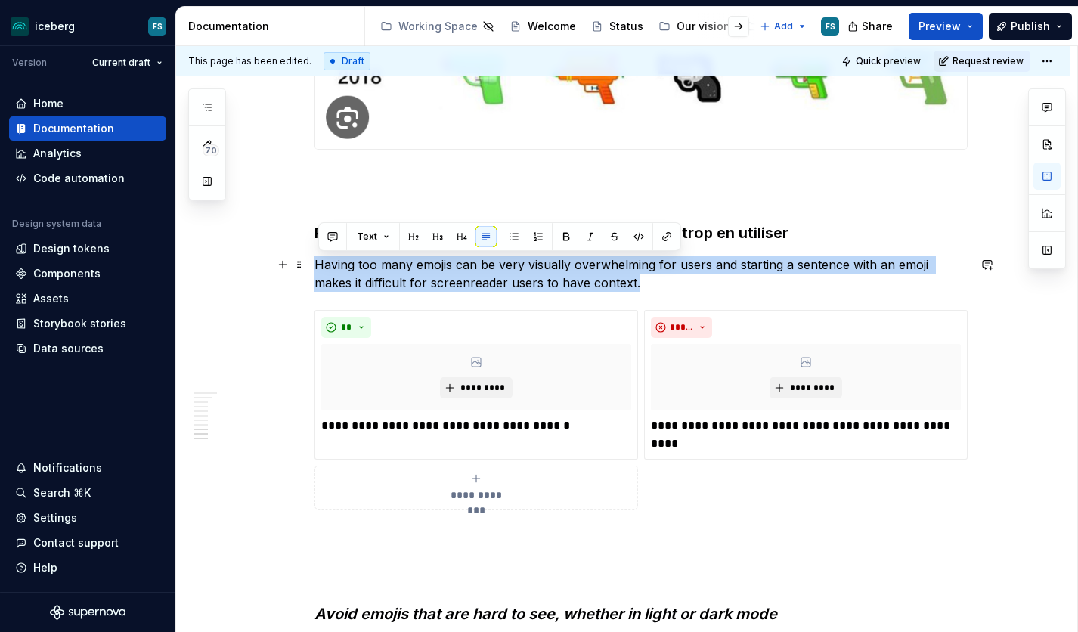
drag, startPoint x: 320, startPoint y: 265, endPoint x: 615, endPoint y: 277, distance: 295.1
click at [615, 277] on p "Having too many emojis can be very visually overwhelming for users and starting…" at bounding box center [640, 273] width 653 height 36
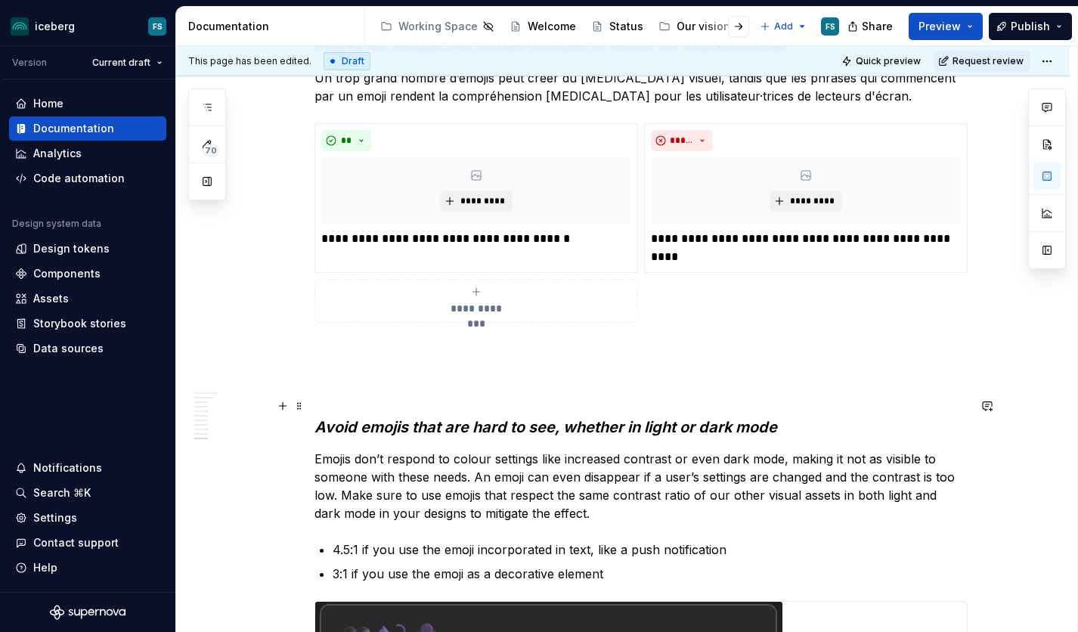
scroll to position [3408, 0]
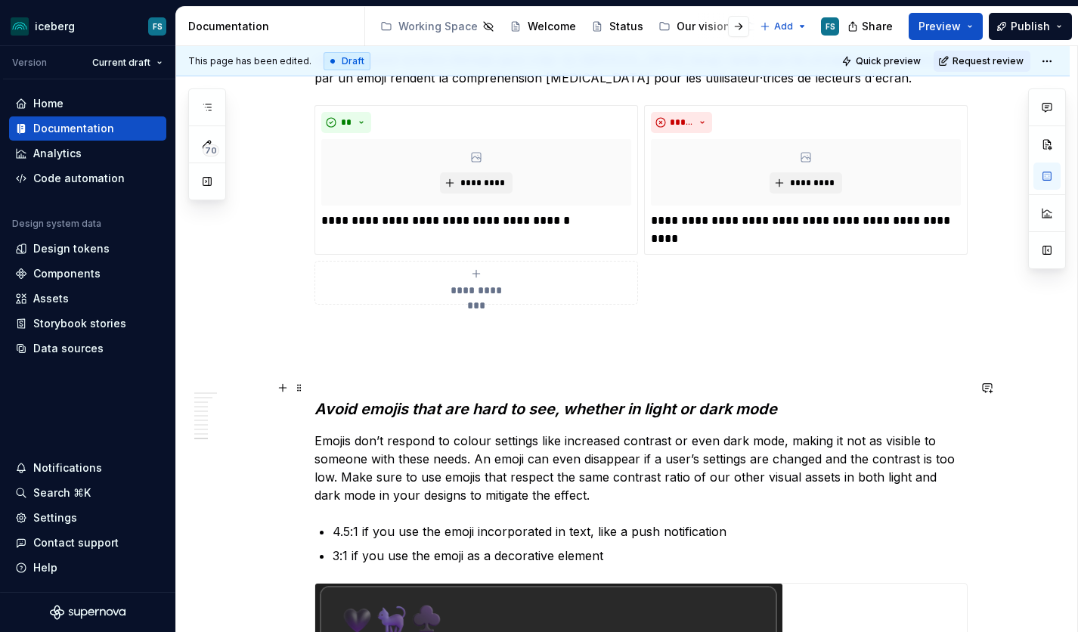
click at [736, 408] on em "Avoid emojis that are hard to see, whether in light or dark mode" at bounding box center [545, 409] width 463 height 18
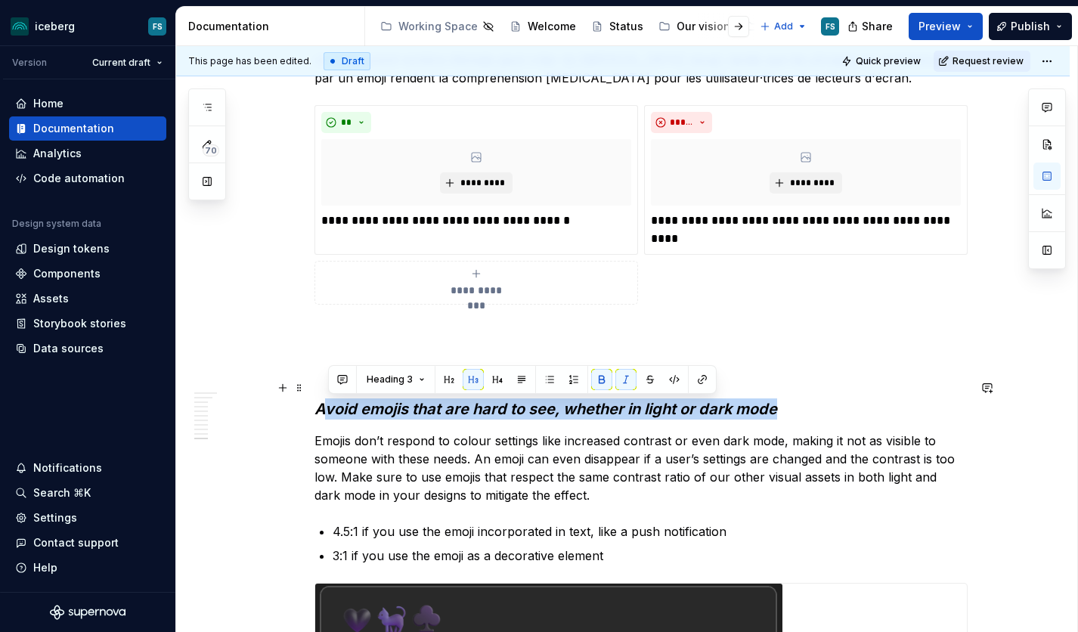
drag, startPoint x: 782, startPoint y: 410, endPoint x: 324, endPoint y: 403, distance: 457.4
click at [324, 403] on h3 "Avoid emojis that are hard to see, whether in light or dark mode" at bounding box center [640, 398] width 653 height 42
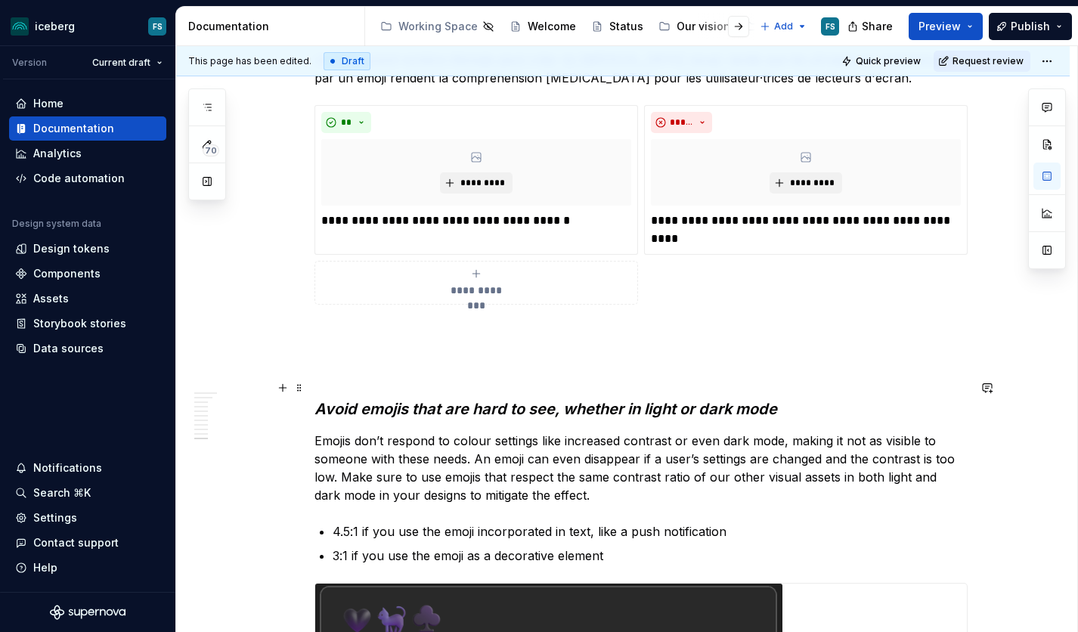
click at [324, 402] on em "Avoid emojis that are hard to see, whether in light or dark mode" at bounding box center [545, 409] width 463 height 18
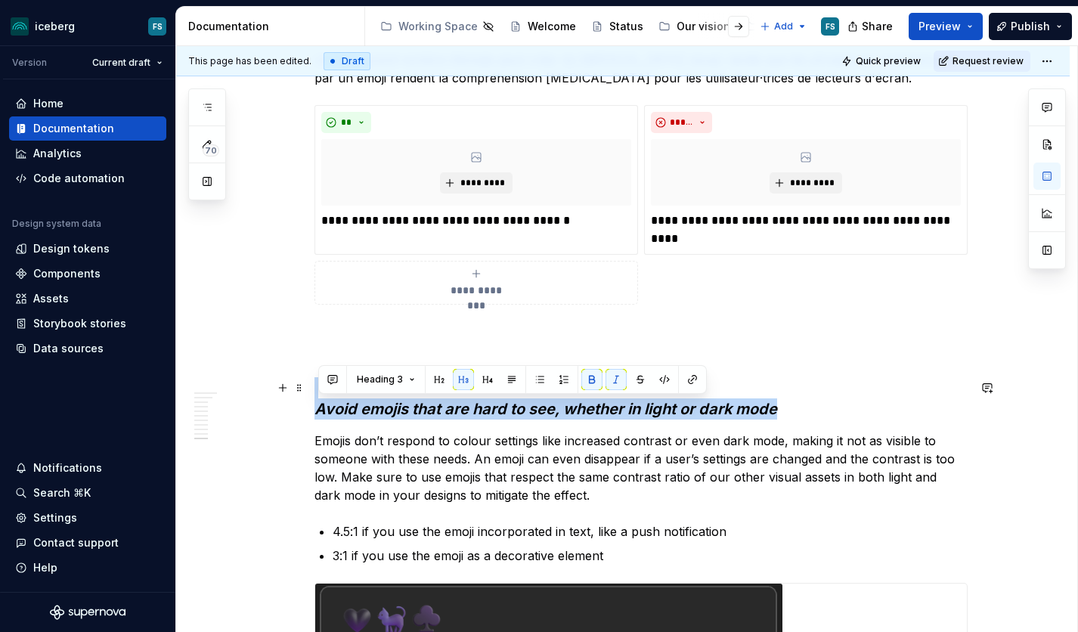
drag, startPoint x: 323, startPoint y: 409, endPoint x: 787, endPoint y: 420, distance: 464.3
click at [787, 420] on h3 "Avoid emojis that are hard to see, whether in light or dark mode" at bounding box center [640, 398] width 653 height 42
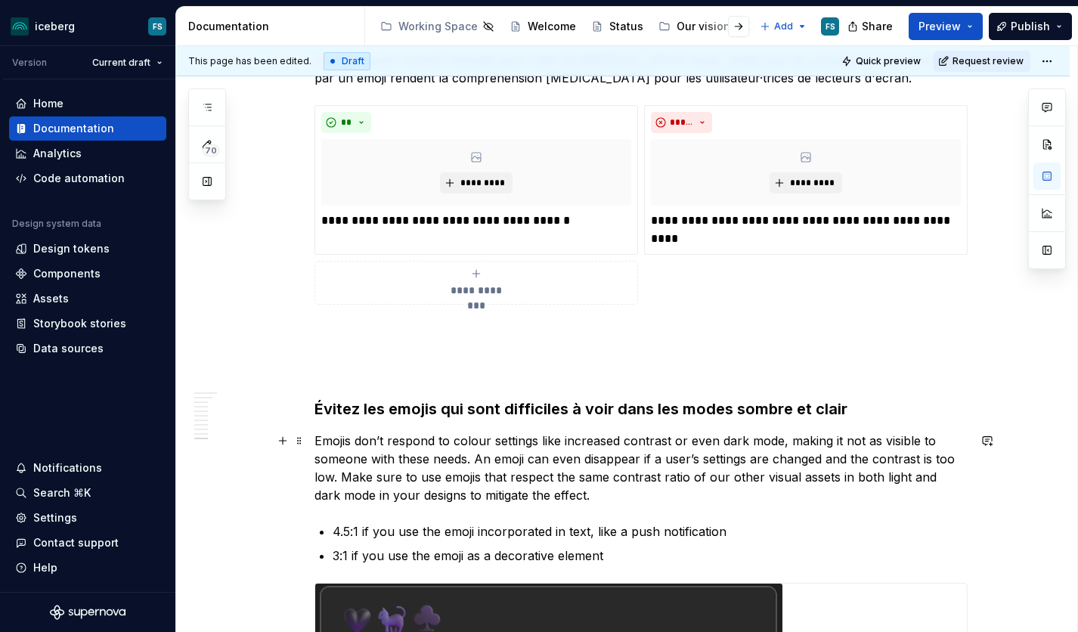
drag, startPoint x: 344, startPoint y: 441, endPoint x: 330, endPoint y: 441, distance: 13.6
click at [344, 441] on p "Emojis don’t respond to colour settings like increased contrast or even dark mo…" at bounding box center [640, 468] width 653 height 73
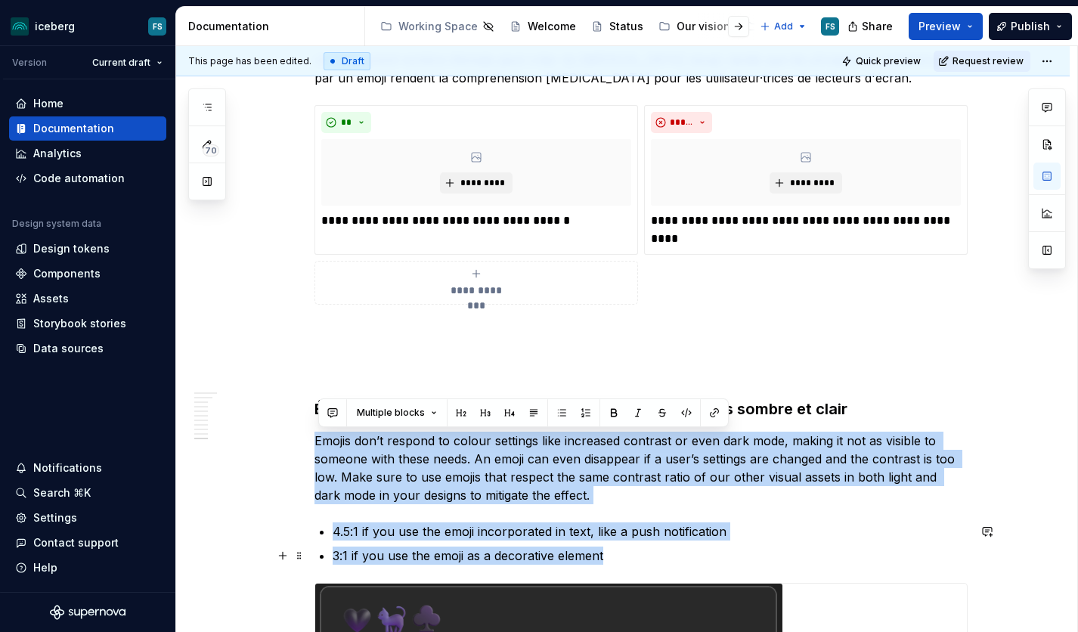
drag, startPoint x: 318, startPoint y: 441, endPoint x: 612, endPoint y: 553, distance: 314.6
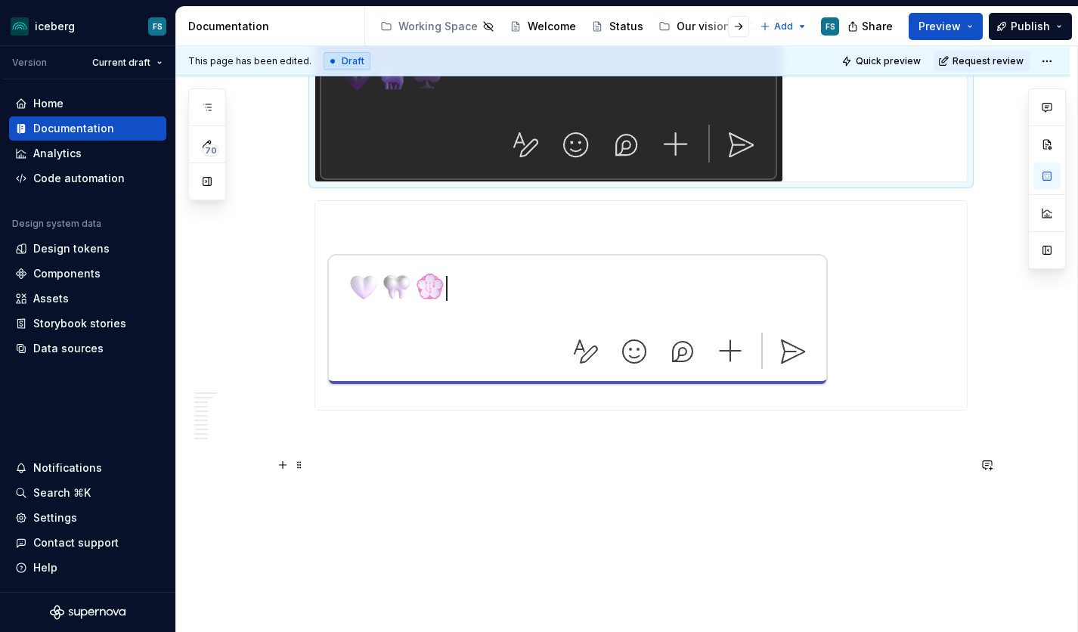
scroll to position [3950, 0]
click at [503, 441] on p at bounding box center [640, 438] width 653 height 18
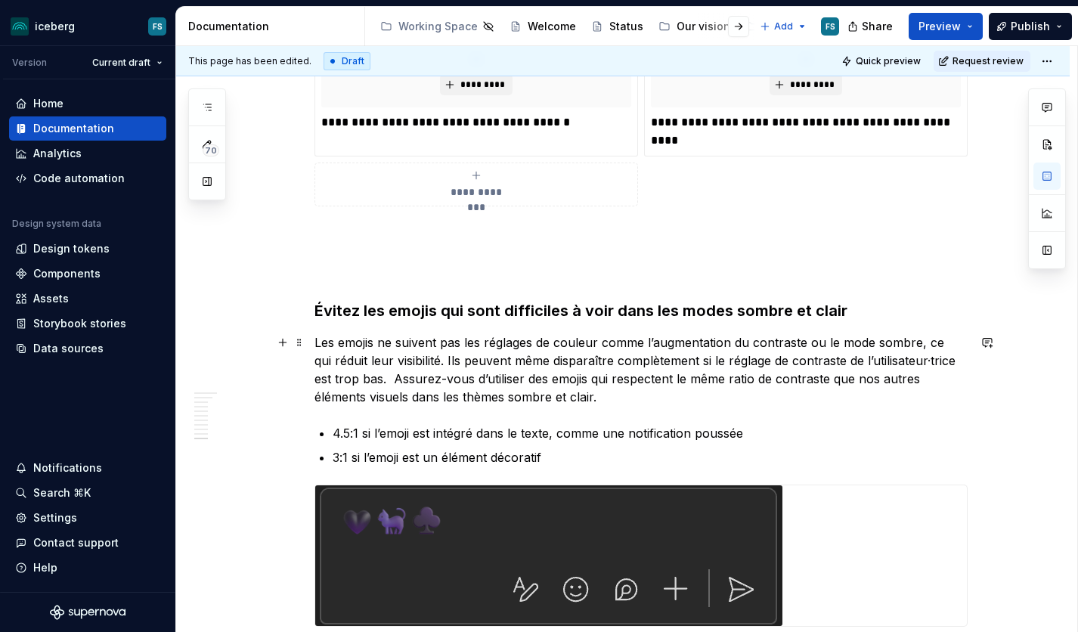
scroll to position [3504, 0]
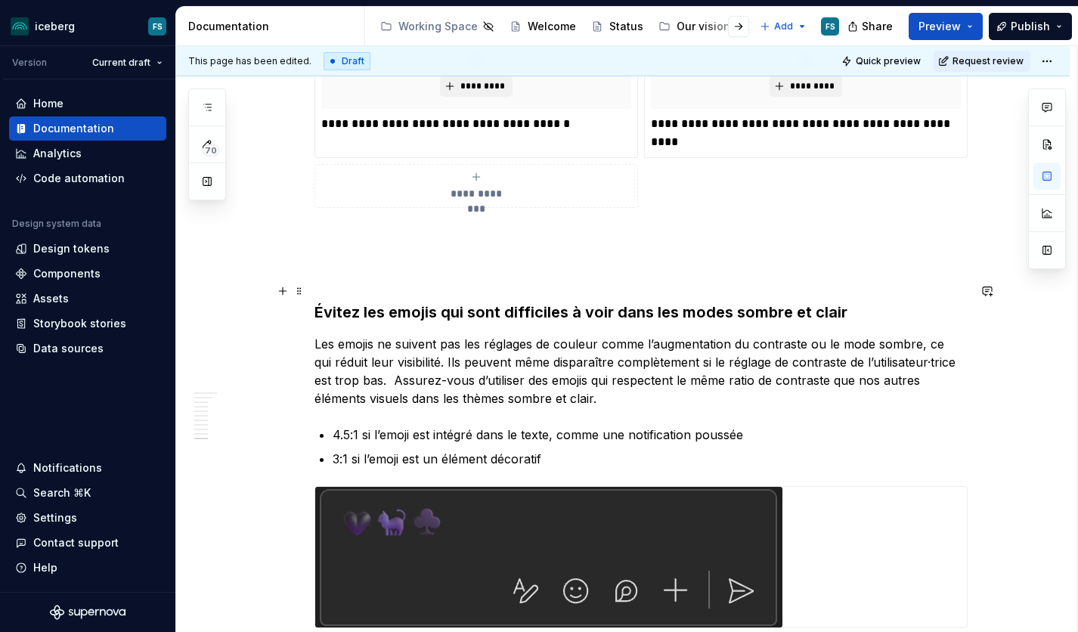
click at [354, 314] on strong "Évitez les emojis qui sont difficiles à voir dans les modes sombre et clair" at bounding box center [580, 312] width 533 height 18
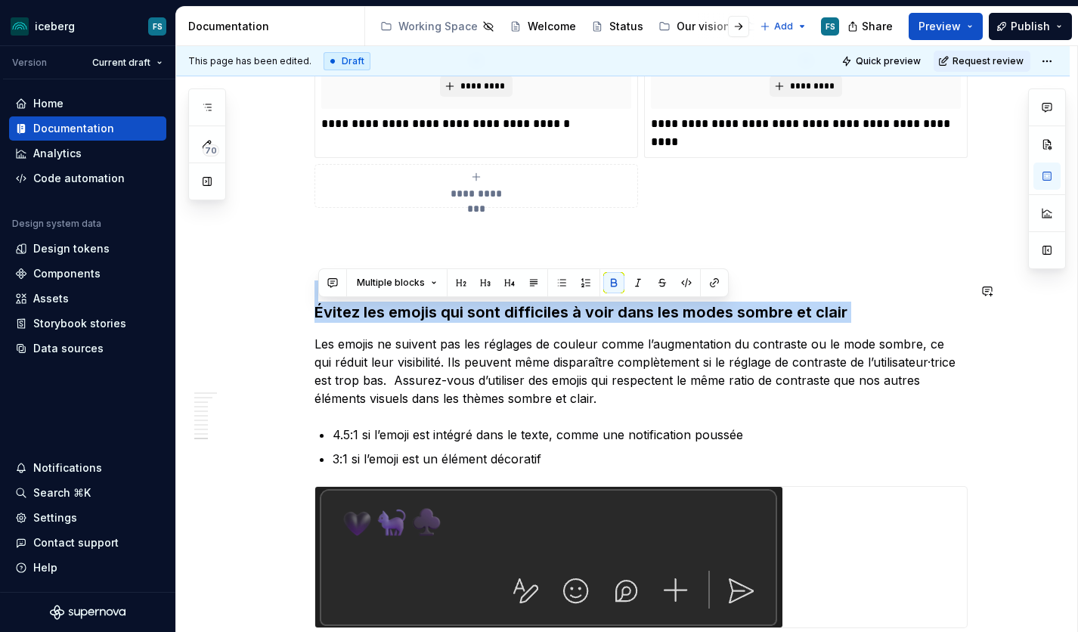
drag, startPoint x: 318, startPoint y: 308, endPoint x: 812, endPoint y: 324, distance: 493.9
click at [454, 280] on button "button" at bounding box center [461, 282] width 21 height 21
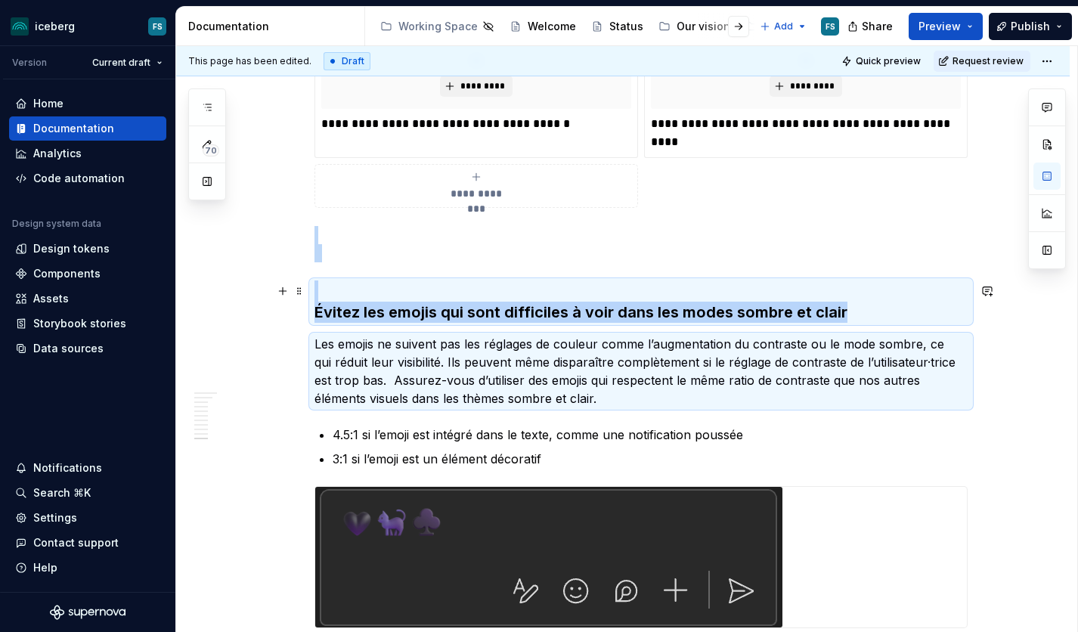
click at [505, 296] on h3 "Évitez les emojis qui sont difficiles à voir dans les modes sombre et clair" at bounding box center [640, 301] width 653 height 42
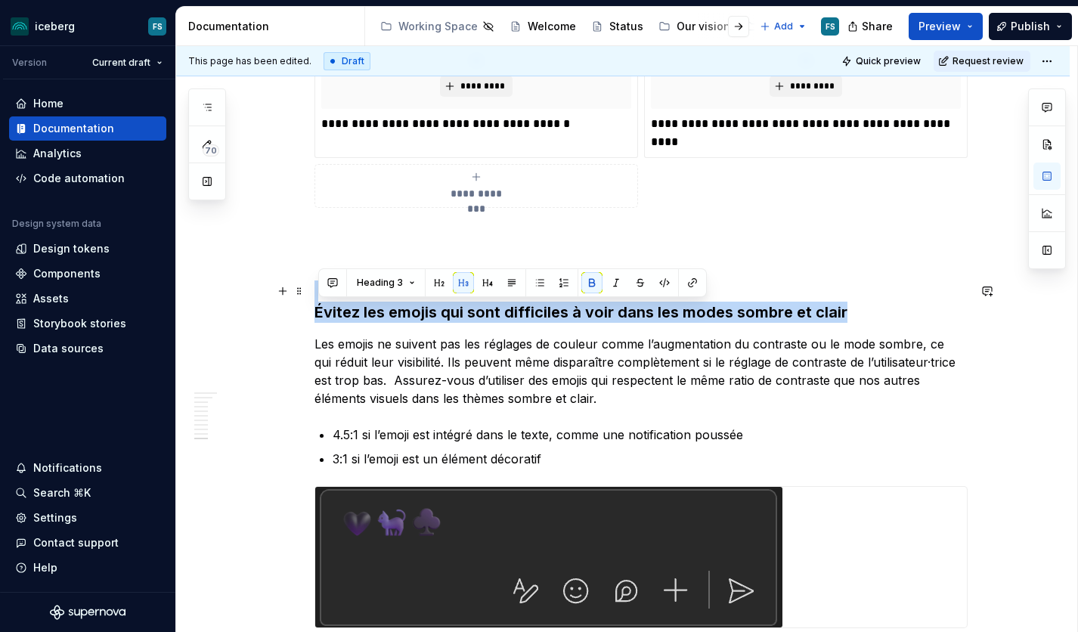
drag, startPoint x: 319, startPoint y: 312, endPoint x: 847, endPoint y: 322, distance: 528.5
click at [847, 322] on h3 "Évitez les emojis qui sont difficiles à voir dans les modes sombre et clair" at bounding box center [640, 301] width 653 height 42
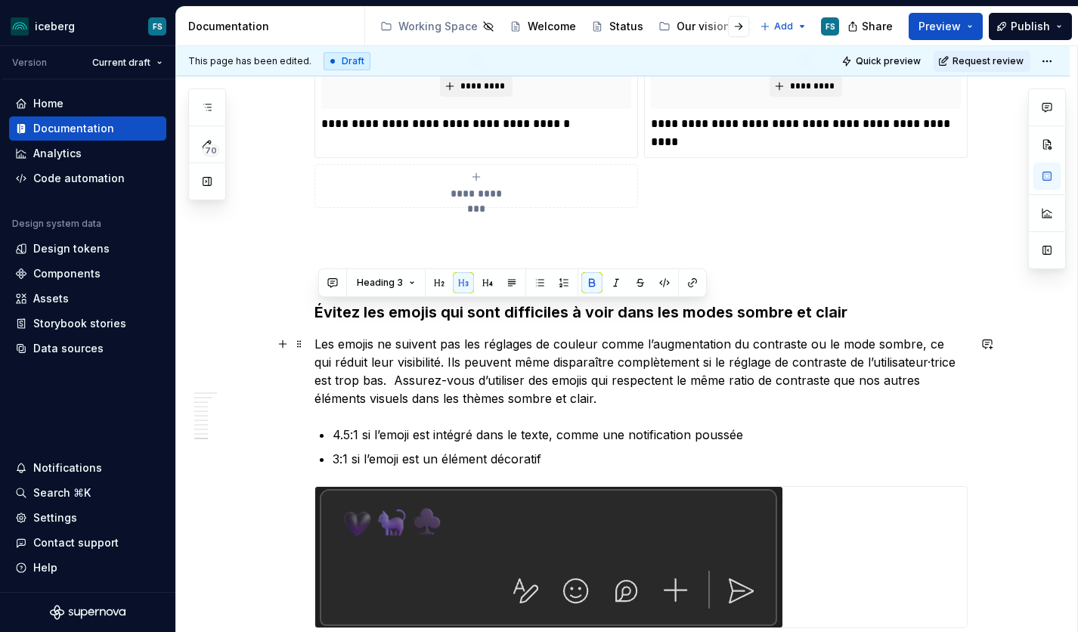
click at [563, 347] on p "Les emojis ne suivent pas les réglages de couleur comme l’augmentation du contr…" at bounding box center [640, 371] width 653 height 73
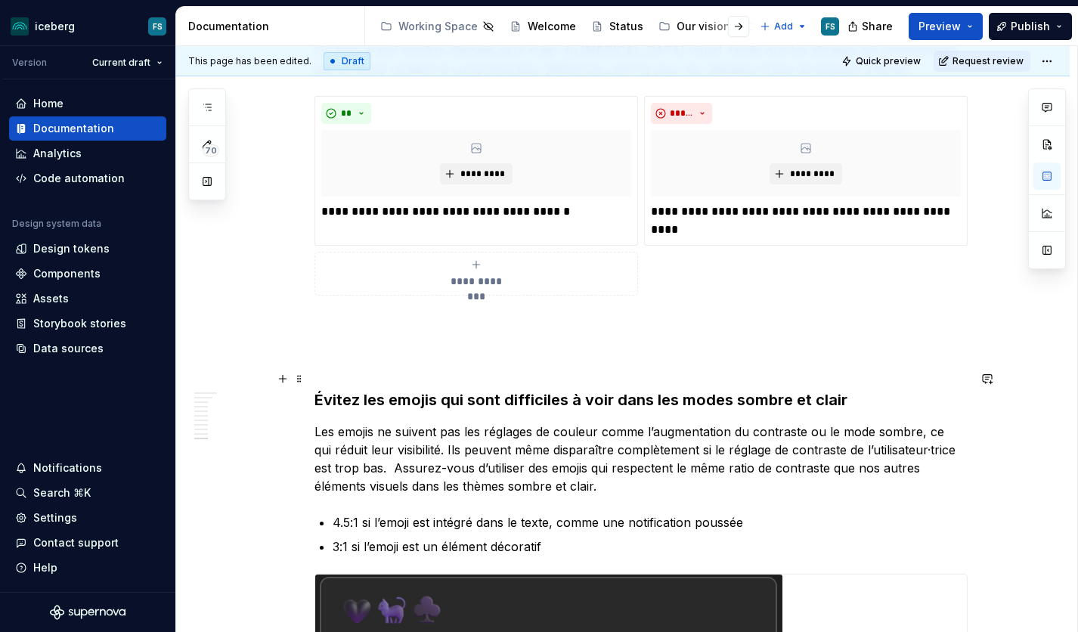
scroll to position [3433, 0]
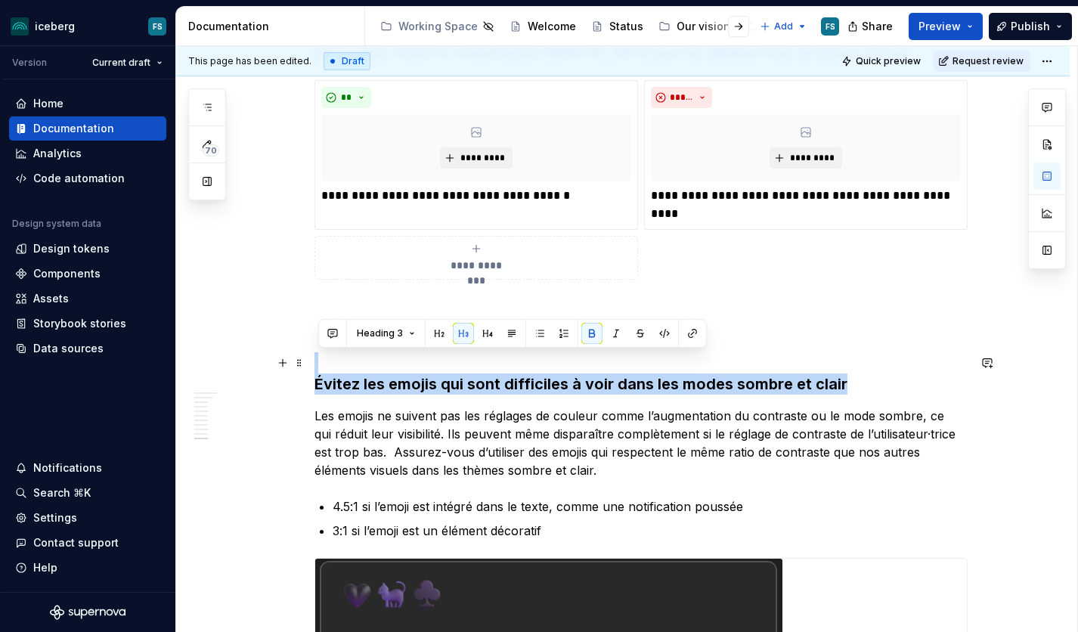
drag, startPoint x: 765, startPoint y: 376, endPoint x: 391, endPoint y: 369, distance: 374.3
click at [380, 370] on h3 "Évitez les emojis qui sont difficiles à voir dans les modes sombre et clair" at bounding box center [640, 373] width 653 height 42
click at [609, 333] on button "button" at bounding box center [615, 333] width 21 height 21
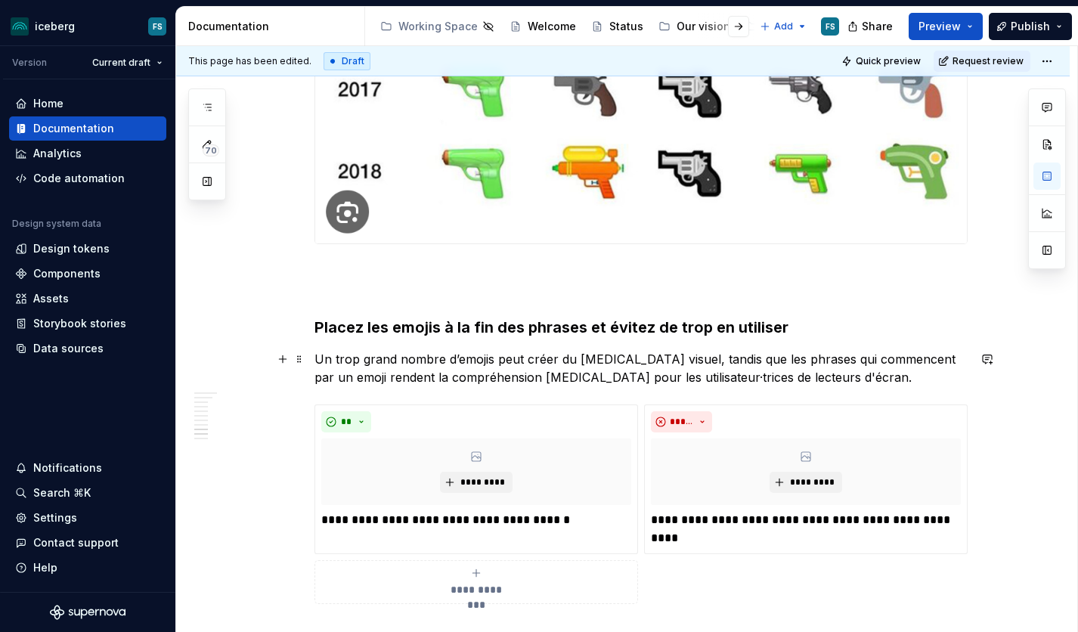
scroll to position [3106, 0]
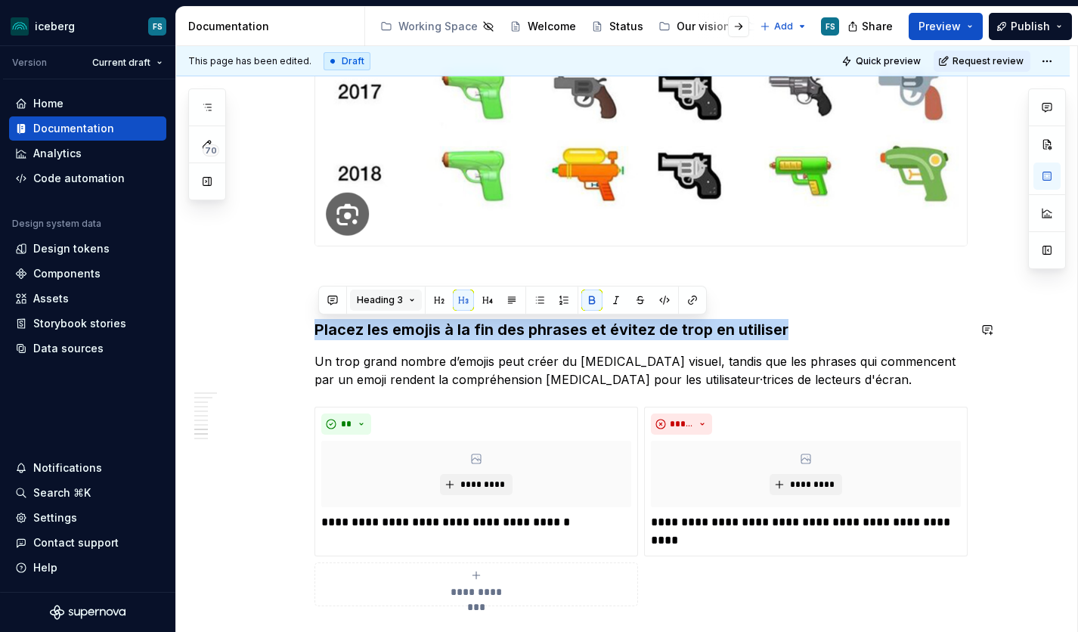
drag, startPoint x: 668, startPoint y: 321, endPoint x: 369, endPoint y: 308, distance: 299.7
click at [618, 300] on button "button" at bounding box center [615, 300] width 21 height 21
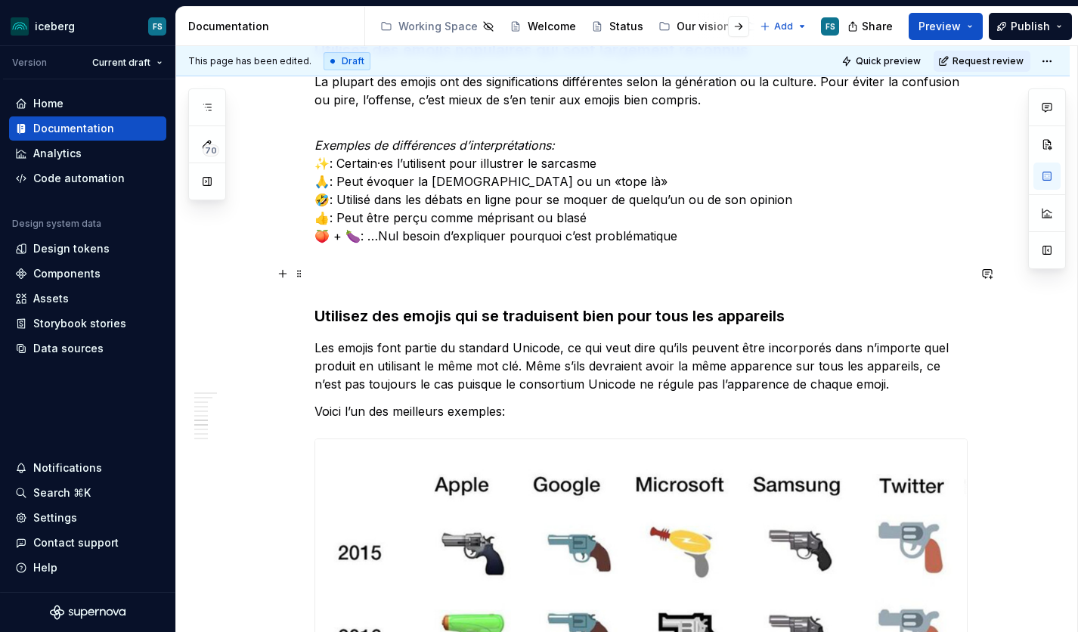
scroll to position [2463, 0]
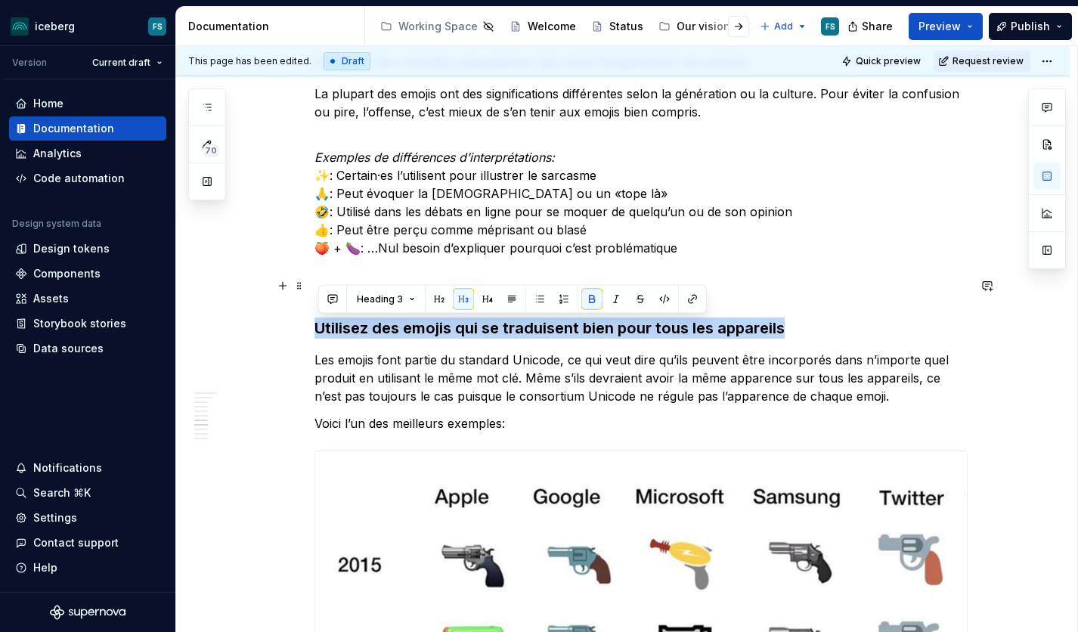
drag, startPoint x: 791, startPoint y: 326, endPoint x: 345, endPoint y: 322, distance: 446.0
click at [324, 322] on h3 "Utilisez des emojis qui se traduisent bien pour tous les appareils" at bounding box center [640, 306] width 653 height 63
click at [614, 296] on button "button" at bounding box center [615, 299] width 21 height 21
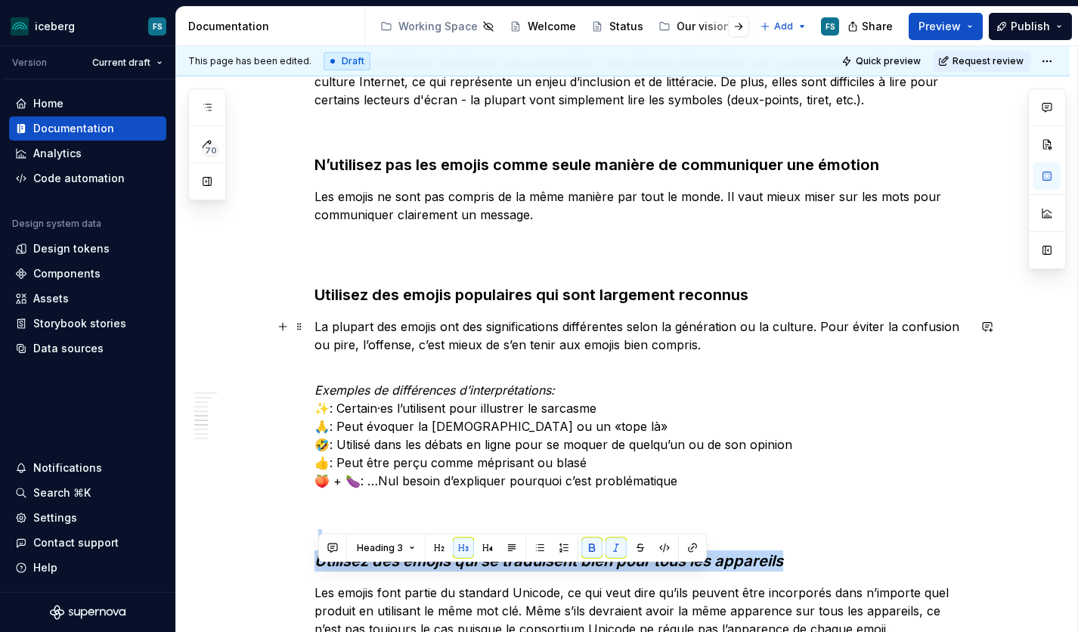
scroll to position [2202, 0]
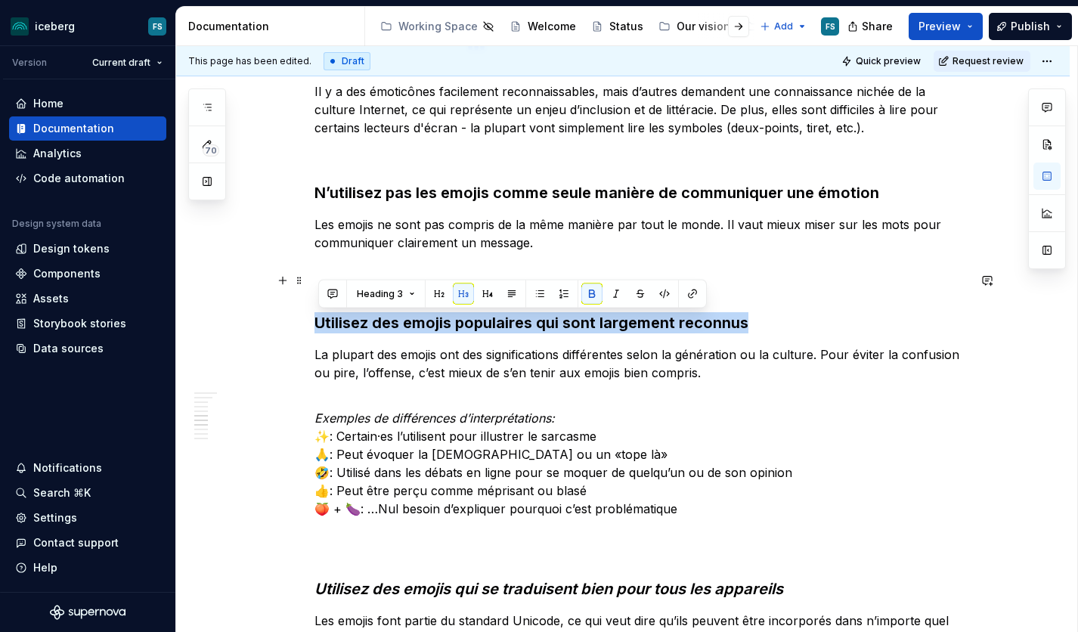
drag, startPoint x: 756, startPoint y: 320, endPoint x: 324, endPoint y: 318, distance: 432.4
click at [323, 318] on h3 "Utilisez des emojis populaires qui sont largement reconnus" at bounding box center [640, 301] width 653 height 63
click at [621, 289] on button "button" at bounding box center [615, 293] width 21 height 21
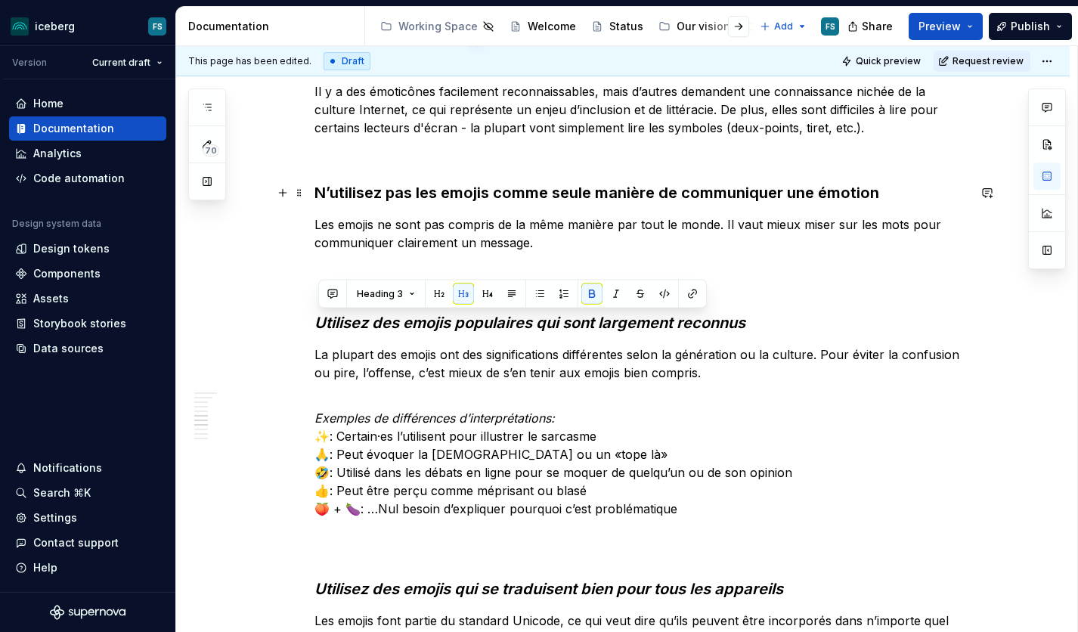
drag, startPoint x: 855, startPoint y: 188, endPoint x: 862, endPoint y: 189, distance: 7.6
click at [855, 188] on strong "N’utilisez pas les emojis comme seule manière de communiquer une émotion" at bounding box center [596, 193] width 565 height 18
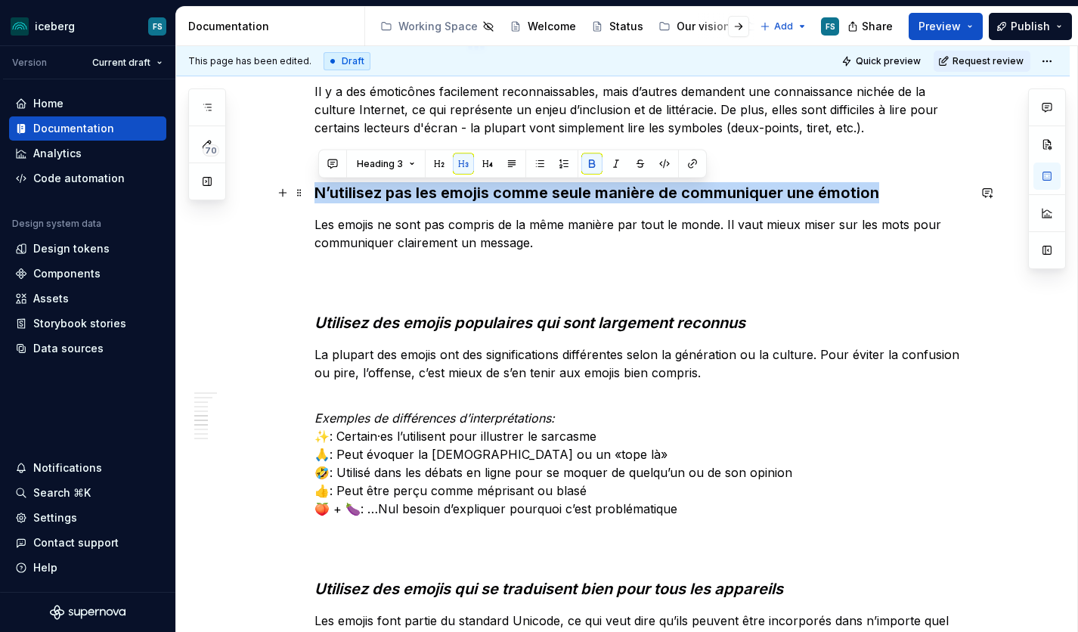
drag, startPoint x: 881, startPoint y: 194, endPoint x: 316, endPoint y: 196, distance: 565.4
click at [316, 196] on div "Pourquoi les lignes directrices sont importantes? Bien que certains emojis soie…" at bounding box center [622, 254] width 893 height 4352
click at [618, 163] on button "button" at bounding box center [615, 163] width 21 height 21
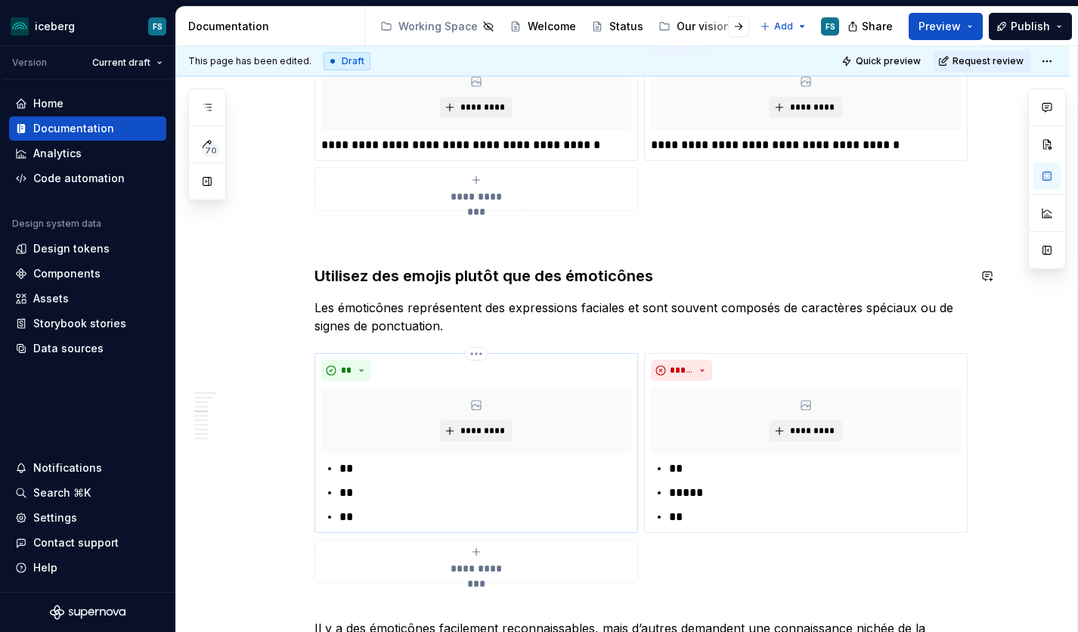
scroll to position [1635, 0]
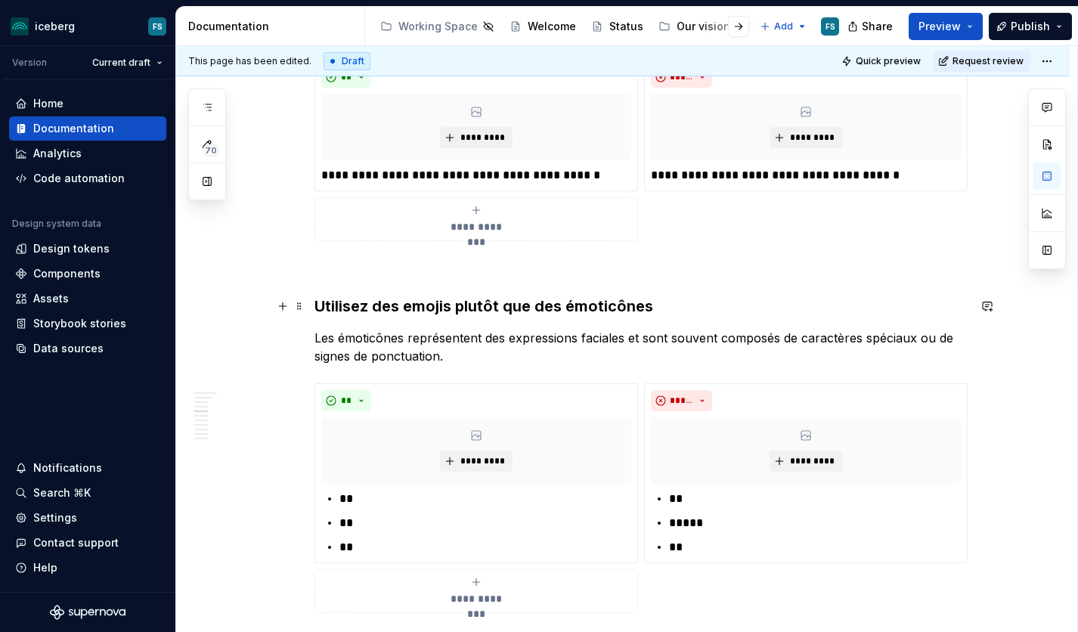
drag, startPoint x: 637, startPoint y: 301, endPoint x: 646, endPoint y: 304, distance: 9.6
click at [637, 302] on strong "Utilisez des emojis plutôt que des émoticônes" at bounding box center [483, 306] width 339 height 18
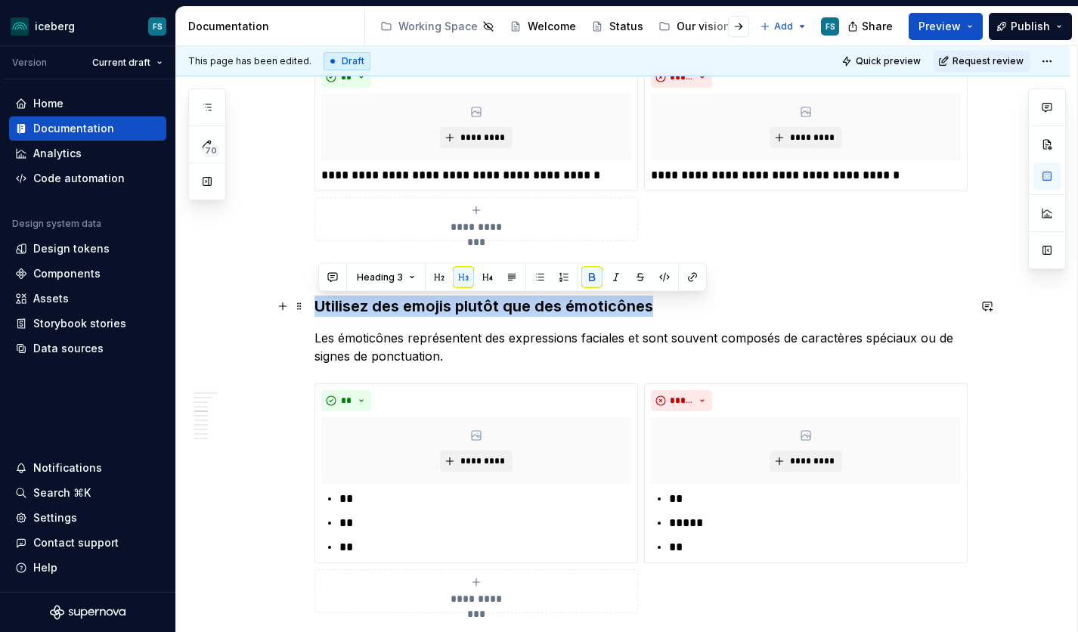
drag, startPoint x: 564, startPoint y: 305, endPoint x: 322, endPoint y: 296, distance: 242.1
click at [320, 297] on h3 "Utilisez des emojis plutôt que des émoticônes" at bounding box center [640, 306] width 653 height 21
drag, startPoint x: 620, startPoint y: 280, endPoint x: 638, endPoint y: 279, distance: 18.2
click at [620, 280] on button "button" at bounding box center [615, 277] width 21 height 21
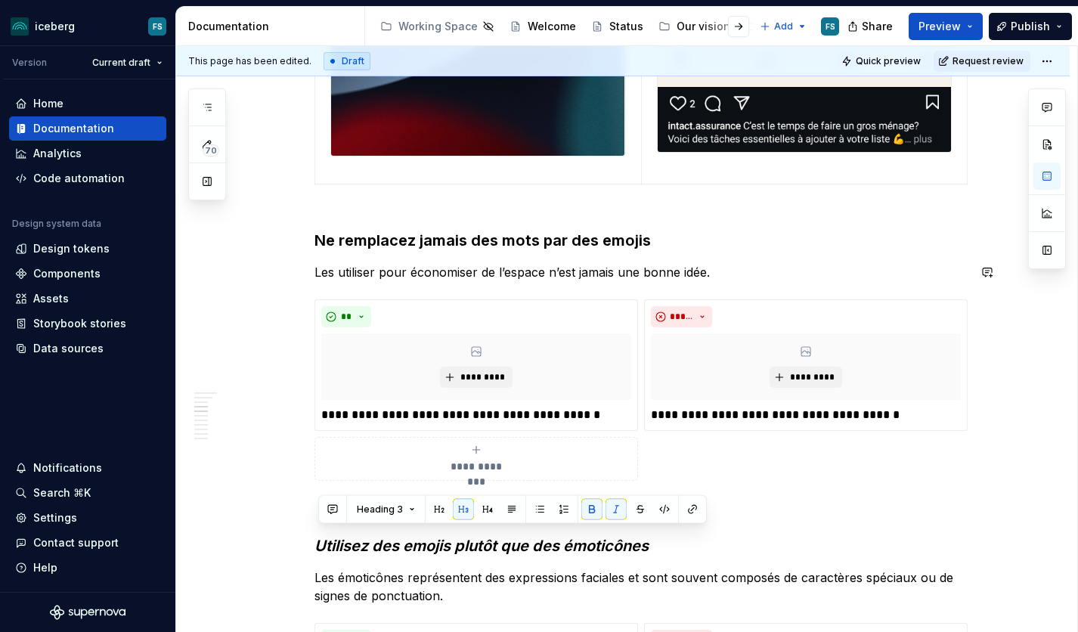
scroll to position [1392, 0]
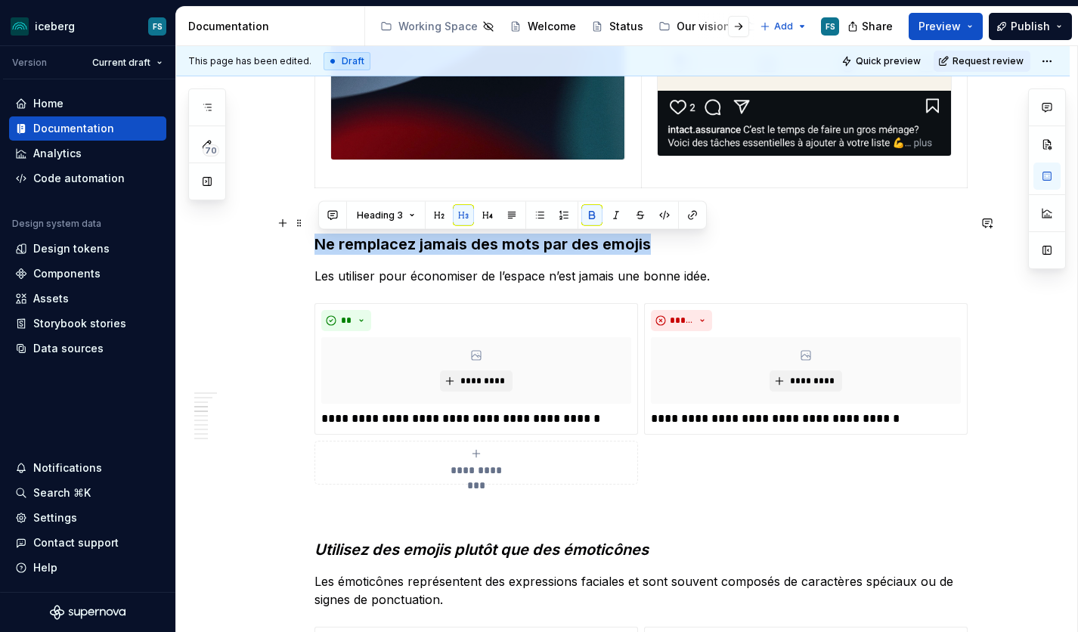
drag, startPoint x: 653, startPoint y: 244, endPoint x: 391, endPoint y: 231, distance: 262.7
click at [322, 240] on h3 "Ne remplacez jamais des mots par des emojis" at bounding box center [640, 233] width 653 height 42
click at [618, 215] on button "button" at bounding box center [615, 215] width 21 height 21
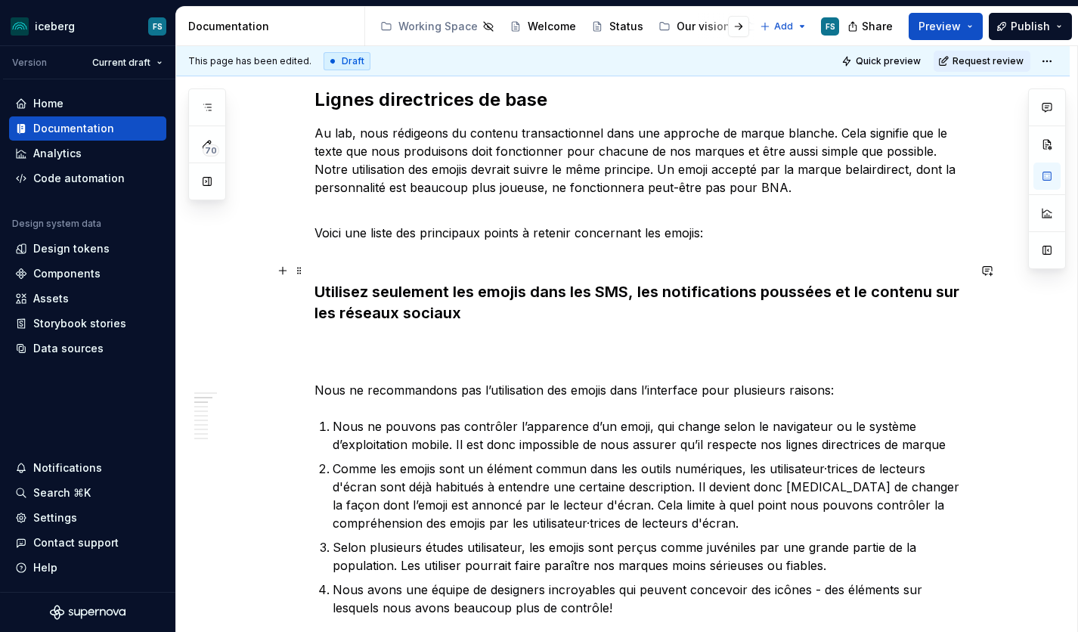
scroll to position [418, 0]
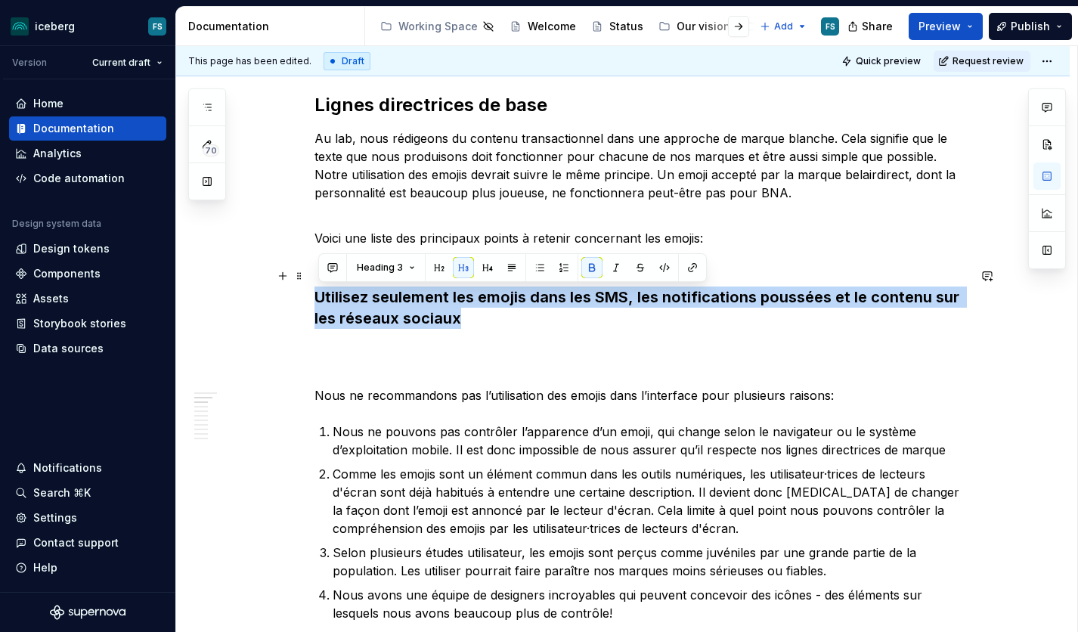
drag, startPoint x: 472, startPoint y: 317, endPoint x: 321, endPoint y: 296, distance: 151.8
click at [321, 296] on h3 "Utilisez seulement les emojis dans les SMS, les notifications poussées et le co…" at bounding box center [640, 296] width 653 height 63
click at [619, 267] on button "button" at bounding box center [615, 267] width 21 height 21
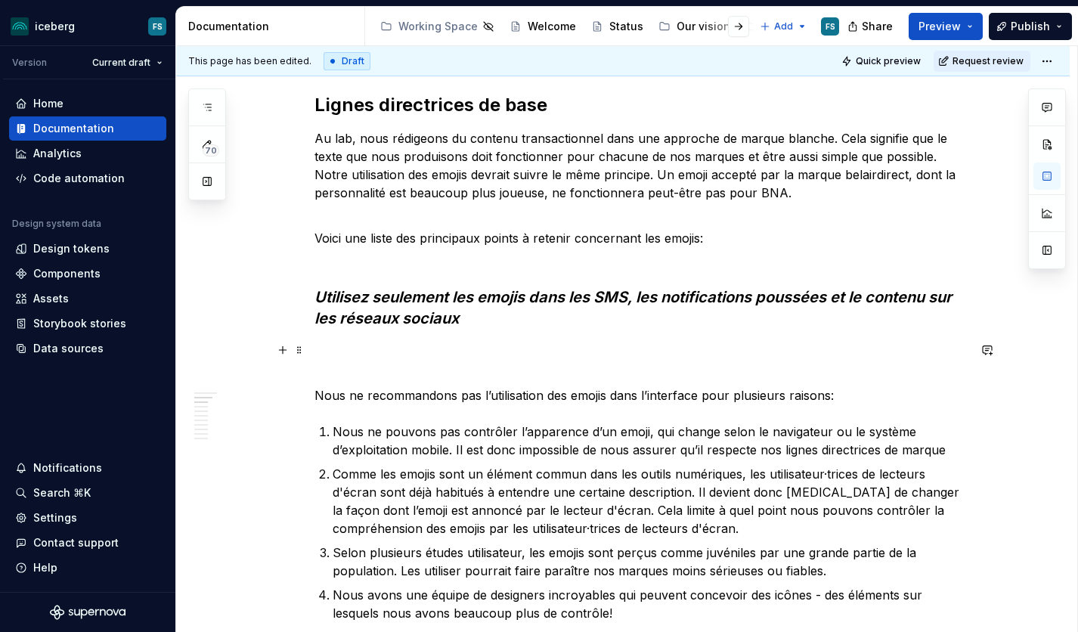
click at [395, 364] on p at bounding box center [640, 359] width 653 height 36
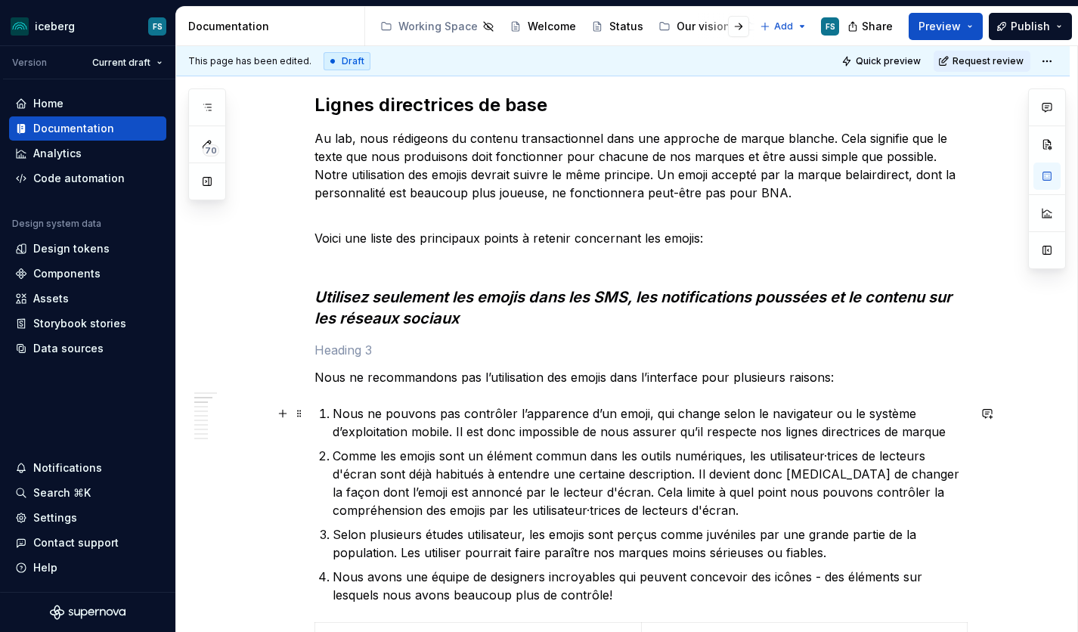
click at [553, 428] on p "Nous ne pouvons pas contrôler l’apparence d’un emoji, qui change selon le navig…" at bounding box center [650, 422] width 635 height 36
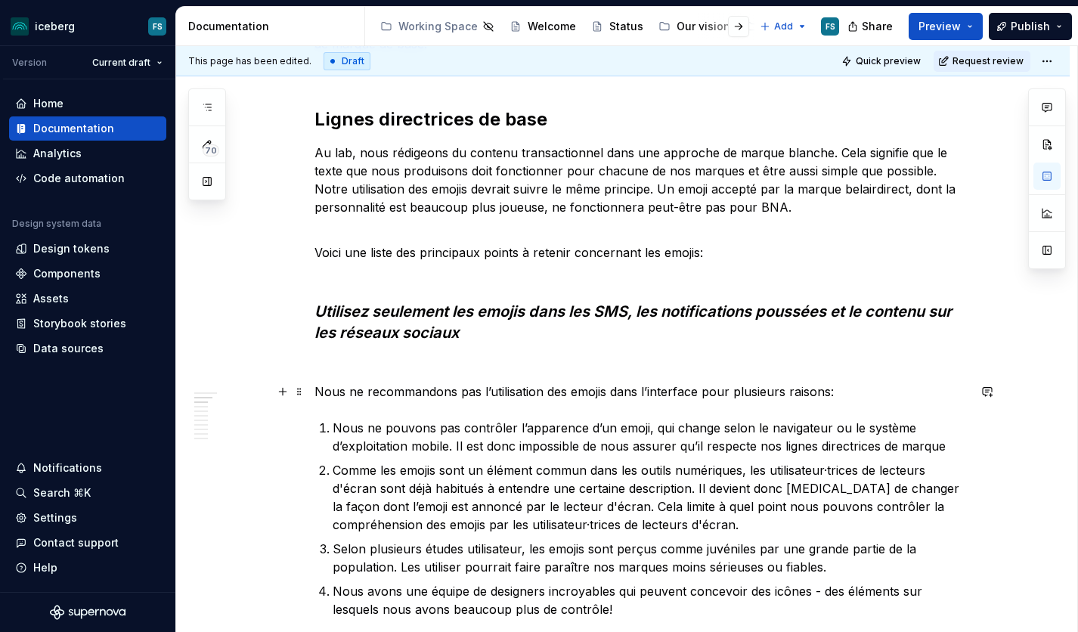
scroll to position [395, 0]
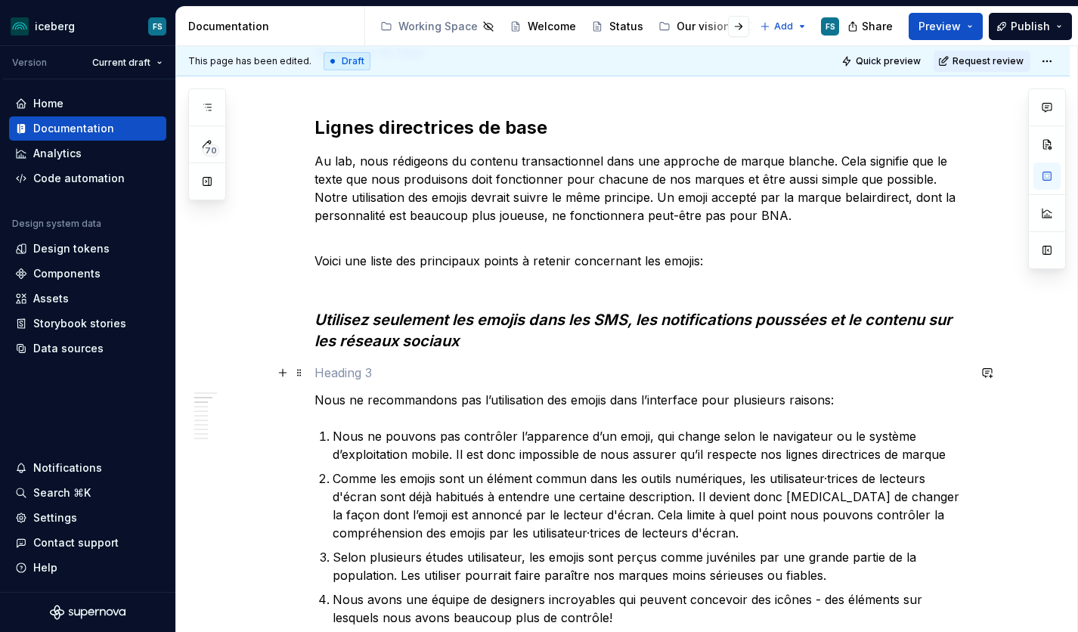
click at [355, 372] on p at bounding box center [640, 373] width 653 height 18
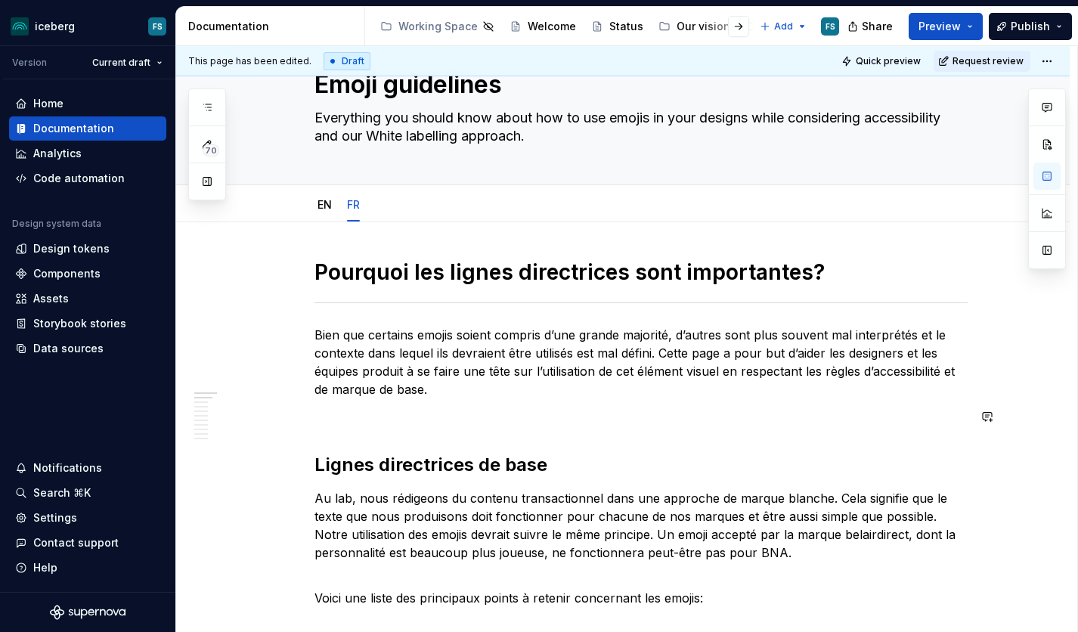
scroll to position [48, 0]
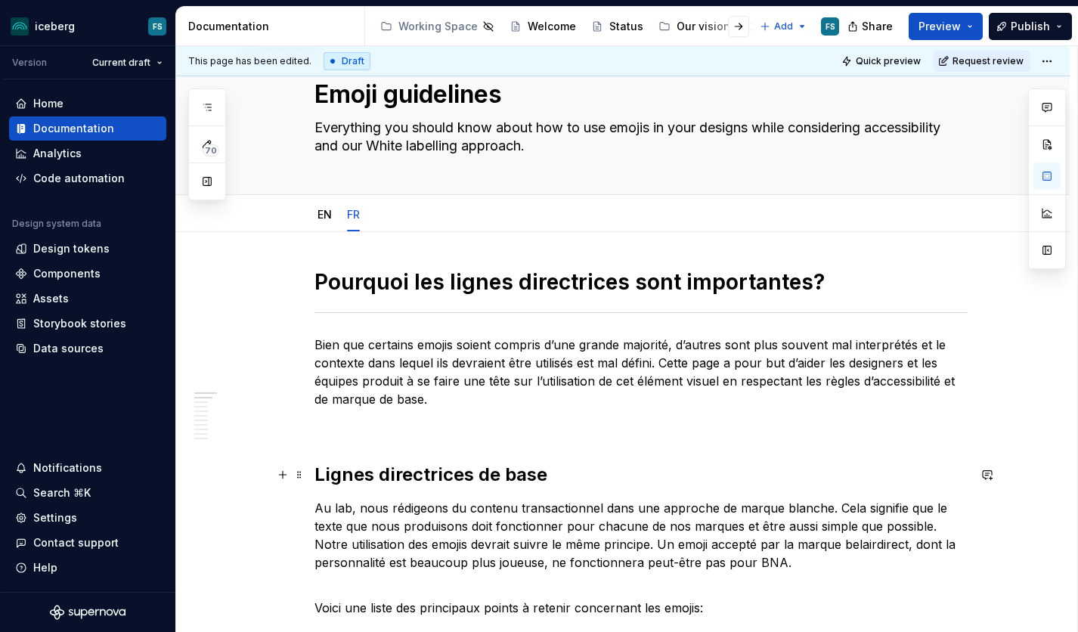
click at [446, 468] on h2 "Lignes directrices de base" at bounding box center [640, 475] width 653 height 24
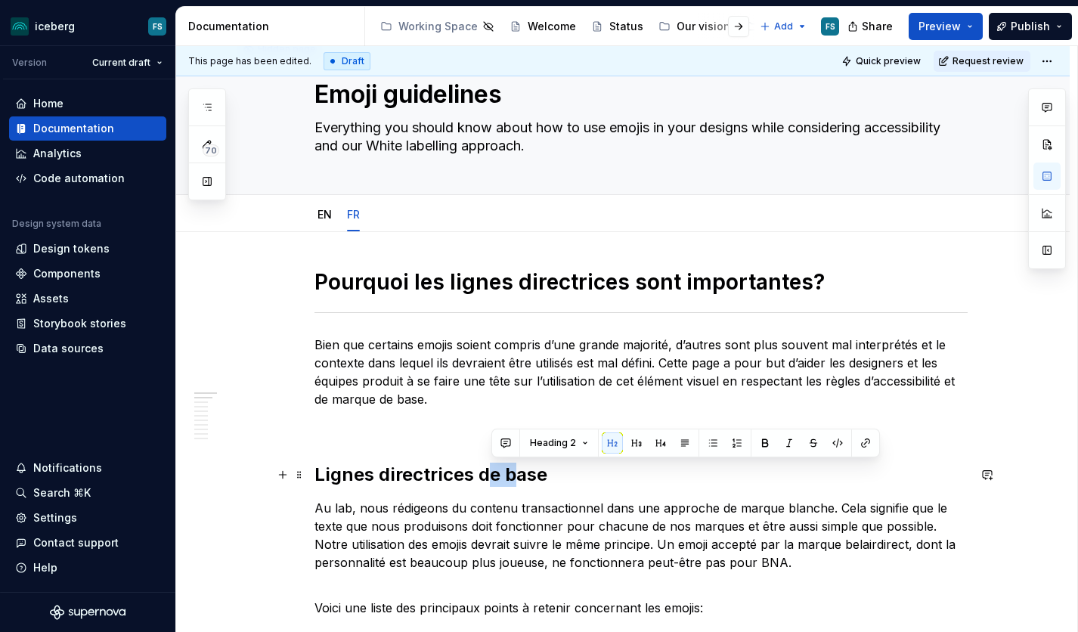
drag, startPoint x: 515, startPoint y: 471, endPoint x: 492, endPoint y: 472, distance: 22.7
click at [486, 472] on h2 "Lignes directrices de base" at bounding box center [640, 475] width 653 height 24
click at [522, 474] on h2 "Lignes directrices de base" at bounding box center [640, 475] width 653 height 24
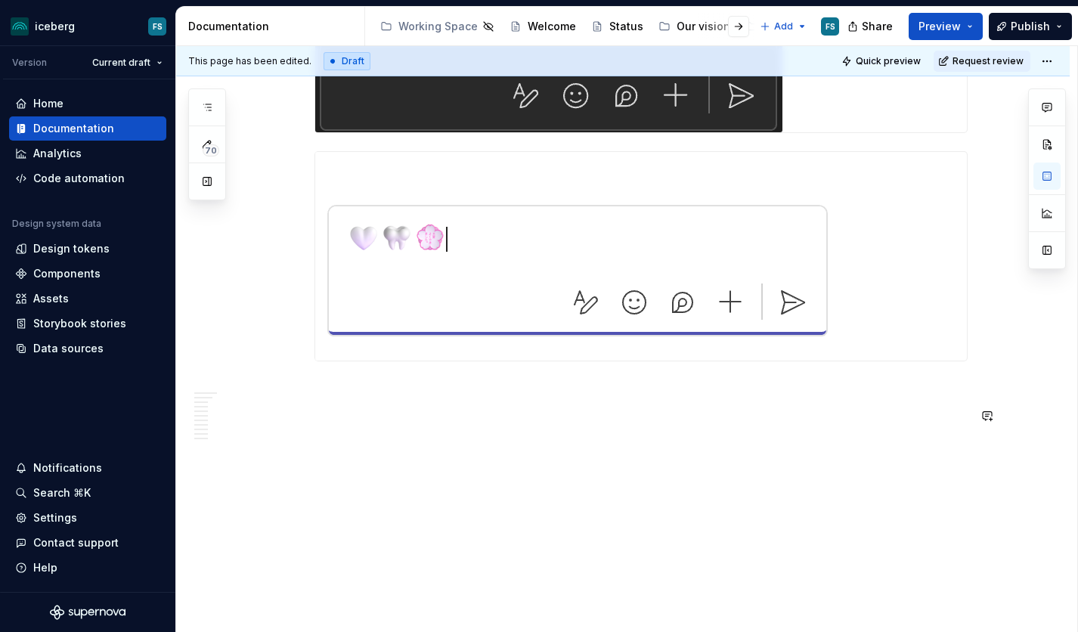
scroll to position [3954, 0]
click at [290, 416] on button "button" at bounding box center [282, 415] width 21 height 21
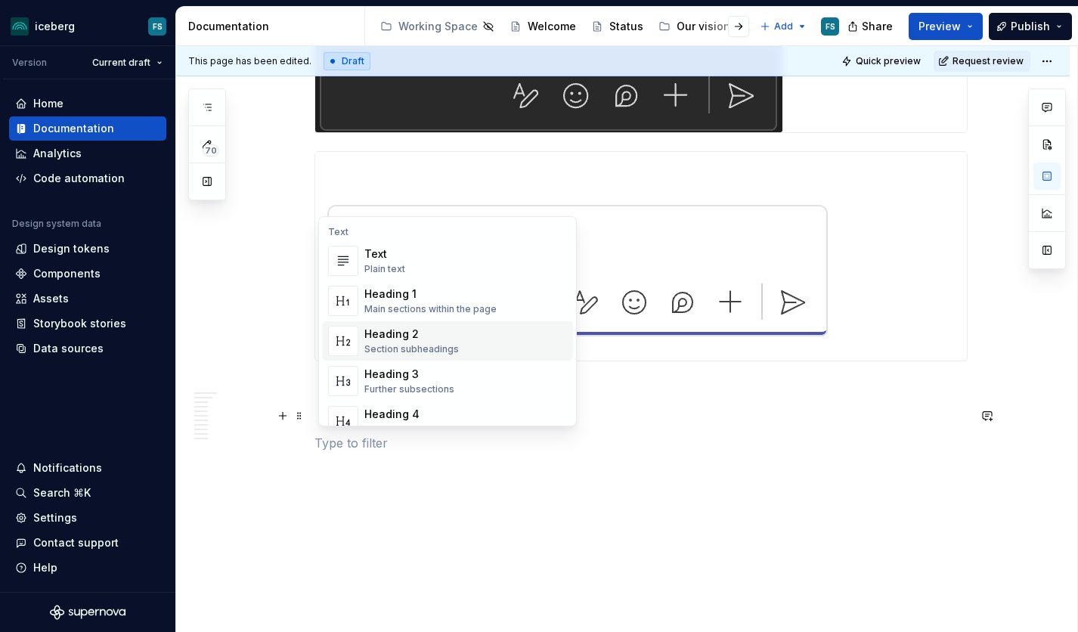
click at [421, 339] on div "Heading 2" at bounding box center [411, 334] width 94 height 15
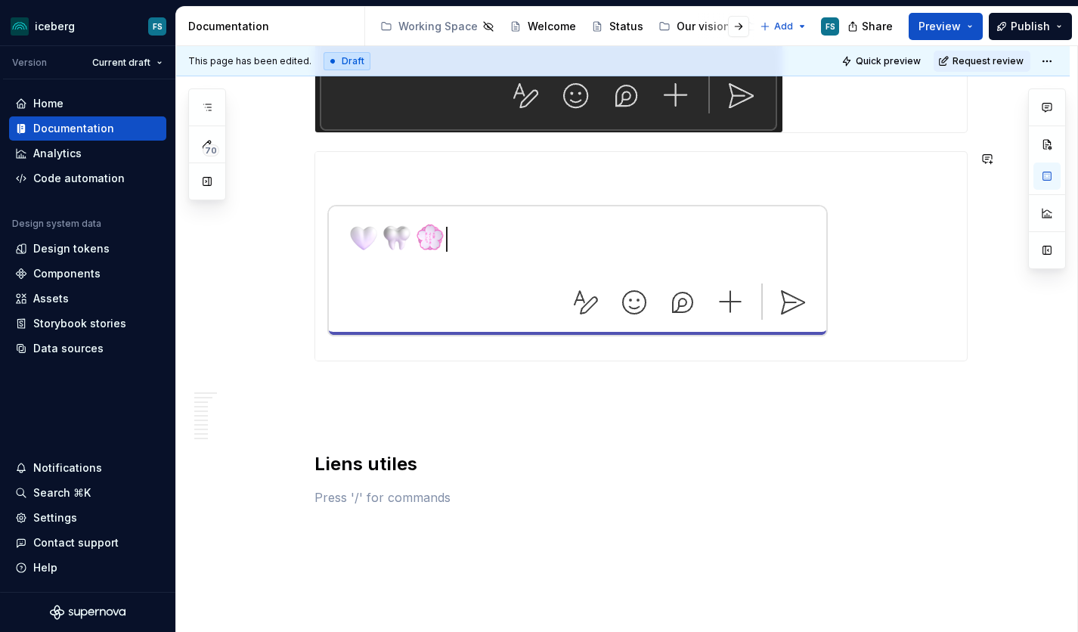
type textarea "*"
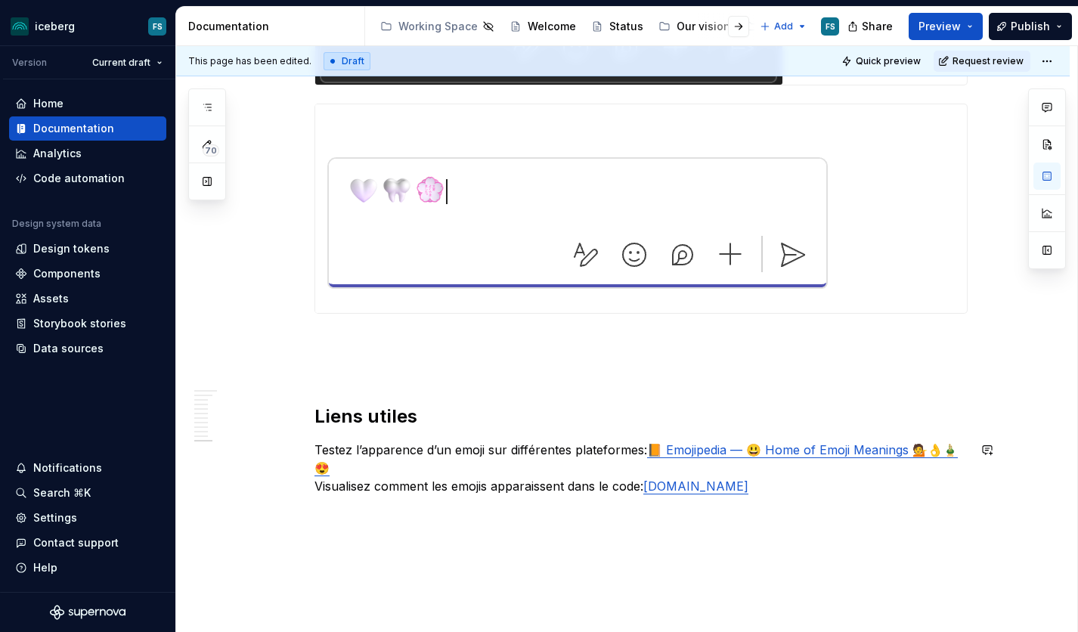
scroll to position [4004, 0]
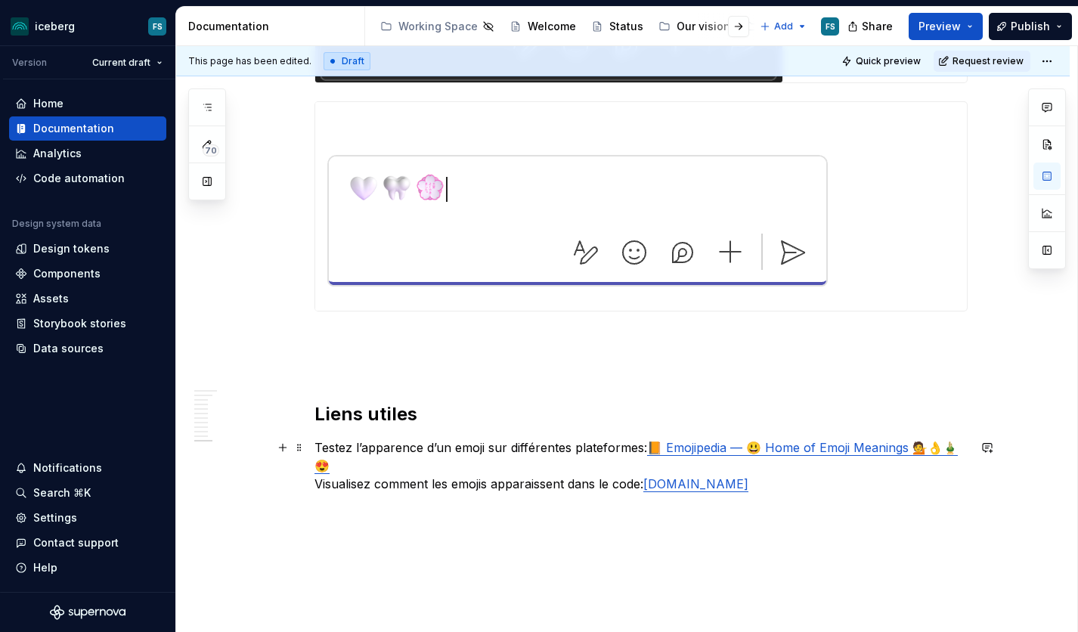
click at [321, 446] on p "Testez l’apparence d’un emoji sur différentes plateformes: 📙 Emojipedia — 😃 Hom…" at bounding box center [640, 465] width 653 height 54
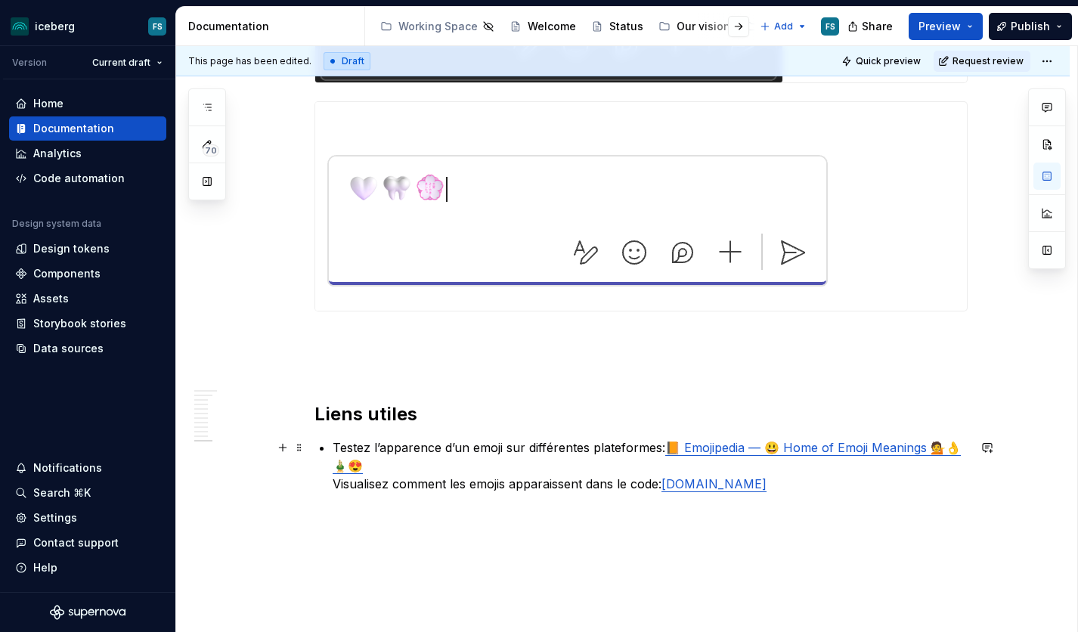
click at [338, 485] on p "Testez l’apparence d’un emoji sur différentes plateformes: 📙 Emojipedia — 😃 Hom…" at bounding box center [650, 465] width 635 height 54
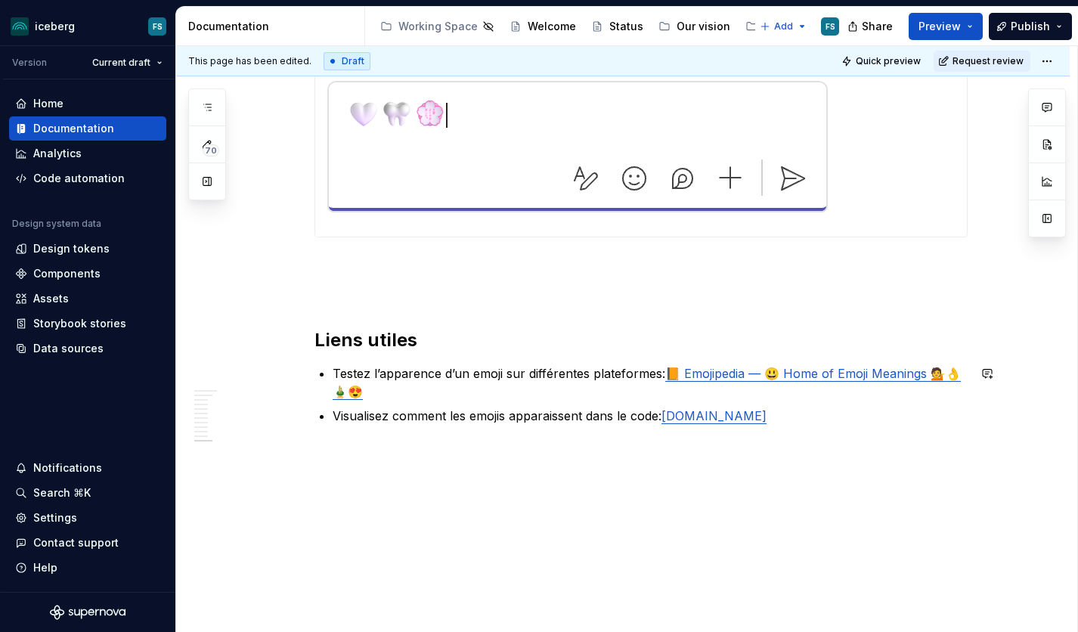
scroll to position [4078, 0]
click at [815, 417] on p "Visualisez comment les emojis apparaissent dans le code: W3Schools.com" at bounding box center [650, 416] width 635 height 18
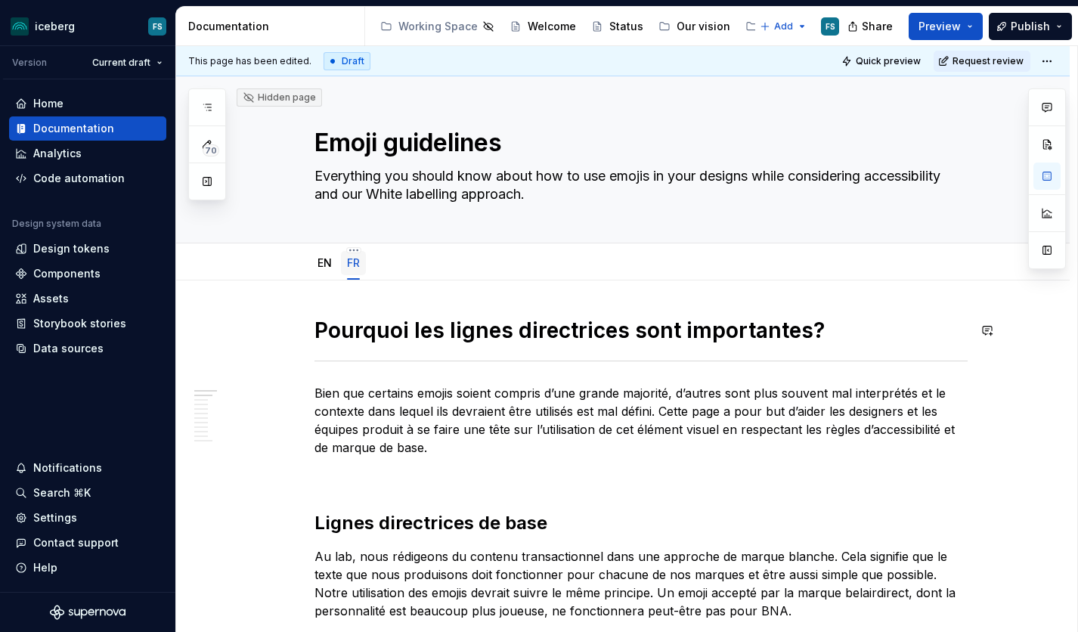
scroll to position [0, 0]
click at [324, 261] on link "EN" at bounding box center [324, 262] width 14 height 13
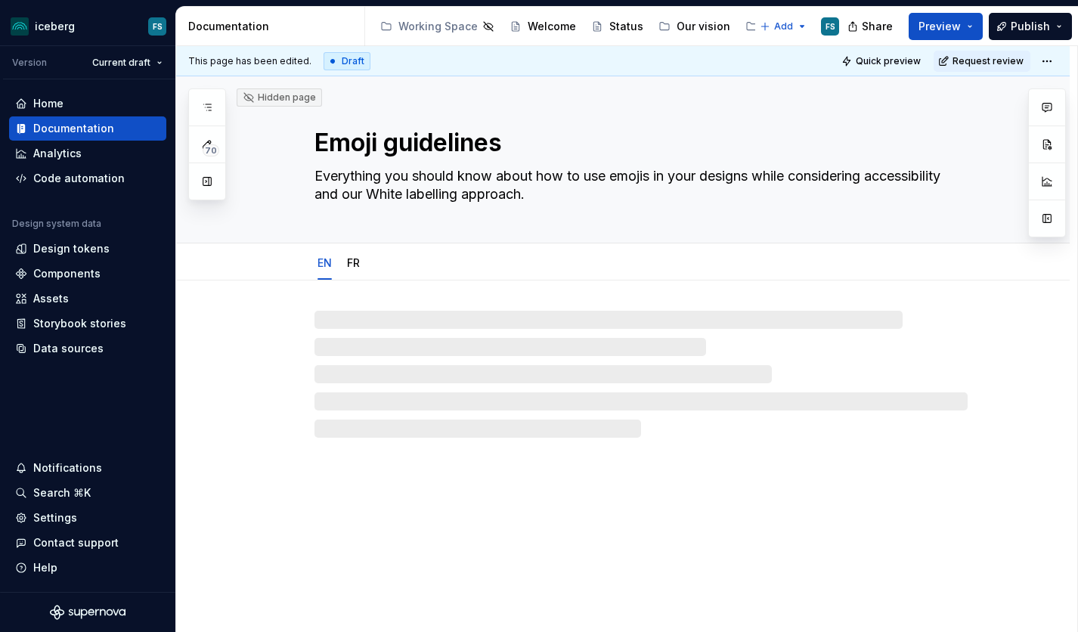
type textarea "*"
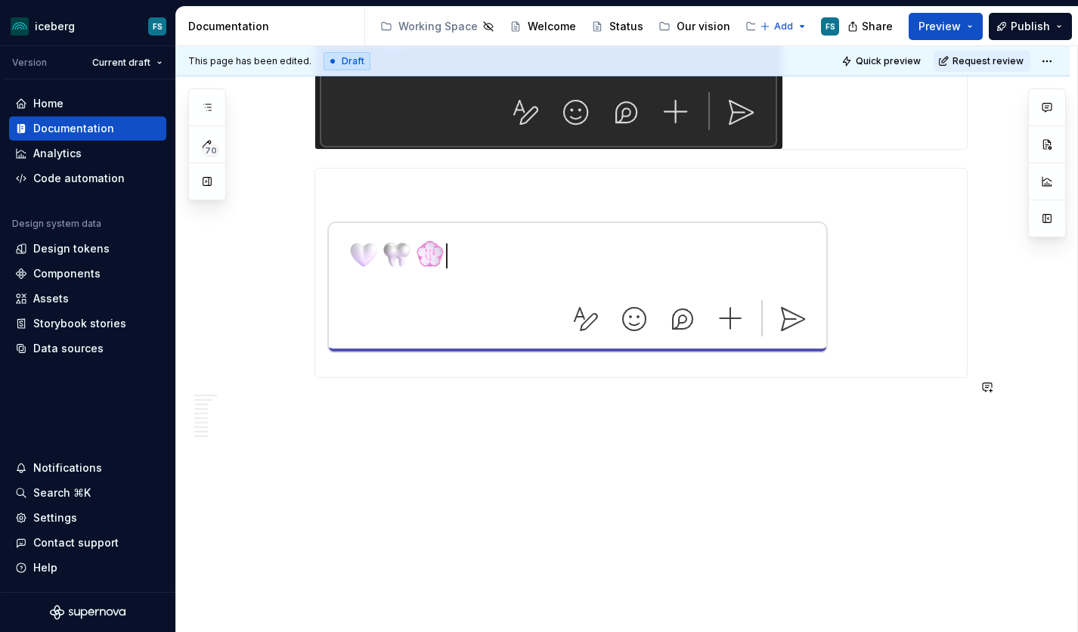
scroll to position [3963, 0]
click at [283, 412] on button "button" at bounding box center [282, 415] width 21 height 21
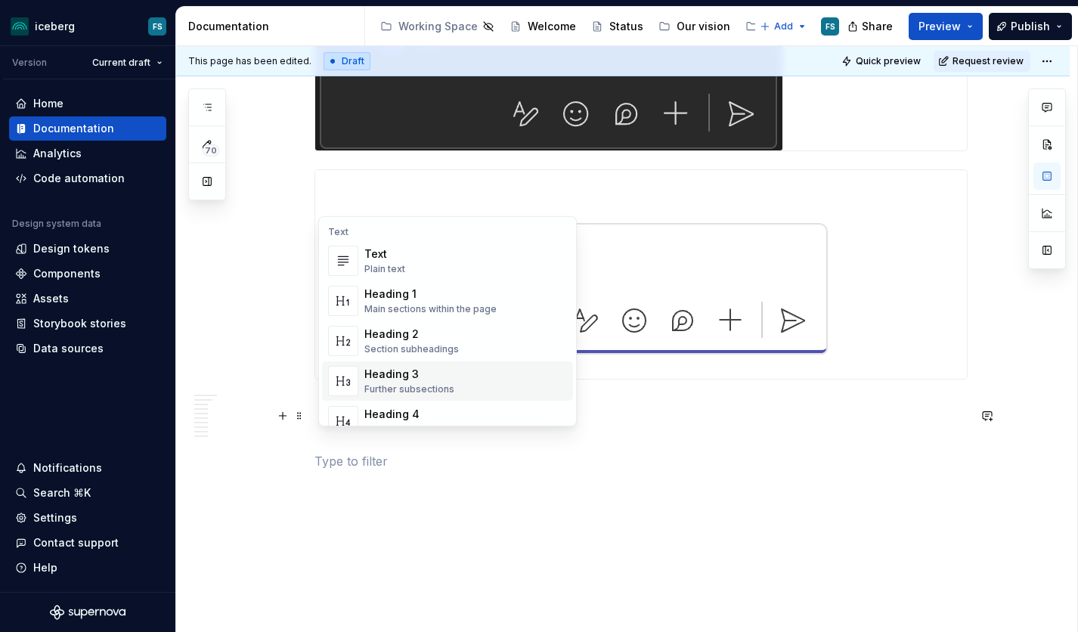
click at [392, 372] on div "Heading 3" at bounding box center [409, 374] width 90 height 15
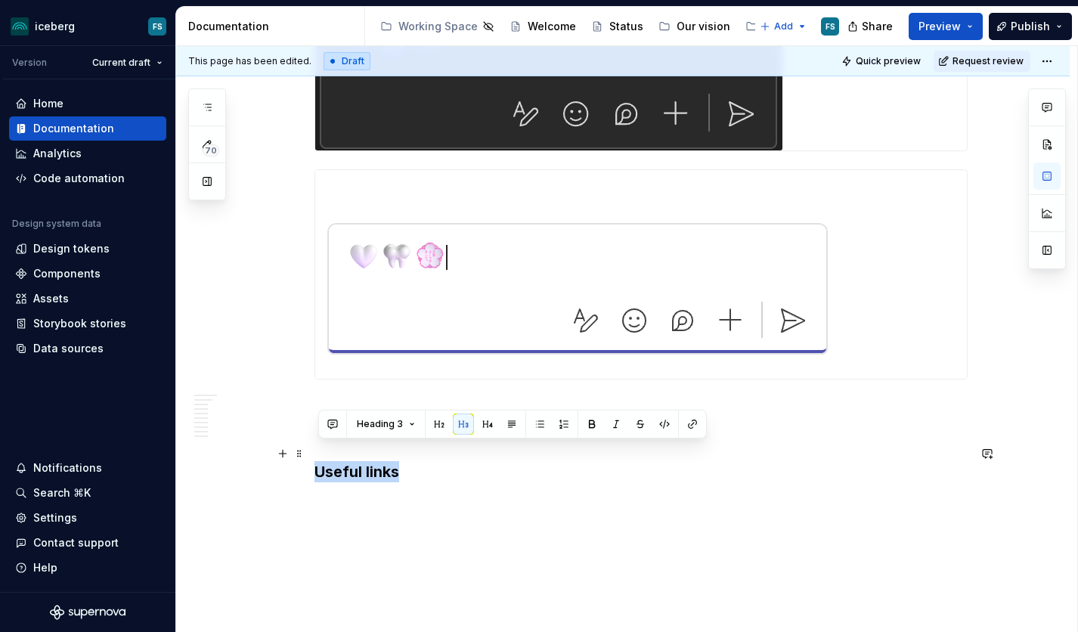
drag, startPoint x: 436, startPoint y: 456, endPoint x: 335, endPoint y: 447, distance: 101.7
click at [440, 420] on button "button" at bounding box center [439, 423] width 21 height 21
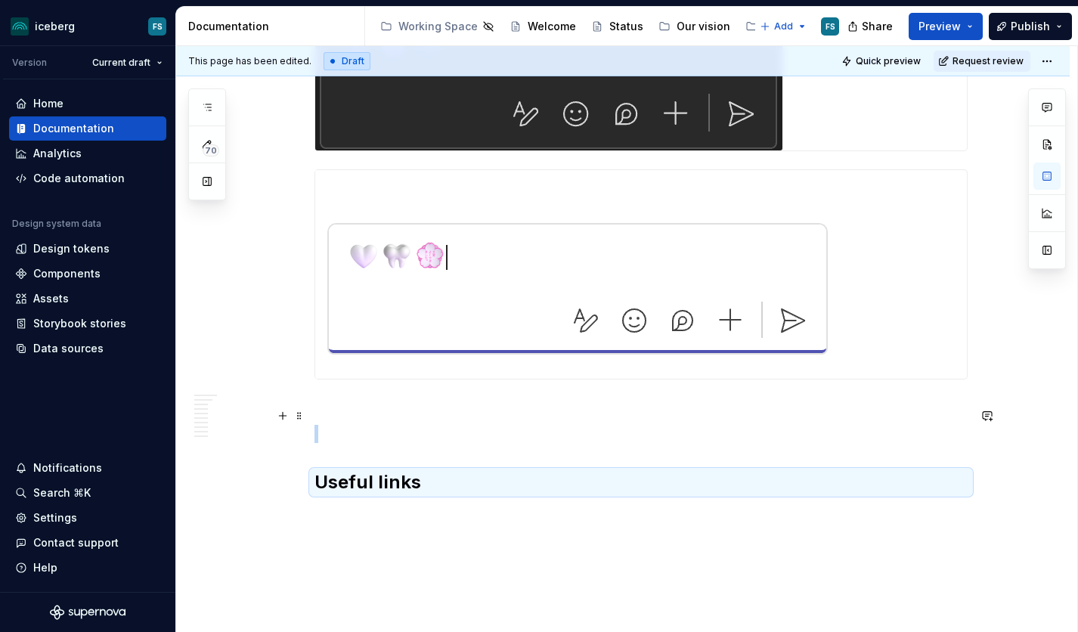
click at [356, 425] on p at bounding box center [640, 434] width 653 height 18
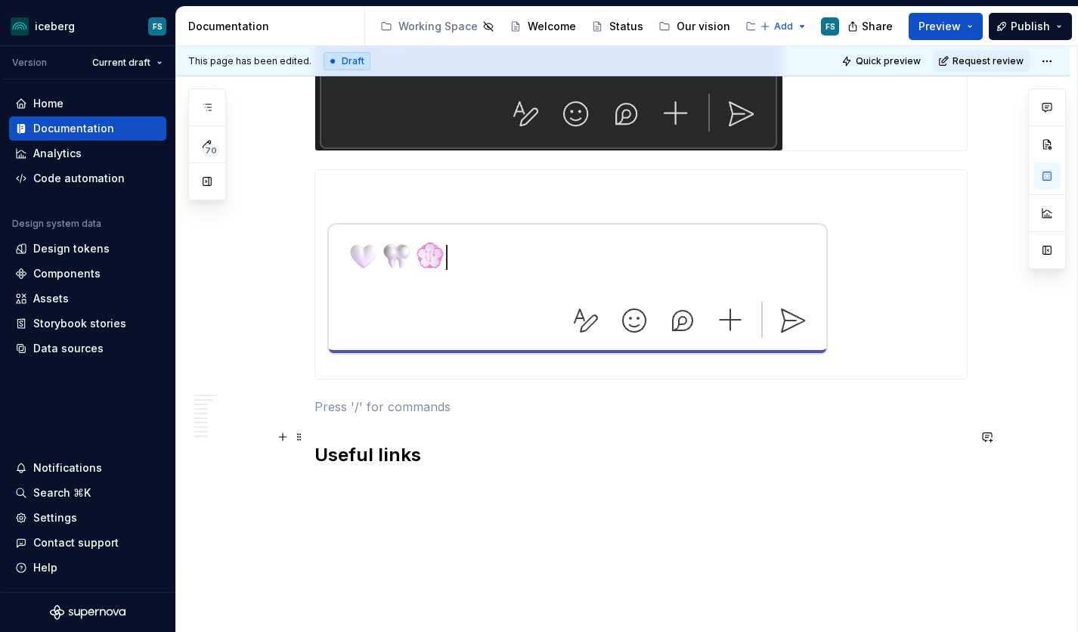
click at [452, 443] on h2 "Useful links" at bounding box center [640, 455] width 653 height 24
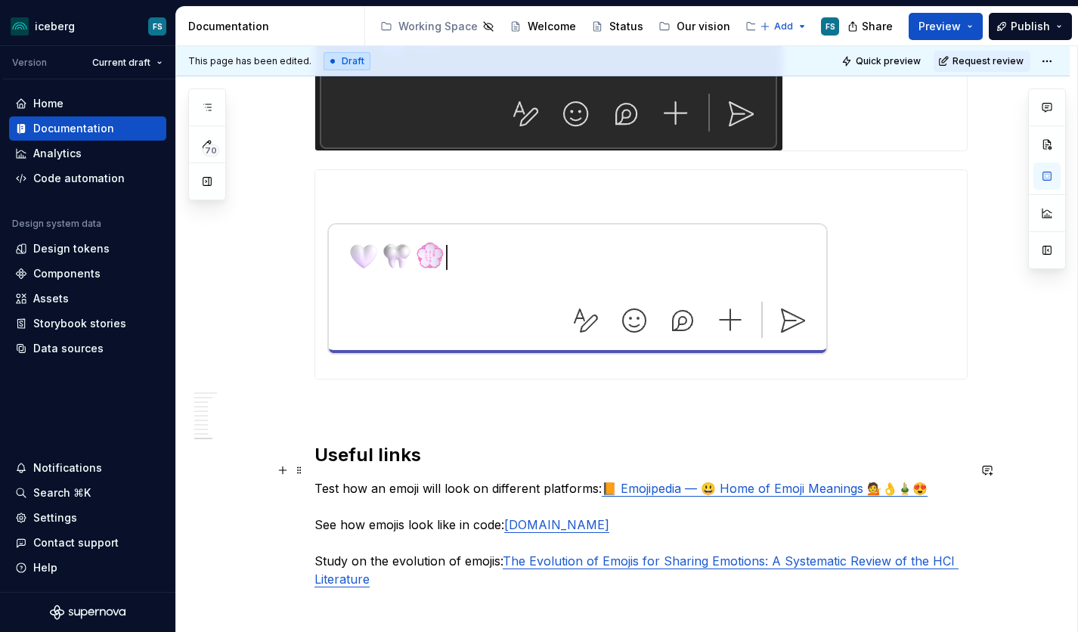
click at [321, 479] on p "Test how an emoji will look on different platforms: 📙 Emojipedia — 😃 Home of Em…" at bounding box center [640, 533] width 653 height 109
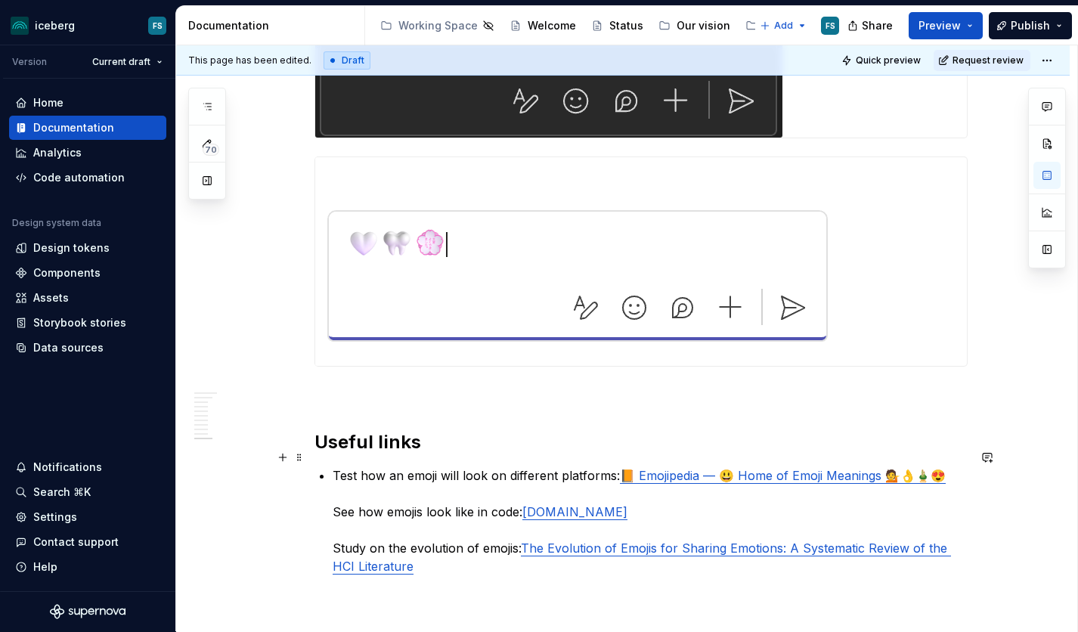
click at [337, 491] on p "Test how an emoji will look on different platforms: 📙 Emojipedia — 😃 Home of Em…" at bounding box center [650, 520] width 635 height 109
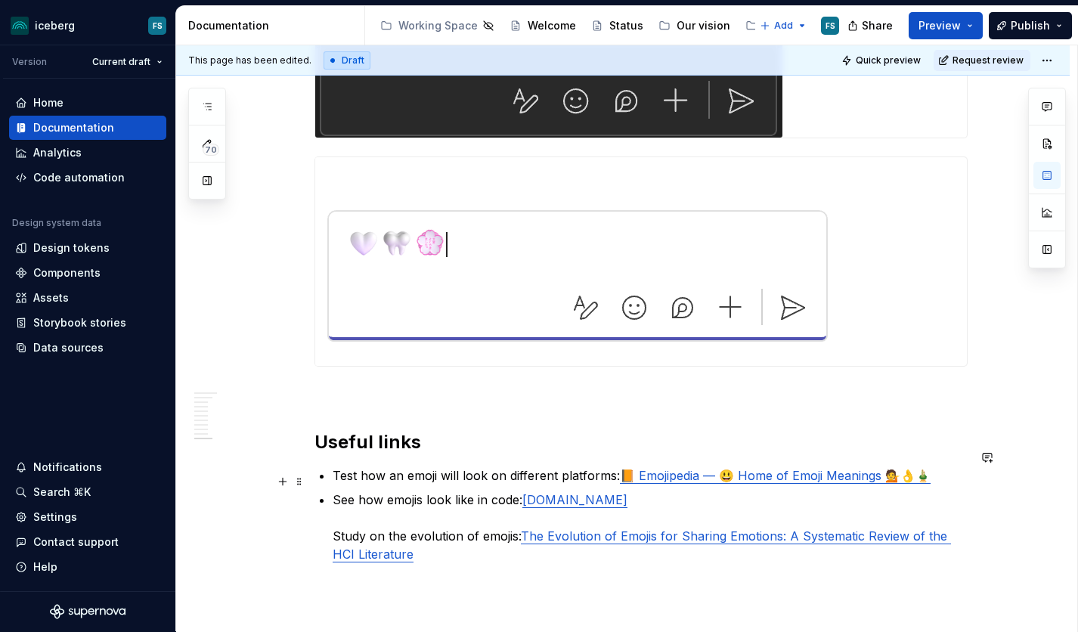
click at [339, 519] on p "See how emojis look like in code: W3Schools.com Study on the evolution of emoji…" at bounding box center [650, 527] width 635 height 73
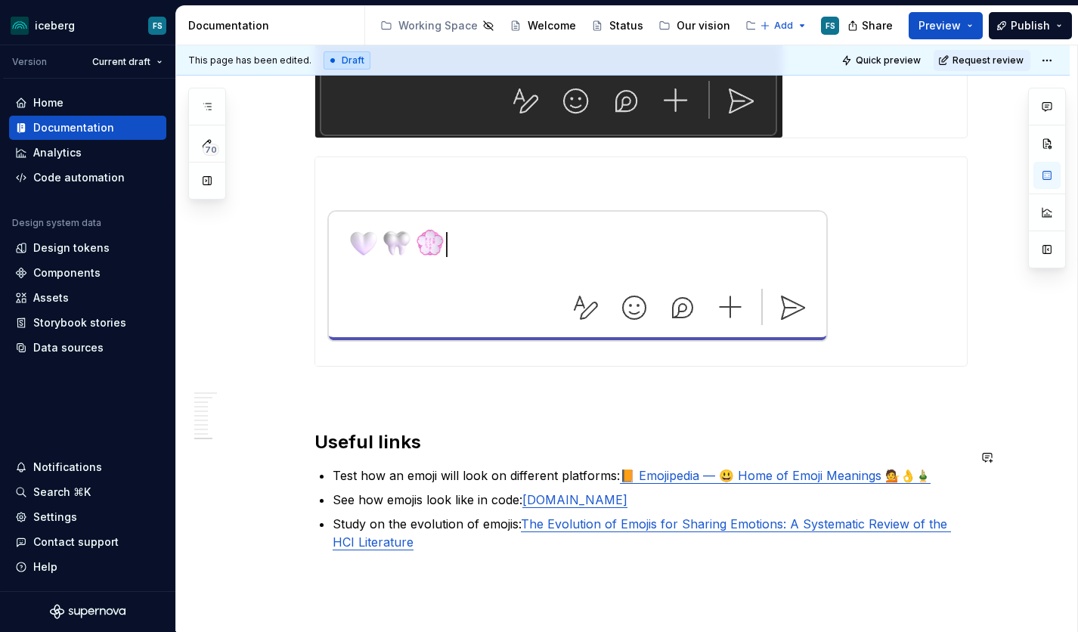
drag, startPoint x: 344, startPoint y: 504, endPoint x: 354, endPoint y: 504, distance: 9.8
click at [344, 515] on p "Study on the evolution of emojis: The Evolution of Emojis for Sharing Emotions:…" at bounding box center [650, 533] width 635 height 36
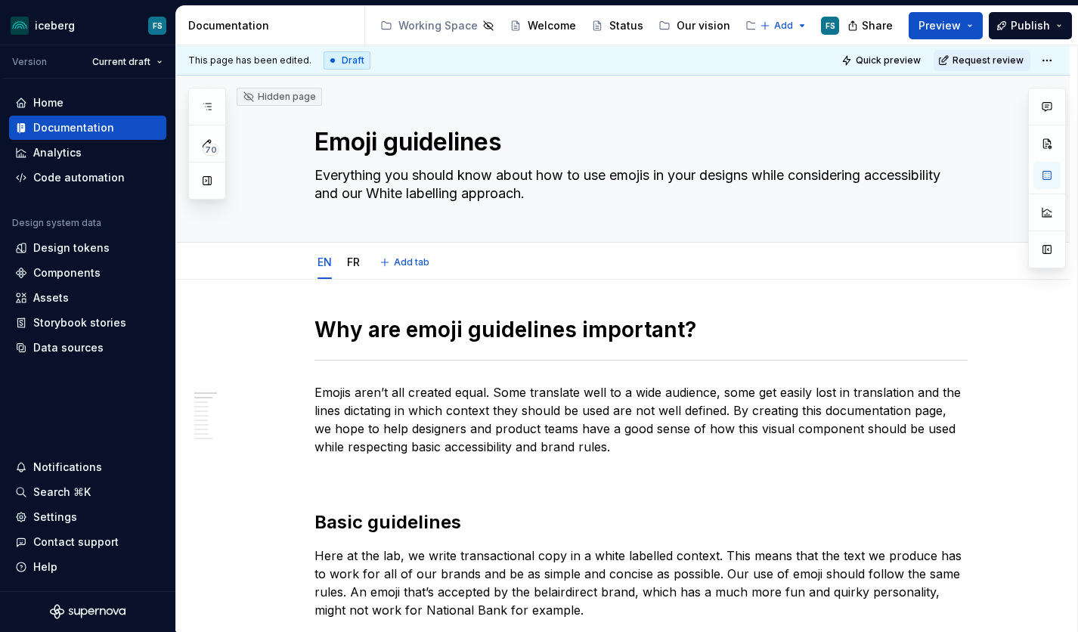
scroll to position [0, 0]
drag, startPoint x: 363, startPoint y: 266, endPoint x: 379, endPoint y: 274, distance: 18.6
click at [360, 266] on link "FR" at bounding box center [353, 261] width 13 height 13
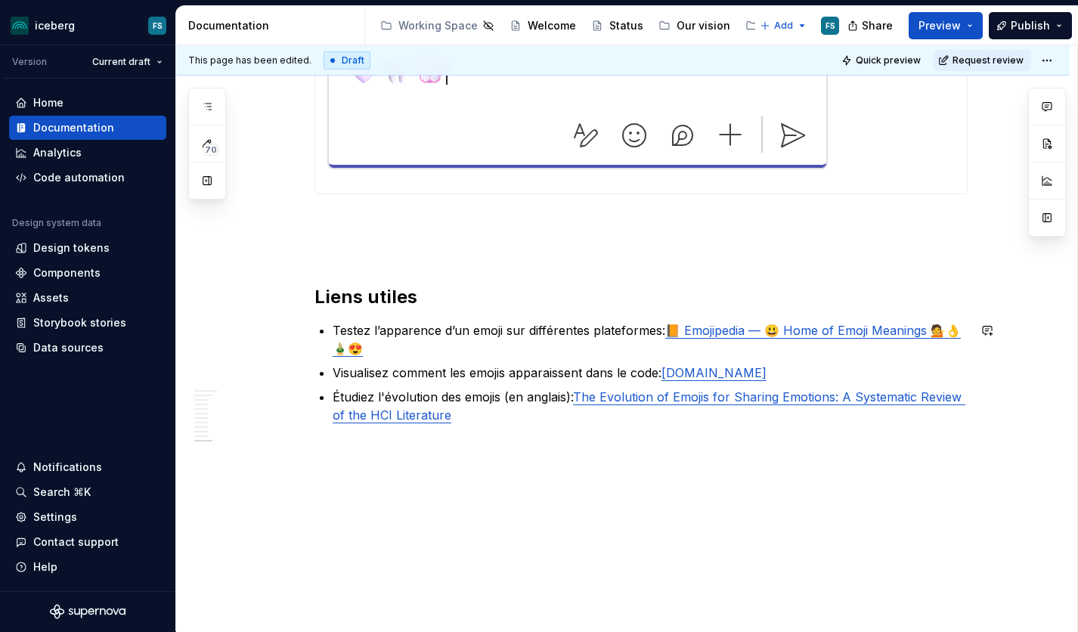
scroll to position [4120, 0]
type textarea "*"
click at [370, 397] on p "Étudiez l'évolution des emojis (en anglais): The Evolution of Emojis for Sharin…" at bounding box center [650, 406] width 635 height 36
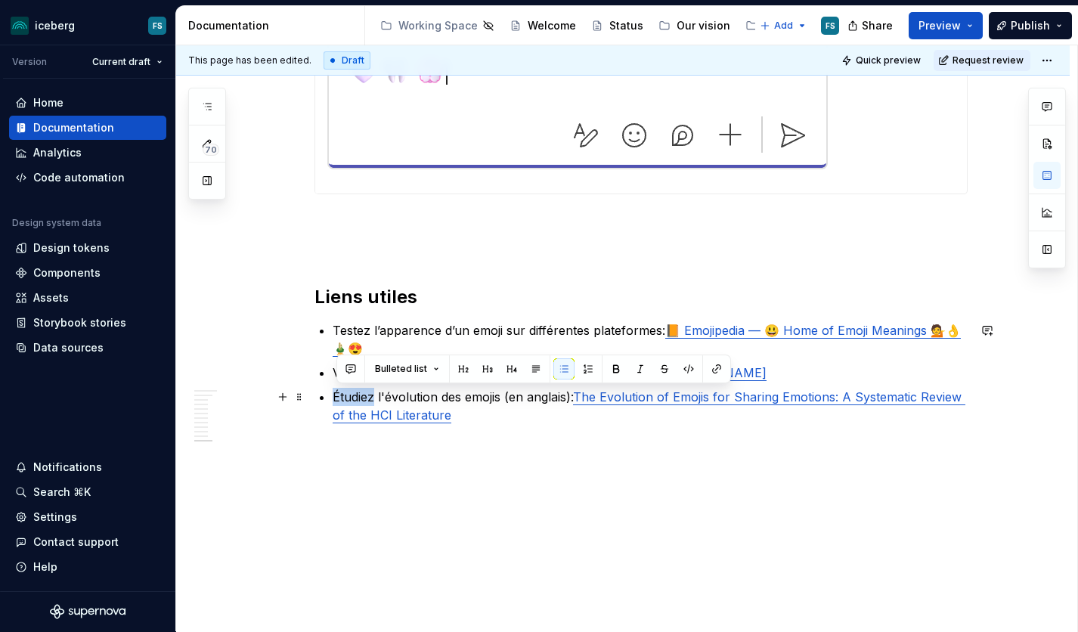
drag, startPoint x: 379, startPoint y: 397, endPoint x: 339, endPoint y: 397, distance: 40.8
click at [339, 397] on p "Étudiez l'évolution des emojis (en anglais): The Evolution of Emojis for Sharin…" at bounding box center [650, 406] width 635 height 36
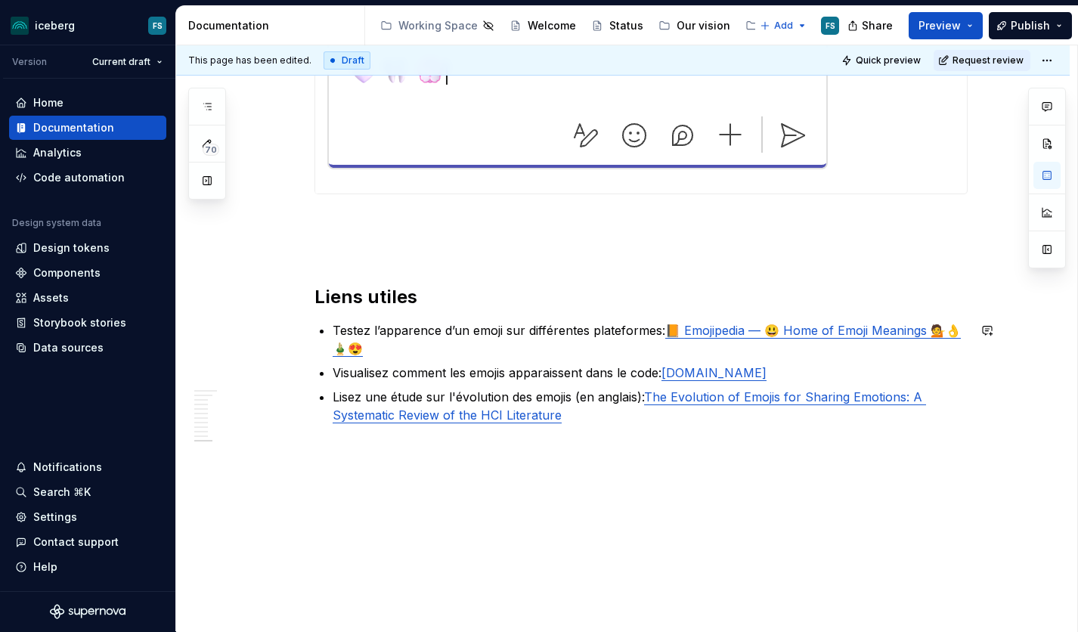
type textarea "*"
